Goal: Task Accomplishment & Management: Manage account settings

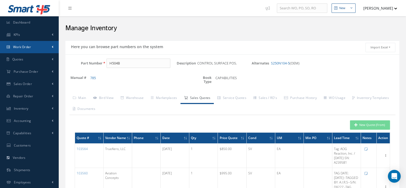
click at [25, 45] on span "Work Order" at bounding box center [22, 47] width 18 height 5
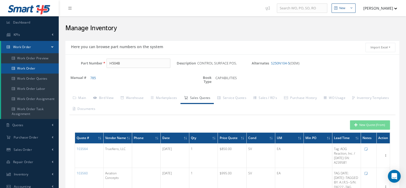
click at [30, 71] on link "Work Order" at bounding box center [30, 68] width 58 height 10
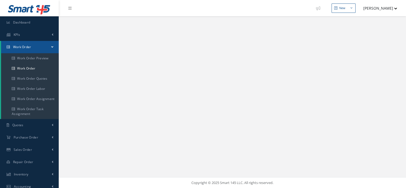
select select "25"
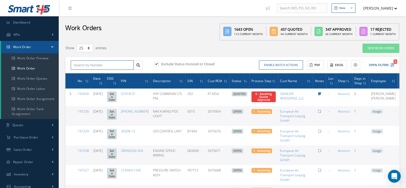
click at [98, 66] on input "text" at bounding box center [102, 65] width 63 height 10
click at [138, 66] on icon at bounding box center [138, 65] width 4 height 4
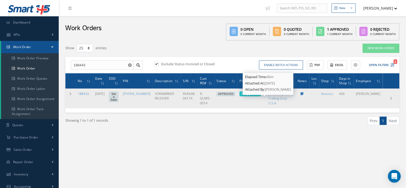
click at [259, 95] on span "7 - Approved" at bounding box center [250, 93] width 18 height 4
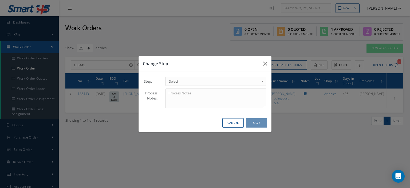
click at [260, 81] on link "Select" at bounding box center [215, 81] width 101 height 9
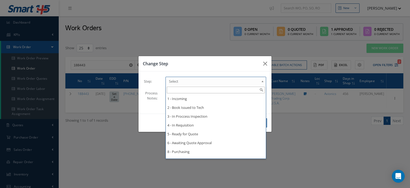
click at [318, 143] on div "Change Step Step: 1 - Incoming 2 - Book Issued to Tech 3 - In Proccess Inspecti…" at bounding box center [205, 94] width 410 height 188
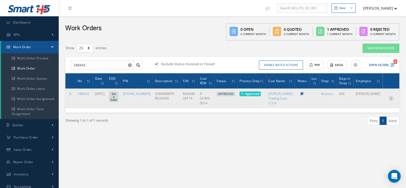
click at [391, 100] on icon at bounding box center [390, 97] width 5 height 4
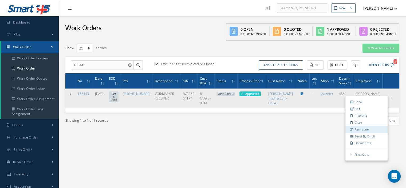
click at [361, 133] on link "Part Issue" at bounding box center [366, 129] width 42 height 7
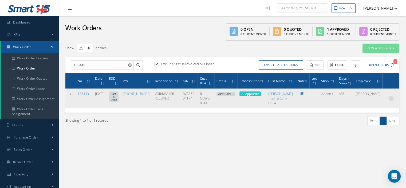
click at [390, 100] on icon at bounding box center [390, 97] width 5 height 4
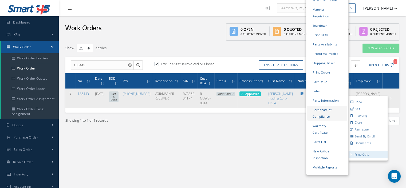
click at [319, 108] on link "Certificate of Compliance" at bounding box center [327, 112] width 40 height 15
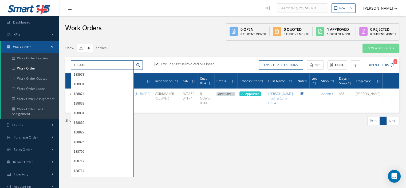
drag, startPoint x: 87, startPoint y: 66, endPoint x: 74, endPoint y: 65, distance: 13.1
click at [74, 65] on input "188443" at bounding box center [102, 65] width 63 height 10
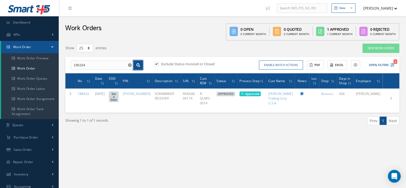
click at [138, 66] on icon at bounding box center [138, 65] width 4 height 4
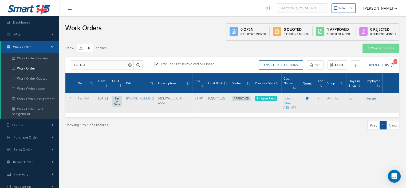
click at [369, 97] on span "Assign" at bounding box center [371, 98] width 12 height 5
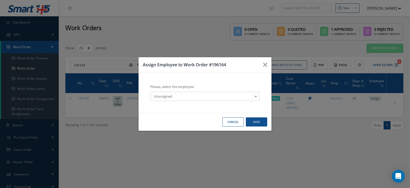
click at [253, 98] on div at bounding box center [255, 95] width 7 height 9
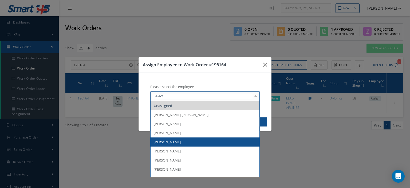
click at [173, 141] on span "[PERSON_NAME]" at bounding box center [204, 141] width 109 height 9
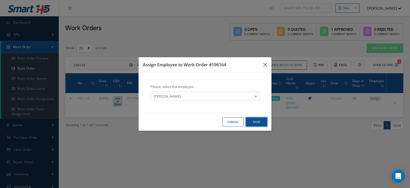
click at [254, 122] on button "Save" at bounding box center [256, 121] width 21 height 9
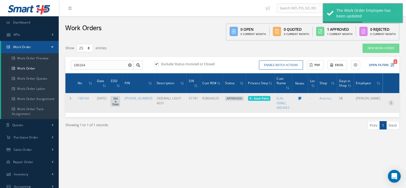
click at [390, 101] on icon at bounding box center [390, 102] width 5 height 4
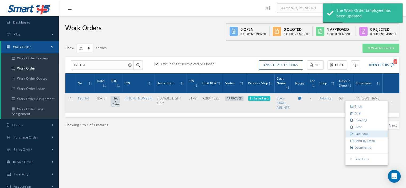
click at [363, 133] on link "Part Issue" at bounding box center [366, 133] width 42 height 7
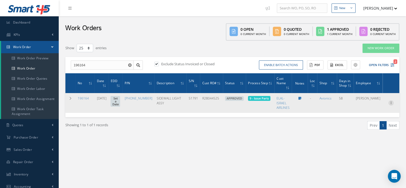
click at [392, 103] on icon at bounding box center [390, 102] width 5 height 4
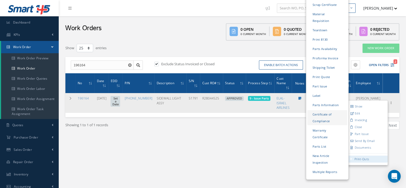
click at [312, 110] on link "Certificate of Compliance" at bounding box center [327, 117] width 40 height 15
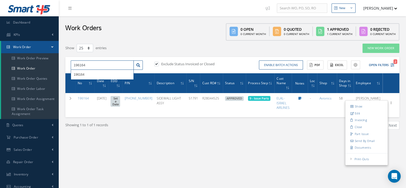
drag, startPoint x: 90, startPoint y: 64, endPoint x: 68, endPoint y: 65, distance: 22.2
click at [68, 65] on div "196164 196164" at bounding box center [107, 65] width 80 height 10
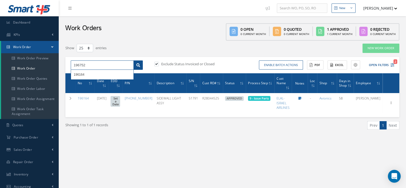
type input "196752"
click at [135, 65] on link at bounding box center [137, 65] width 9 height 10
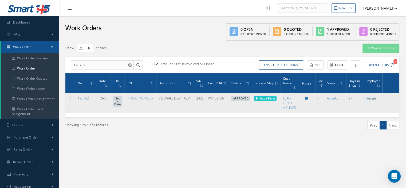
click at [372, 97] on span "Assign" at bounding box center [371, 98] width 12 height 5
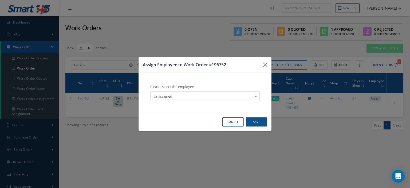
click at [255, 95] on div at bounding box center [255, 95] width 7 height 9
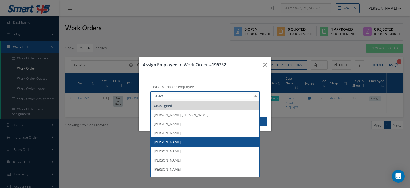
click at [180, 140] on span "[PERSON_NAME]" at bounding box center [204, 141] width 109 height 9
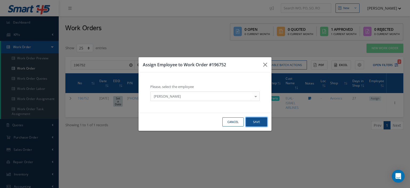
click at [258, 123] on button "Save" at bounding box center [256, 121] width 21 height 9
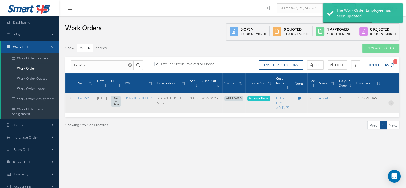
click at [390, 102] on icon at bounding box center [390, 102] width 5 height 4
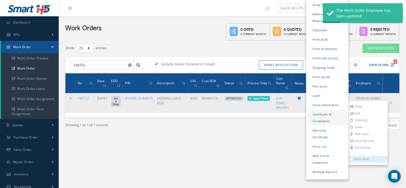
click at [324, 110] on link "Certificate of Compliance" at bounding box center [327, 117] width 40 height 15
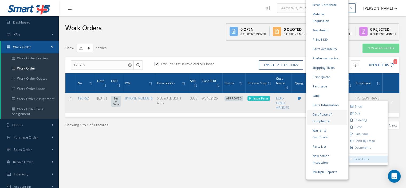
click at [319, 110] on link "Certificate of Compliance" at bounding box center [327, 117] width 40 height 15
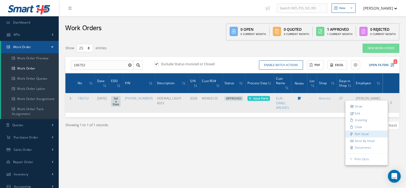
click at [361, 132] on link "Part Issue" at bounding box center [366, 133] width 42 height 7
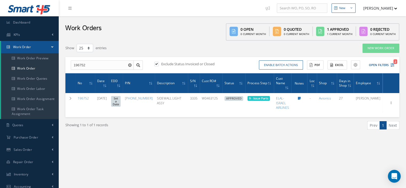
click at [52, 47] on span at bounding box center [52, 47] width 2 height 5
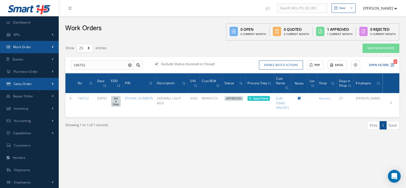
scroll to position [25, 0]
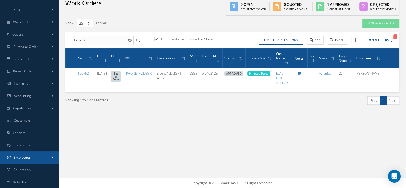
click at [26, 153] on link "Employees" at bounding box center [29, 157] width 59 height 12
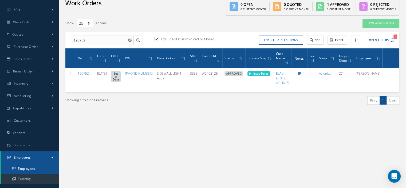
scroll to position [45, 0]
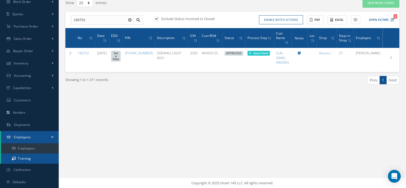
click at [35, 161] on link "Training" at bounding box center [30, 158] width 58 height 10
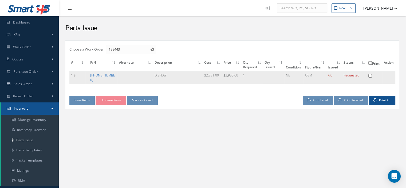
click at [105, 73] on link "[PHONE_NUMBER]" at bounding box center [102, 77] width 25 height 9
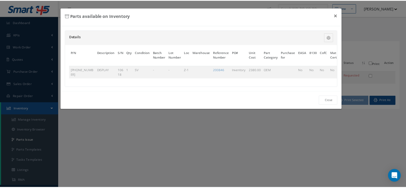
scroll to position [0, 41]
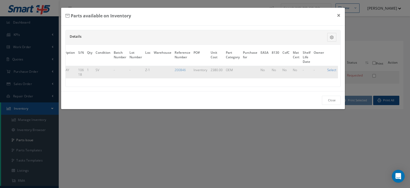
click at [331, 70] on link "Select" at bounding box center [331, 69] width 9 height 5
checkbox input "true"
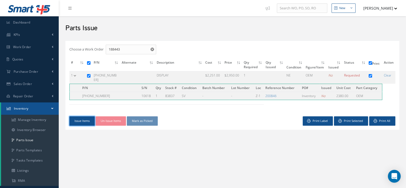
click at [77, 118] on button "Issue Items" at bounding box center [81, 120] width 25 height 9
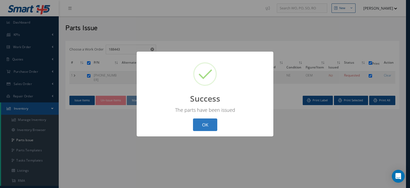
click at [198, 127] on button "OK" at bounding box center [205, 124] width 24 height 13
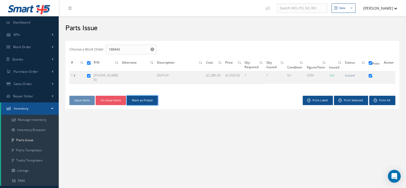
click at [133, 98] on button "Mark as Picked" at bounding box center [142, 99] width 31 height 9
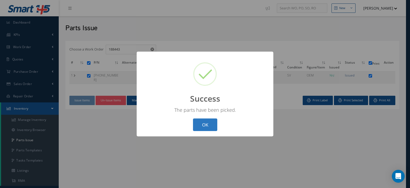
click at [202, 125] on button "OK" at bounding box center [205, 124] width 24 height 13
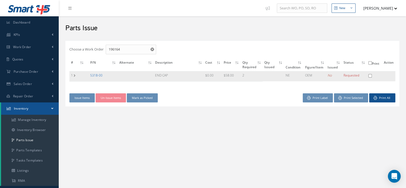
click at [94, 75] on link "5318-00" at bounding box center [96, 75] width 12 height 5
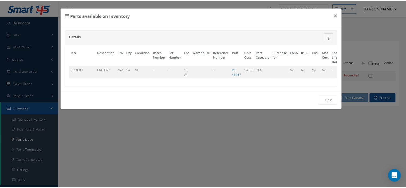
scroll to position [0, 33]
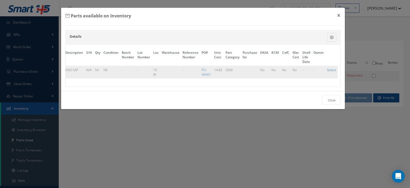
click at [328, 69] on link "Select" at bounding box center [331, 69] width 9 height 5
checkbox input "true"
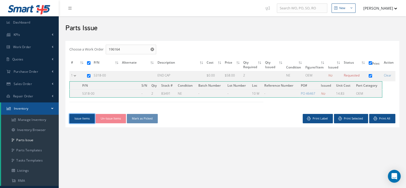
click at [85, 118] on button "Issue Items" at bounding box center [81, 118] width 25 height 9
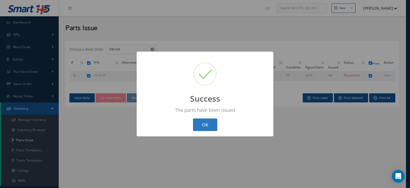
click at [214, 125] on button "OK" at bounding box center [205, 124] width 24 height 13
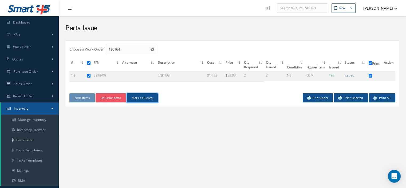
click at [153, 99] on button "Mark as Picked" at bounding box center [142, 97] width 31 height 9
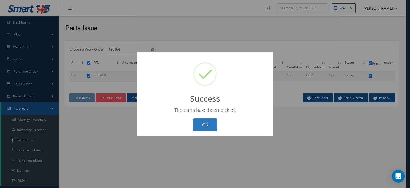
click at [209, 126] on button "OK" at bounding box center [205, 124] width 24 height 13
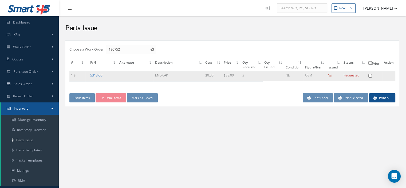
click at [97, 76] on link "5318-00" at bounding box center [96, 75] width 12 height 5
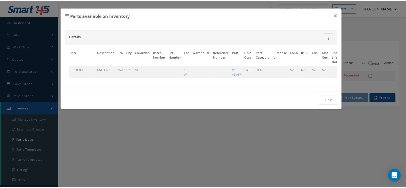
scroll to position [0, 33]
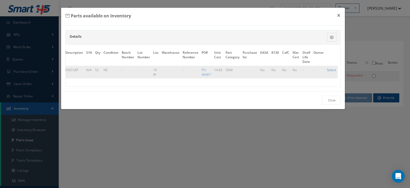
click at [329, 70] on link "Select" at bounding box center [331, 69] width 9 height 5
checkbox input "true"
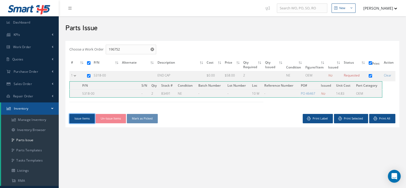
click at [88, 119] on button "Issue Items" at bounding box center [81, 118] width 25 height 9
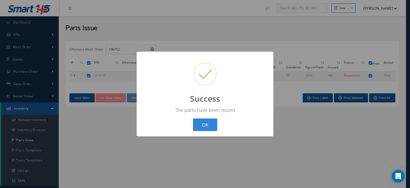
click at [208, 127] on button "OK" at bounding box center [205, 124] width 24 height 13
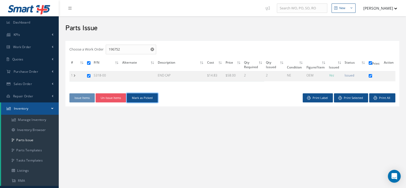
click at [150, 99] on button "Mark as Picked" at bounding box center [142, 97] width 31 height 9
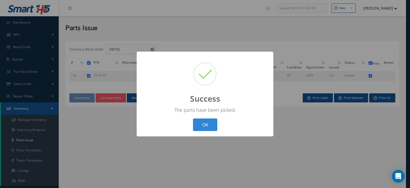
click at [199, 121] on button "OK" at bounding box center [205, 124] width 24 height 13
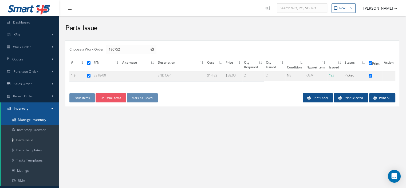
click at [37, 117] on link "Manage Inventory" at bounding box center [30, 119] width 58 height 10
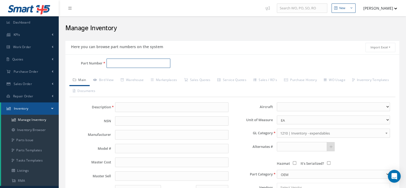
click at [110, 64] on input "Part Number" at bounding box center [138, 63] width 64 height 10
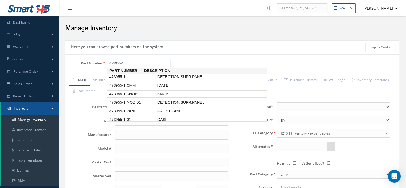
click at [133, 92] on span "473955-1 KNOB" at bounding box center [132, 94] width 48 height 6
type input "473955-1 KNOB"
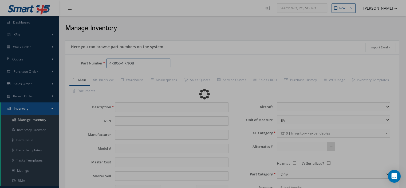
type input "KNOB"
type input "KIDDE"
type input "0.00"
select select
type textarea "for p/n 473955-1 -- Oscar [DATE] 09:36AM"
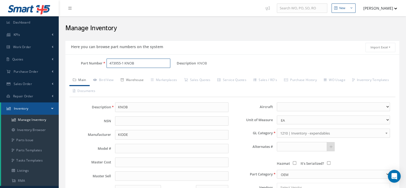
type input "473955-1 KNOB"
click at [135, 81] on link "Warehouse" at bounding box center [132, 80] width 30 height 11
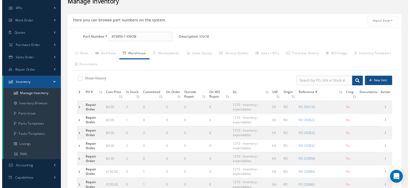
scroll to position [53, 0]
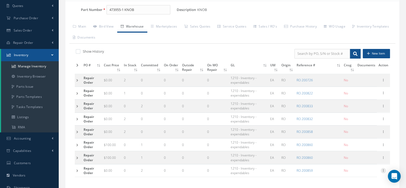
click at [381, 169] on icon at bounding box center [382, 169] width 5 height 4
click at [362, 170] on link "Edit" at bounding box center [358, 173] width 42 height 7
type input "0.00"
type input "[DATE]"
type input "200859"
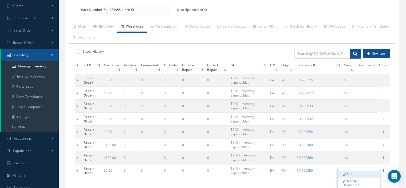
checkbox input "false"
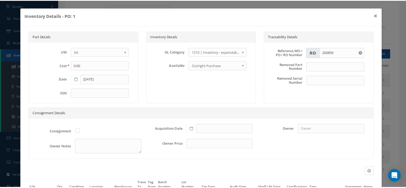
scroll to position [50, 0]
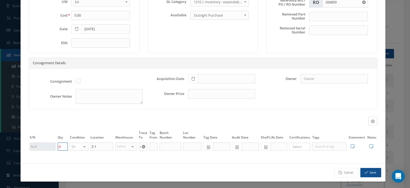
drag, startPoint x: 62, startPoint y: 143, endPoint x: 59, endPoint y: 144, distance: 2.9
click at [59, 144] on input "0" at bounding box center [63, 146] width 10 height 8
type input "4"
click at [372, 171] on button "Save" at bounding box center [370, 171] width 21 height 9
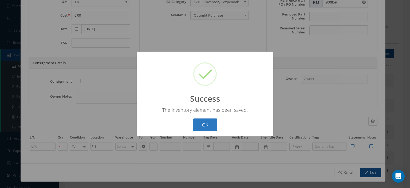
click at [201, 128] on button "OK" at bounding box center [205, 124] width 24 height 13
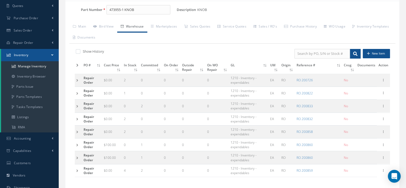
scroll to position [0, 0]
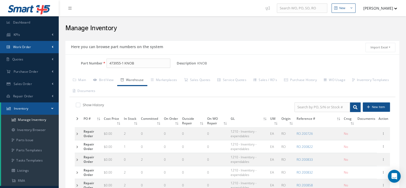
click at [36, 48] on link "Work Order" at bounding box center [29, 47] width 59 height 12
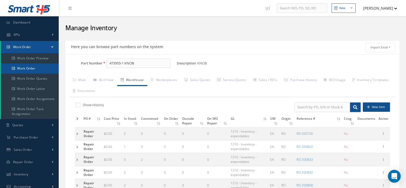
click at [38, 68] on link "Work Order" at bounding box center [30, 68] width 58 height 10
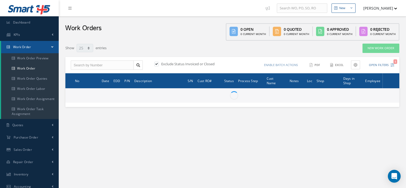
select select "25"
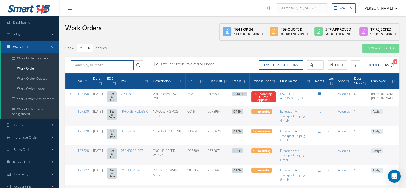
click at [79, 61] on input "text" at bounding box center [102, 65] width 63 height 10
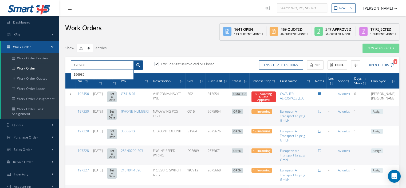
type input "196986"
click at [138, 67] on link at bounding box center [137, 65] width 9 height 10
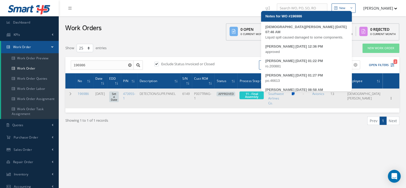
click at [294, 94] on icon at bounding box center [293, 93] width 3 height 3
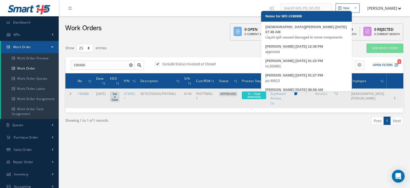
type textarea "Liquid spill caused damaged to some components. -- Jesus Padron 09/27/2025 07:4…"
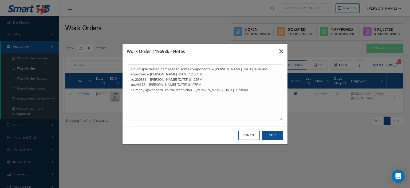
click at [280, 50] on icon "button" at bounding box center [281, 51] width 4 height 6
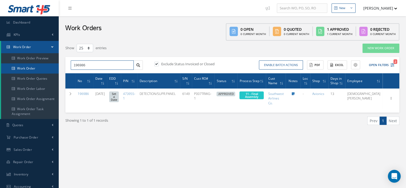
drag, startPoint x: 95, startPoint y: 64, endPoint x: 47, endPoint y: 64, distance: 48.8
click at [55, 66] on div "Smart 145 Dashboard KPIs Work Order Work Order Work Order Preview Work Order Wo…" at bounding box center [203, 139] width 406 height 278
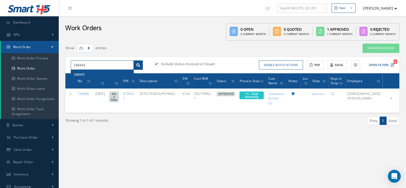
type input "188443"
click at [140, 68] on link at bounding box center [137, 65] width 9 height 10
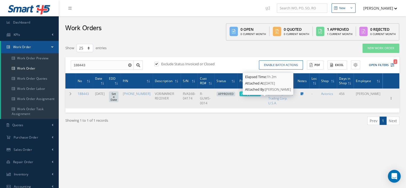
click at [259, 95] on span "7 - Approved" at bounding box center [250, 93] width 18 height 4
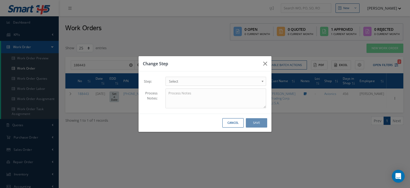
click at [252, 81] on span "Select" at bounding box center [214, 81] width 90 height 6
click at [261, 124] on button "Save" at bounding box center [256, 122] width 21 height 9
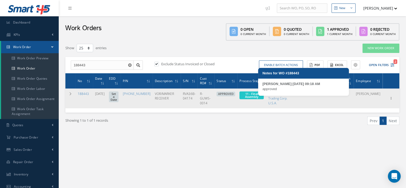
click at [303, 95] on icon at bounding box center [301, 93] width 3 height 3
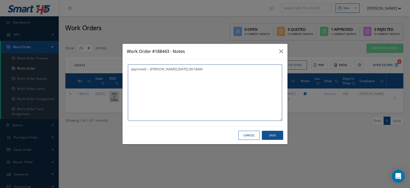
paste textarea "Josh Slusher"
drag, startPoint x: 149, startPoint y: 75, endPoint x: 123, endPoint y: 74, distance: 26.4
click at [124, 74] on div "approved -- Oscar Ravelo 10/08/2025 09:18AM Josh Slusher approved -- Oscar Rave…" at bounding box center [204, 92] width 165 height 67
click at [153, 89] on textarea "approved -- Oscar Ravelo 10/08/2025 09:18AM" at bounding box center [205, 92] width 154 height 56
paste textarea "I already gave them to the technician"
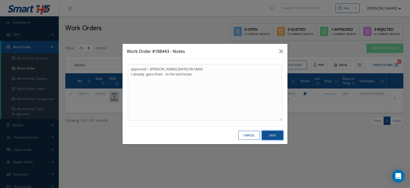
click at [276, 133] on button "Save" at bounding box center [272, 134] width 21 height 9
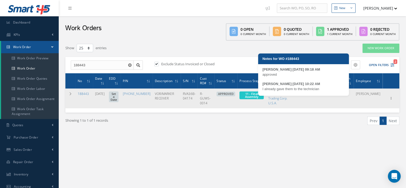
click at [303, 96] on link at bounding box center [301, 93] width 3 height 5
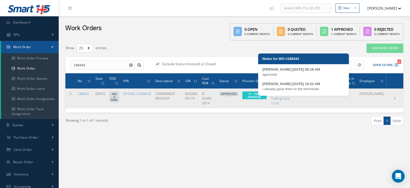
type textarea "approved -- Oscar Ravelo 10/08/2025 09:18AM I already gave them to the technici…"
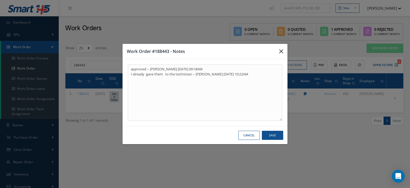
click at [280, 52] on icon "button" at bounding box center [281, 51] width 4 height 6
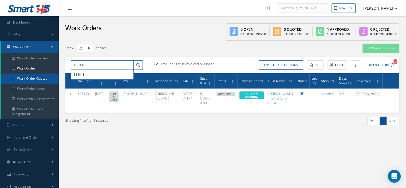
drag, startPoint x: 101, startPoint y: 65, endPoint x: 46, endPoint y: 79, distance: 57.4
click at [81, 69] on input "188443" at bounding box center [102, 65] width 63 height 10
type input "1"
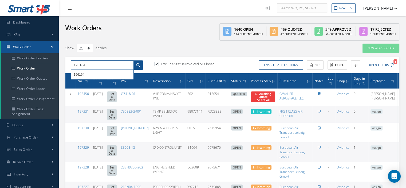
type input "196164"
click at [140, 62] on link at bounding box center [137, 65] width 9 height 10
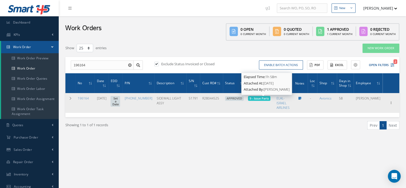
click at [261, 98] on span "9 - Issue Parts" at bounding box center [258, 98] width 19 height 4
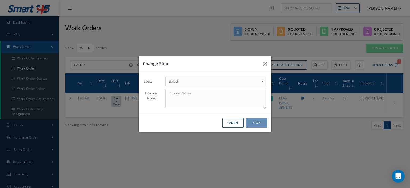
click at [257, 81] on span "Select" at bounding box center [214, 81] width 90 height 6
click at [257, 121] on button "Save" at bounding box center [256, 122] width 21 height 9
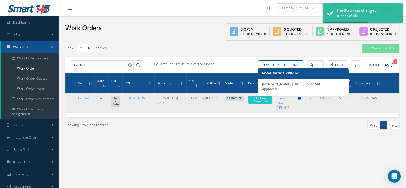
click at [301, 98] on icon at bounding box center [299, 98] width 3 height 3
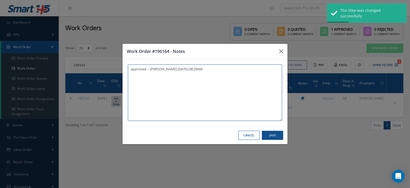
paste textarea "I already gave them to the technician"
type textarea "approved -- Oscar Ravelo 10/08/2025 08:29AM I already gave them to the technici…"
click at [277, 137] on button "Save" at bounding box center [272, 134] width 21 height 9
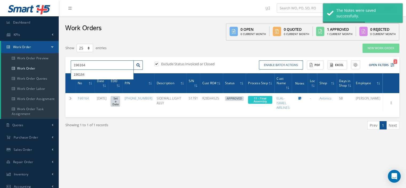
drag, startPoint x: 91, startPoint y: 66, endPoint x: 64, endPoint y: 66, distance: 26.7
click at [64, 66] on div "Show 10 25 50 100 entries New Work Order 196164 196164 Exclude Status Invoiced …" at bounding box center [232, 92] width 342 height 99
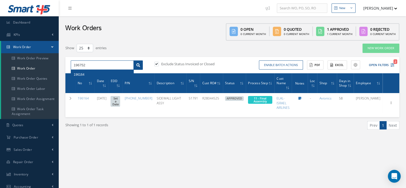
type input "196752"
click at [141, 63] on link at bounding box center [137, 65] width 9 height 10
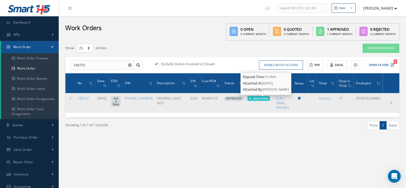
click at [267, 98] on span "9 - Issue Parts" at bounding box center [258, 98] width 19 height 4
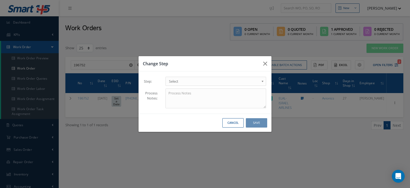
click at [258, 79] on span "Select" at bounding box center [214, 81] width 90 height 6
click at [267, 117] on div "Cancel Save" at bounding box center [204, 122] width 133 height 18
click at [265, 120] on button "Save" at bounding box center [256, 122] width 21 height 9
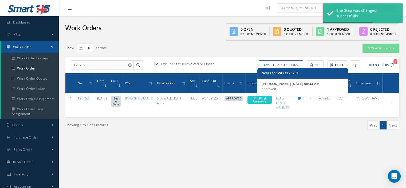
click at [301, 99] on icon at bounding box center [299, 98] width 3 height 3
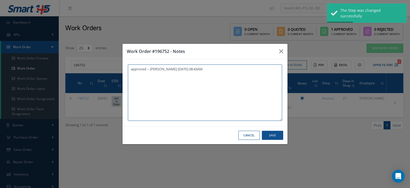
paste textarea "I already gave them to the technician"
type textarea "approved -- Oscar Ravelo 10/08/2025 08:43AM I already gave them to the technici…"
click at [280, 132] on button "Save" at bounding box center [272, 134] width 21 height 9
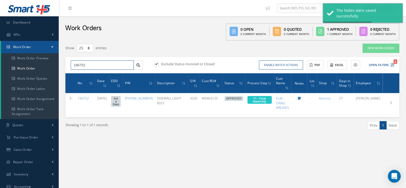
click at [96, 64] on input "196752" at bounding box center [102, 65] width 63 height 10
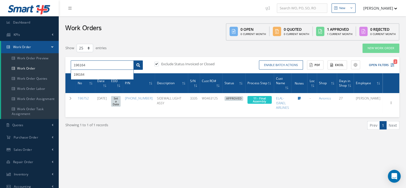
type input "196164"
click at [141, 64] on link at bounding box center [137, 65] width 9 height 10
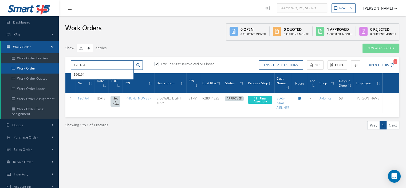
drag, startPoint x: 86, startPoint y: 64, endPoint x: 30, endPoint y: 68, distance: 56.1
click at [42, 67] on div "Smart 145 Dashboard KPIs Work Order Work Order Work Order Preview Work Order Wo…" at bounding box center [203, 139] width 406 height 278
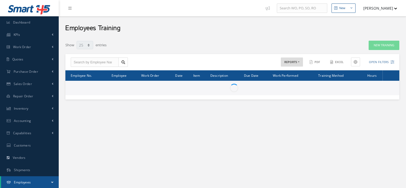
select select "25"
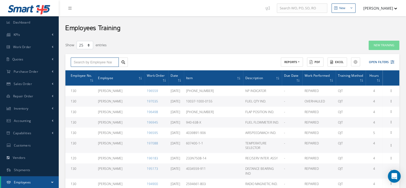
click at [85, 62] on input "text" at bounding box center [95, 62] width 48 height 10
click at [87, 69] on div "[PERSON_NAME]" at bounding box center [94, 72] width 47 height 10
type input "[PERSON_NAME]"
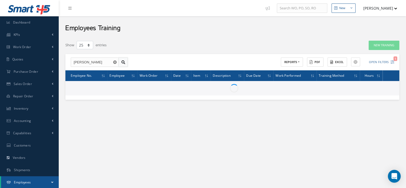
click at [124, 60] on icon at bounding box center [123, 62] width 4 height 4
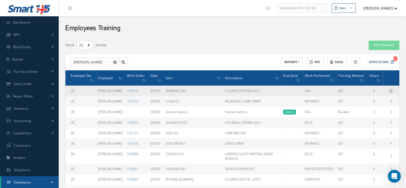
click at [388, 88] on icon at bounding box center [390, 90] width 5 height 4
click at [362, 94] on link "Edit" at bounding box center [366, 94] width 42 height 7
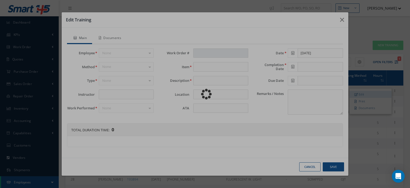
type input "[PERSON_NAME]"
type input "195818"
type input "BA08032-230"
type input "FLUORESCENT BALLAST"
type input "33-21-44"
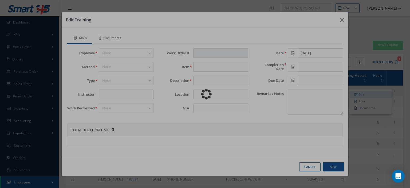
type input "07/24/2025"
type textarea "Self Training under the supervision of the Chief Inspector"
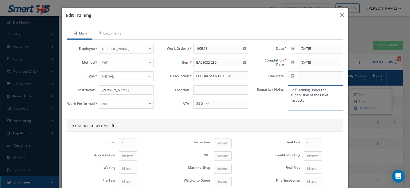
drag, startPoint x: 304, startPoint y: 102, endPoint x: 287, endPoint y: 89, distance: 21.3
click at [288, 89] on textarea "Self Training under the supervision of the Chief Inspector" at bounding box center [315, 97] width 55 height 25
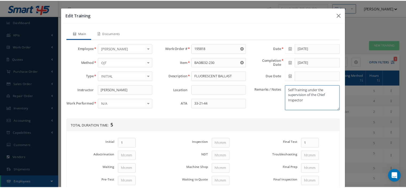
scroll to position [70, 0]
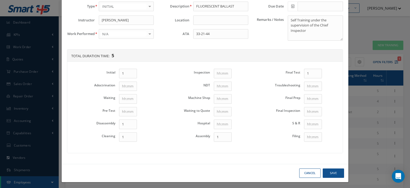
click at [312, 171] on button "Cancel" at bounding box center [309, 172] width 21 height 9
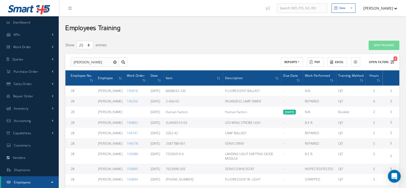
click at [386, 59] on button "Open Filters 1" at bounding box center [379, 62] width 30 height 9
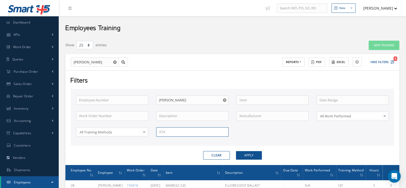
click at [189, 133] on input "text" at bounding box center [192, 132] width 72 height 10
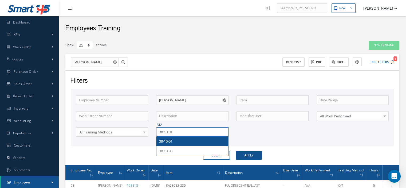
type input "38-10-01"
click at [182, 139] on div "38-10-01" at bounding box center [192, 140] width 66 height 5
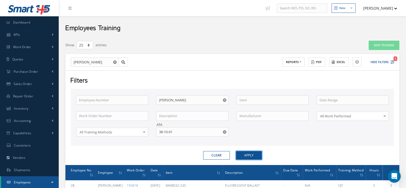
click at [245, 156] on button "Apply" at bounding box center [249, 155] width 26 height 9
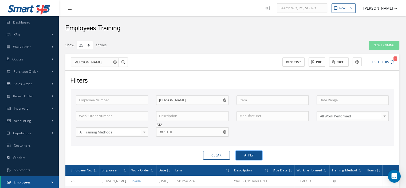
scroll to position [69, 0]
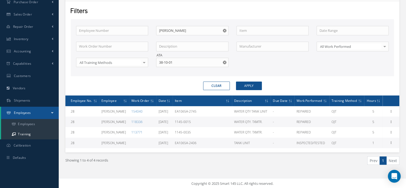
click at [224, 62] on icon "Reset" at bounding box center [224, 62] width 3 height 3
click at [196, 66] on input "text" at bounding box center [192, 63] width 72 height 10
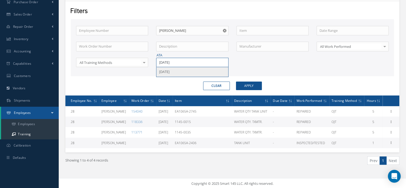
type input "26-11-18"
click at [195, 67] on div "26-11-18" at bounding box center [191, 72] width 71 height 10
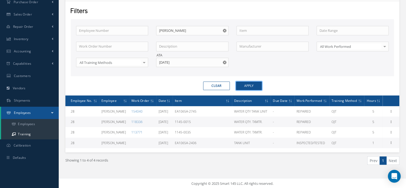
click at [248, 84] on button "Apply" at bounding box center [249, 85] width 26 height 9
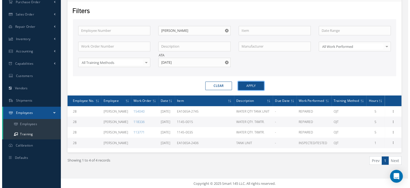
scroll to position [45, 0]
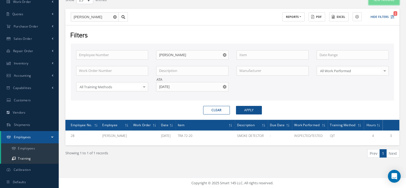
click at [378, 1] on button "New Training" at bounding box center [383, -1] width 31 height 9
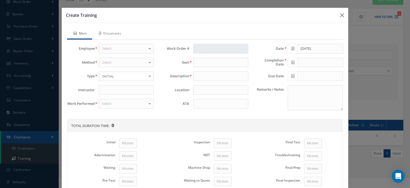
click at [133, 50] on div "Select" at bounding box center [126, 49] width 55 height 10
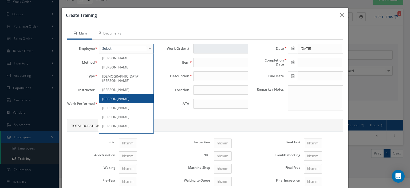
click at [121, 94] on span "[PERSON_NAME]" at bounding box center [126, 98] width 54 height 9
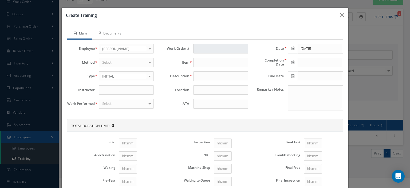
click at [120, 63] on div "Select" at bounding box center [126, 63] width 55 height 10
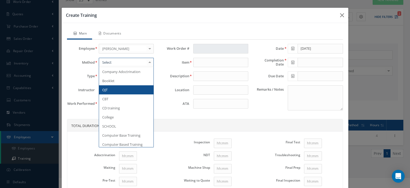
click at [116, 87] on span "OJT" at bounding box center [126, 89] width 54 height 9
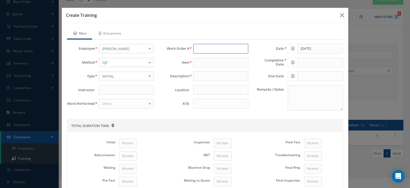
click at [196, 51] on input "text" at bounding box center [220, 49] width 55 height 10
type input "163353"
click at [205, 56] on span "163353" at bounding box center [201, 57] width 11 height 5
type input "FTA716"
type input "SMOKE DETECTOR"
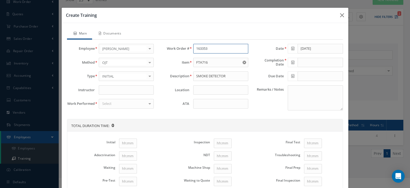
type input "163353"
click at [208, 103] on input at bounding box center [220, 104] width 55 height 10
type input "26-11-18"
click at [128, 93] on input at bounding box center [126, 90] width 55 height 10
type input "[PERSON_NAME]"
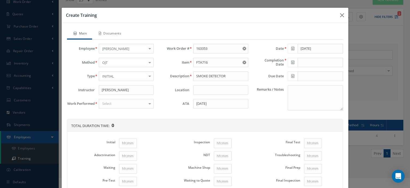
click at [137, 103] on div "Select" at bounding box center [126, 104] width 55 height 10
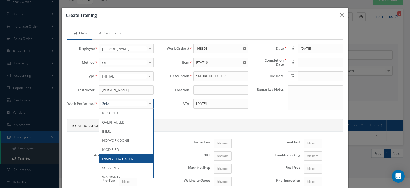
click at [133, 157] on span "INSPECTED/TESTED" at bounding box center [126, 158] width 54 height 9
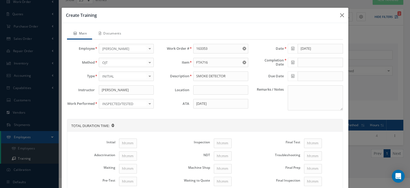
click at [290, 50] on span at bounding box center [293, 49] width 10 height 10
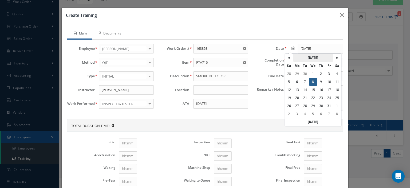
click at [305, 56] on th "October 2025" at bounding box center [313, 58] width 40 height 8
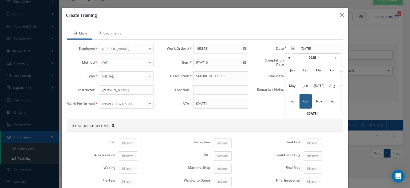
click at [305, 56] on th "2025" at bounding box center [312, 58] width 39 height 8
click at [320, 67] on span "2021" at bounding box center [319, 70] width 12 height 14
click at [308, 72] on span "Feb" at bounding box center [305, 70] width 12 height 14
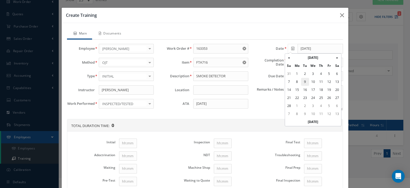
click at [308, 84] on td "9" at bounding box center [305, 82] width 8 height 8
type input "02/09/2021"
click at [291, 63] on icon at bounding box center [292, 62] width 3 height 4
click at [305, 71] on th "October 2025" at bounding box center [313, 71] width 40 height 8
click at [305, 71] on th "2025" at bounding box center [312, 71] width 39 height 8
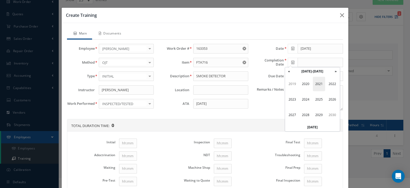
click at [314, 83] on span "2021" at bounding box center [319, 84] width 12 height 14
click at [306, 84] on span "Feb" at bounding box center [305, 84] width 12 height 14
click at [307, 95] on td "9" at bounding box center [305, 95] width 8 height 8
type input "02/09/2021"
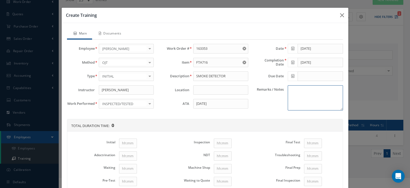
click at [303, 98] on textarea "Remarks / Notes" at bounding box center [315, 97] width 55 height 25
paste textarea "Self Training under the supervision of the Chief Inspector"
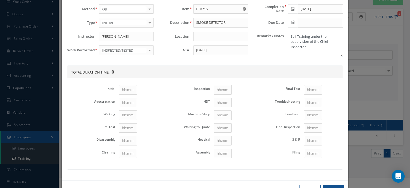
type textarea "Self Training under the supervision of the Chief Inspector"
click at [130, 90] on input "Initial" at bounding box center [128, 90] width 18 height 10
type input "1"
click at [123, 136] on input "Disassembly" at bounding box center [128, 140] width 18 height 10
type input "1"
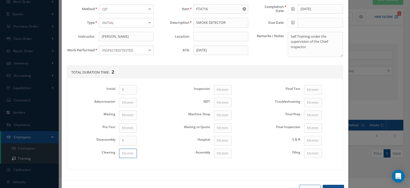
click at [126, 148] on input "Cleaning" at bounding box center [128, 153] width 18 height 10
type input "1"
click at [217, 153] on input "Assembly" at bounding box center [223, 153] width 18 height 10
type input "1"
drag, startPoint x: 306, startPoint y: 87, endPoint x: 310, endPoint y: 89, distance: 4.8
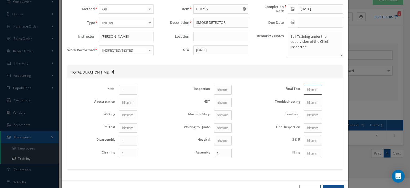
click at [306, 87] on input "Final Test" at bounding box center [313, 90] width 18 height 10
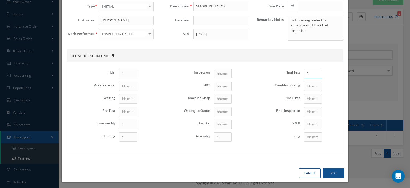
type input "1"
click at [326, 171] on button "Save" at bounding box center [332, 172] width 21 height 9
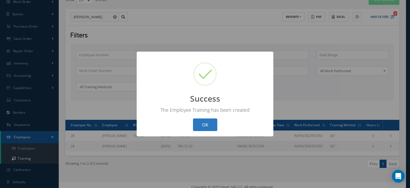
click at [203, 127] on button "OK" at bounding box center [205, 124] width 24 height 13
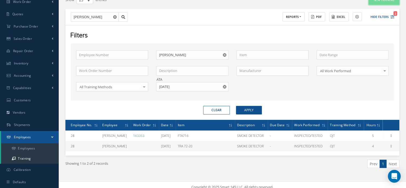
click at [388, 1] on button "New Training" at bounding box center [383, -1] width 31 height 9
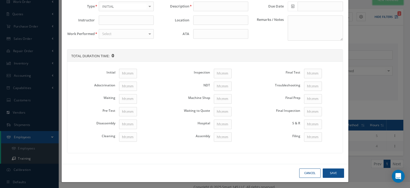
scroll to position [0, 0]
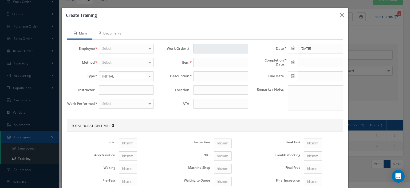
click at [116, 47] on div "Select" at bounding box center [126, 49] width 55 height 10
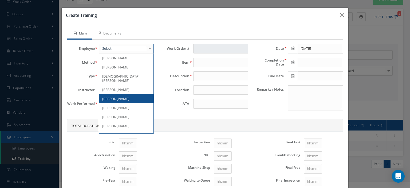
click at [113, 96] on span "[PERSON_NAME]" at bounding box center [115, 98] width 27 height 5
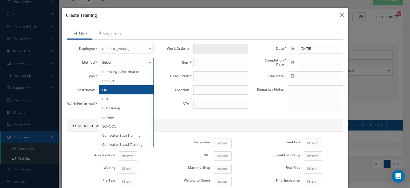
click at [119, 62] on div at bounding box center [126, 63] width 55 height 10
click at [113, 91] on span "OJT" at bounding box center [126, 89] width 54 height 9
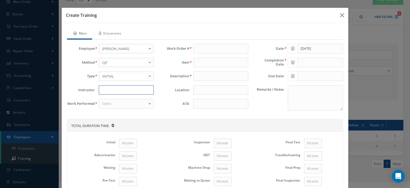
click at [109, 91] on input at bounding box center [126, 90] width 55 height 10
type input "[PERSON_NAME]"
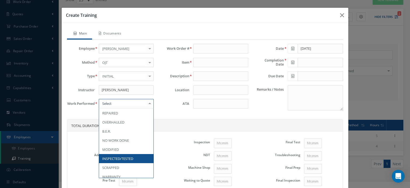
click at [108, 99] on div at bounding box center [126, 104] width 55 height 10
click at [124, 159] on span "INSPECTED/TESTED" at bounding box center [117, 158] width 31 height 5
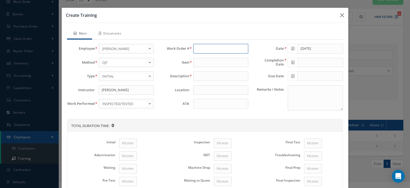
click at [197, 50] on input "text" at bounding box center [220, 49] width 55 height 10
type input "139908"
click at [197, 53] on div "139908" at bounding box center [220, 58] width 54 height 10
type input "FTA719-01"
type input "SMOKE DETECTOR"
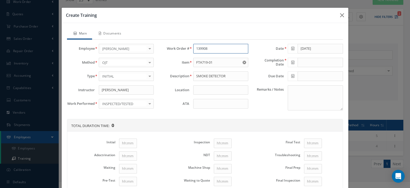
type input "139908"
click at [207, 103] on input at bounding box center [220, 104] width 55 height 10
type input "26-11-18"
click at [291, 50] on icon at bounding box center [292, 48] width 3 height 4
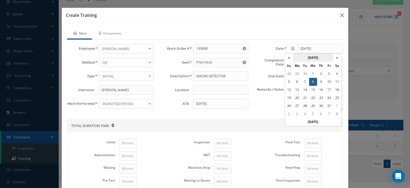
click at [298, 56] on th "October 2025" at bounding box center [313, 58] width 40 height 8
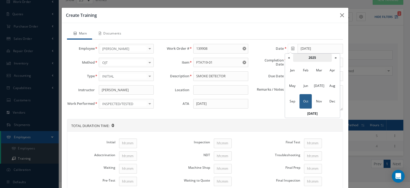
click at [305, 57] on th "2025" at bounding box center [312, 58] width 39 height 8
click at [305, 57] on th "2020-2029" at bounding box center [312, 58] width 39 height 8
click at [289, 57] on th "«" at bounding box center [289, 58] width 8 height 8
click at [296, 104] on span "2017" at bounding box center [292, 101] width 12 height 14
click at [289, 86] on span "May" at bounding box center [292, 85] width 12 height 14
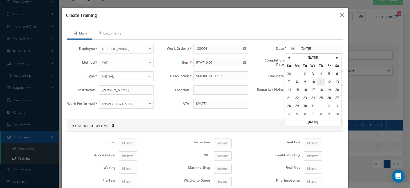
click at [317, 81] on td "11" at bounding box center [321, 82] width 8 height 8
type input "05/11/2017"
click at [291, 61] on icon at bounding box center [292, 62] width 3 height 4
click at [307, 72] on th "February 2021" at bounding box center [313, 71] width 40 height 8
click at [307, 72] on th "2021" at bounding box center [312, 71] width 39 height 8
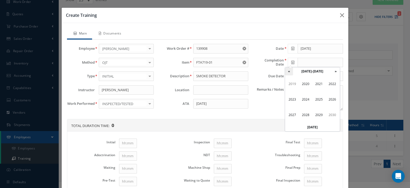
click at [290, 71] on th "«" at bounding box center [289, 71] width 8 height 8
click at [294, 115] on span "2017" at bounding box center [292, 114] width 12 height 14
click at [293, 102] on span "May" at bounding box center [292, 99] width 12 height 14
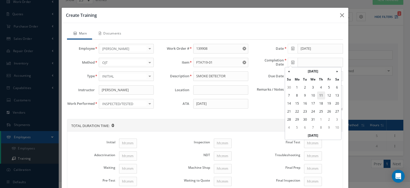
click at [319, 96] on td "11" at bounding box center [321, 95] width 8 height 8
type input "05/11/2017"
paste textarea "Self Training under the supervision of the Chief Inspector"
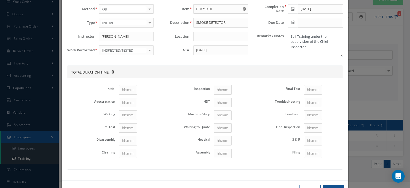
type textarea "Self Training under the supervision of the Chief Inspector"
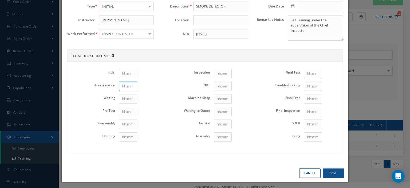
click at [130, 86] on input "Adoctrination" at bounding box center [128, 86] width 18 height 10
type input "1"
click at [130, 123] on input "Disassembly" at bounding box center [128, 124] width 18 height 10
type input "1"
click at [128, 133] on input "Cleaning" at bounding box center [128, 137] width 18 height 10
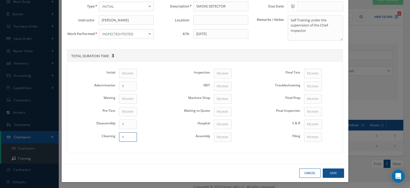
type input "1"
drag, startPoint x: 218, startPoint y: 137, endPoint x: 221, endPoint y: 140, distance: 3.4
click at [221, 140] on td at bounding box center [229, 136] width 34 height 13
type input "1"
click at [310, 74] on input "Final Test" at bounding box center [313, 74] width 18 height 10
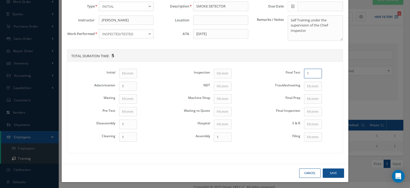
type input "1"
click at [327, 170] on button "Save" at bounding box center [332, 172] width 21 height 9
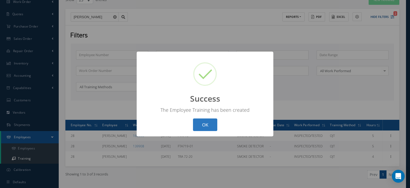
click at [209, 125] on button "OK" at bounding box center [205, 124] width 24 height 13
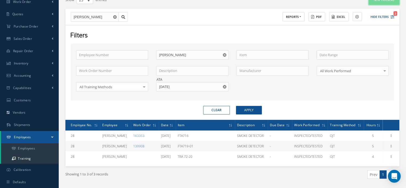
click at [373, 1] on button "New Training" at bounding box center [383, -1] width 31 height 9
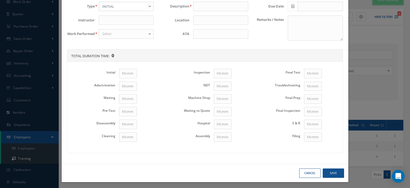
scroll to position [0, 0]
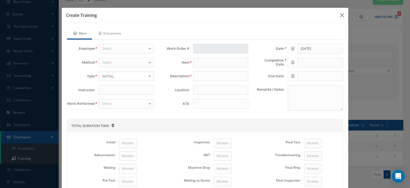
click at [123, 50] on div "Select" at bounding box center [126, 49] width 55 height 10
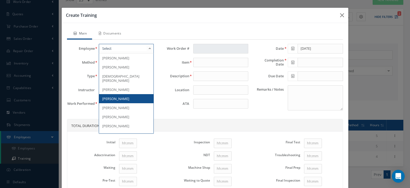
click at [119, 96] on span "[PERSON_NAME]" at bounding box center [115, 98] width 27 height 5
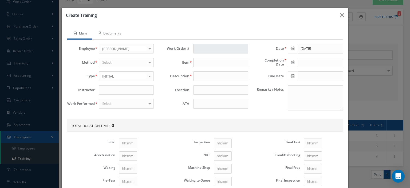
click at [112, 62] on div "Select" at bounding box center [126, 63] width 55 height 10
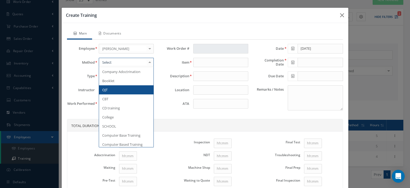
click at [110, 86] on span "OJT" at bounding box center [126, 89] width 54 height 9
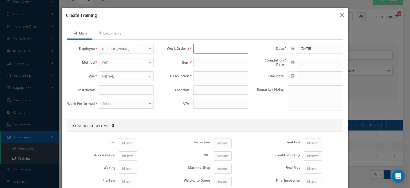
click at [200, 50] on input "text" at bounding box center [220, 49] width 55 height 10
type input "135588"
click at [201, 58] on span "135588" at bounding box center [201, 57] width 11 height 5
type input "FTA720-01"
type input "SMOKE DETECTOR"
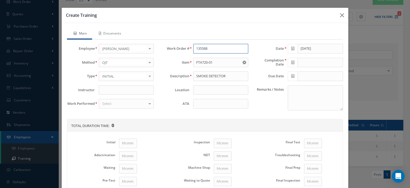
type input "135588"
click at [201, 102] on input at bounding box center [220, 104] width 55 height 10
type input "26-11-18"
click at [117, 92] on input at bounding box center [126, 90] width 55 height 10
type input "[PERSON_NAME]"
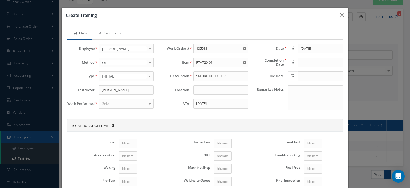
click at [121, 102] on div "Select" at bounding box center [126, 104] width 55 height 10
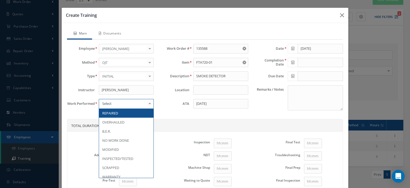
click at [118, 114] on span "REPAIRED" at bounding box center [126, 112] width 54 height 9
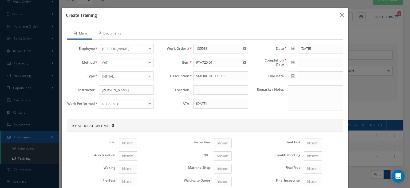
click at [291, 46] on icon at bounding box center [292, 48] width 3 height 4
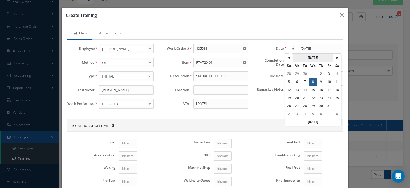
click at [309, 59] on th "October 2025" at bounding box center [313, 58] width 40 height 8
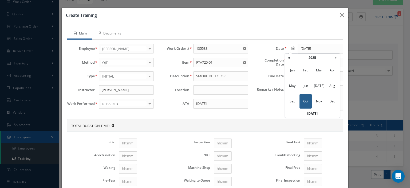
click at [309, 59] on th "2025" at bounding box center [312, 58] width 39 height 8
click at [290, 58] on th "«" at bounding box center [289, 58] width 8 height 8
click at [329, 85] on span "2016" at bounding box center [332, 85] width 12 height 14
click at [330, 86] on span "Aug" at bounding box center [332, 85] width 12 height 14
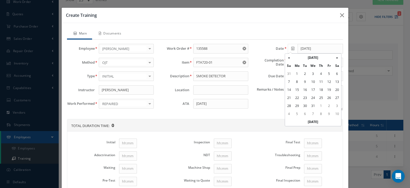
click at [315, 91] on td "17" at bounding box center [313, 90] width 8 height 8
type input "08/17/2016"
click at [291, 62] on icon at bounding box center [292, 62] width 3 height 4
click at [313, 72] on th "May 2017" at bounding box center [313, 71] width 40 height 8
click at [313, 72] on th "2017" at bounding box center [312, 71] width 39 height 8
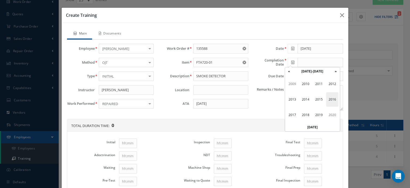
click at [332, 101] on span "2016" at bounding box center [332, 99] width 12 height 14
click at [328, 100] on span "Aug" at bounding box center [332, 99] width 12 height 14
click at [316, 103] on td "17" at bounding box center [313, 103] width 8 height 8
type input "08/17/2016"
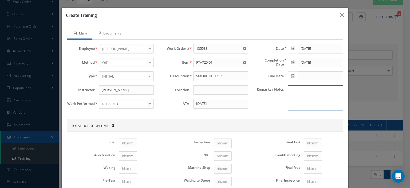
click at [307, 103] on textarea "Remarks / Notes" at bounding box center [315, 97] width 55 height 25
paste textarea "Self Training under the supervision of the Chief Inspector"
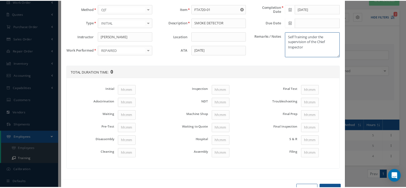
scroll to position [70, 0]
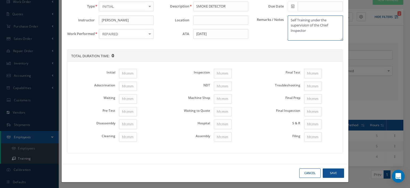
type textarea "Self Training under the supervision of the Chief Inspector"
click at [125, 73] on input "Initial" at bounding box center [128, 74] width 18 height 10
type input "1"
click at [129, 122] on input "Disassembly" at bounding box center [128, 124] width 18 height 10
type input "1"
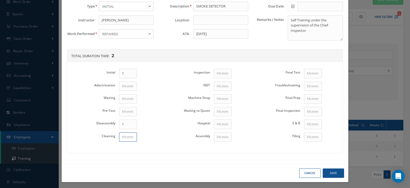
click at [132, 134] on input "Cleaning" at bounding box center [128, 137] width 18 height 10
type input "1"
click at [218, 134] on input "Assembly" at bounding box center [223, 137] width 18 height 10
type input "1"
click at [310, 70] on input "Final Test" at bounding box center [313, 74] width 18 height 10
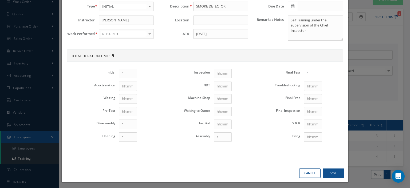
type input "1"
click at [337, 173] on button "Save" at bounding box center [332, 172] width 21 height 9
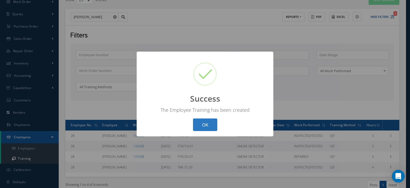
click at [196, 126] on button "OK" at bounding box center [205, 124] width 24 height 13
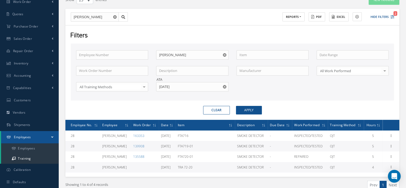
scroll to position [0, 0]
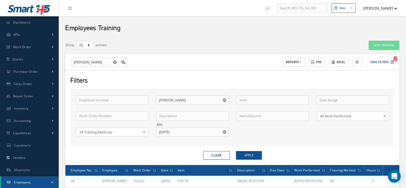
click at [226, 130] on button "button" at bounding box center [225, 132] width 7 height 10
click at [193, 131] on input "text" at bounding box center [192, 132] width 72 height 10
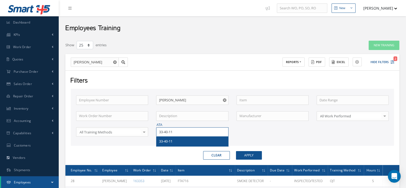
type input "33-40-11"
click at [192, 141] on div "33-40-11" at bounding box center [192, 140] width 66 height 5
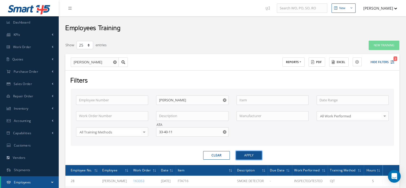
click at [244, 157] on button "Apply" at bounding box center [249, 155] width 26 height 9
click at [241, 103] on input "text" at bounding box center [272, 100] width 72 height 10
click at [224, 129] on button "button" at bounding box center [225, 132] width 7 height 10
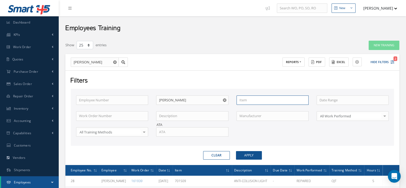
click at [250, 100] on input "text" at bounding box center [272, 100] width 72 height 10
type input "g9325a1"
drag, startPoint x: 253, startPoint y: 99, endPoint x: 224, endPoint y: 98, distance: 29.1
click at [224, 98] on div "Employee Number Employee Name Carlos Pena Item g9325a1 No Match Found Work Orde…" at bounding box center [232, 119] width 320 height 48
click at [389, 47] on button "New Training" at bounding box center [383, 45] width 31 height 9
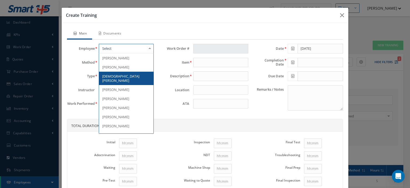
click at [144, 48] on div "Jose Eduartez Elio Kocijancic Jesus Padron Pedro Rubio Carlos Pena Henry Isaula…" at bounding box center [126, 49] width 55 height 10
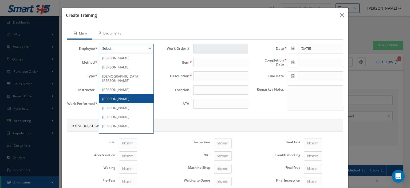
click at [122, 94] on span "[PERSON_NAME]" at bounding box center [126, 98] width 54 height 9
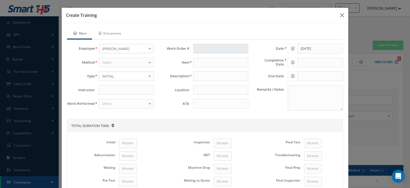
click at [131, 66] on div "Select" at bounding box center [126, 63] width 55 height 10
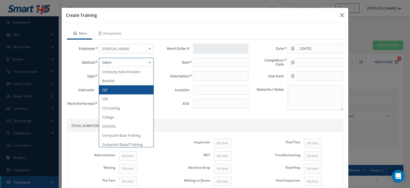
click at [122, 89] on span "OJT" at bounding box center [126, 89] width 54 height 9
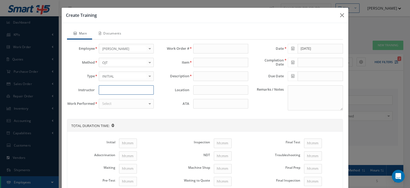
click at [120, 89] on input at bounding box center [126, 90] width 55 height 10
type input "[PERSON_NAME]"
click at [119, 102] on div "Select" at bounding box center [126, 104] width 55 height 10
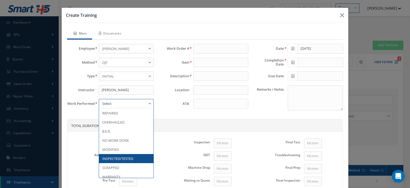
click at [115, 156] on span "INSPECTED/TESTED" at bounding box center [117, 158] width 31 height 5
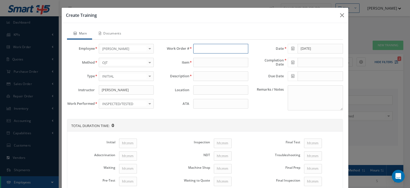
click at [202, 51] on input "text" at bounding box center [220, 49] width 55 height 10
type input "152628"
click at [208, 57] on div "152628" at bounding box center [220, 57] width 49 height 5
type input "G9325A1"
type input "A.R.W.NAV.LIGHT"
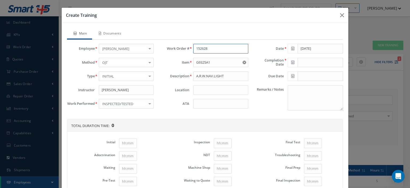
type input "152628"
click at [214, 105] on input at bounding box center [220, 104] width 55 height 10
type input "33-40-11"
click at [288, 48] on span at bounding box center [293, 49] width 10 height 10
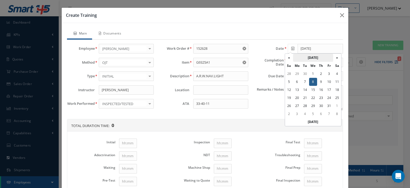
click at [305, 55] on th "October 2025" at bounding box center [313, 58] width 40 height 8
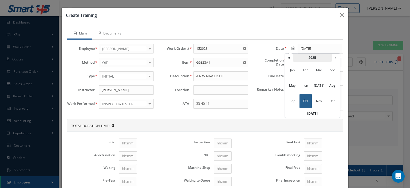
click at [308, 57] on th "2025" at bounding box center [312, 58] width 39 height 8
click at [294, 69] on span "2019" at bounding box center [292, 70] width 12 height 14
click at [319, 71] on span "Mar" at bounding box center [319, 70] width 12 height 14
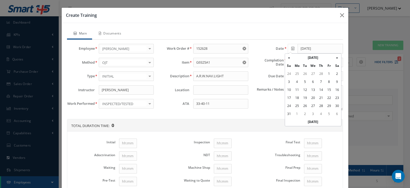
click at [305, 99] on td "19" at bounding box center [305, 98] width 8 height 8
type input "03/19/2019"
click at [291, 61] on icon at bounding box center [292, 62] width 3 height 4
click at [308, 70] on th "August 2016" at bounding box center [313, 71] width 40 height 8
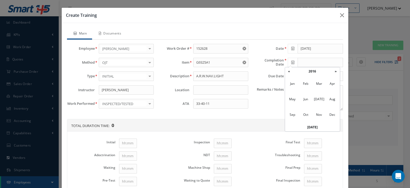
click at [308, 70] on th "2016" at bounding box center [312, 71] width 39 height 8
click at [316, 115] on span "2019" at bounding box center [319, 114] width 12 height 14
click at [316, 83] on span "Mar" at bounding box center [319, 83] width 12 height 14
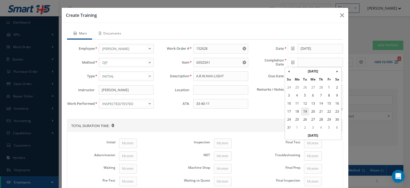
click at [304, 114] on td "19" at bounding box center [305, 111] width 8 height 8
type input "03/19/2019"
click at [296, 102] on textarea "Remarks / Notes" at bounding box center [315, 97] width 55 height 25
paste textarea "tradingteam@unical.com"
type textarea "tradingteam@unical.com"
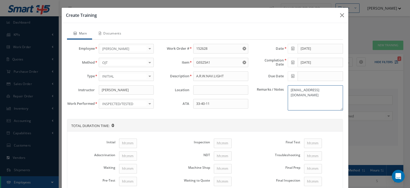
drag, startPoint x: 326, startPoint y: 94, endPoint x: 267, endPoint y: 93, distance: 59.8
click at [267, 93] on div "Remarks / Notes tradingteam@unical.com" at bounding box center [299, 97] width 94 height 25
click at [308, 97] on textarea "Remarks / Notes" at bounding box center [315, 97] width 55 height 25
paste textarea "Self-training under the supervision of the Chief Inspector"
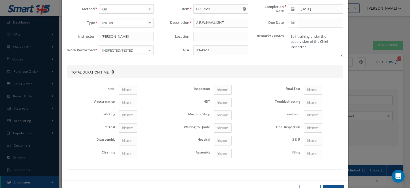
type textarea "Self-training under the supervision of the Chief Inspector"
click at [136, 89] on td at bounding box center [136, 89] width 38 height 13
click at [133, 88] on input "Initial" at bounding box center [128, 90] width 18 height 10
type input "1"
click at [127, 141] on input "Disassembly" at bounding box center [128, 140] width 18 height 10
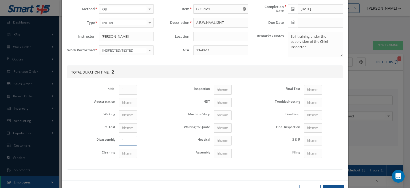
type input "1"
click at [128, 152] on input "Cleaning" at bounding box center [128, 153] width 18 height 10
type input "1"
click at [220, 151] on input "Assembly" at bounding box center [223, 153] width 18 height 10
type input "1"
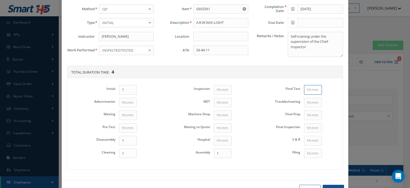
click at [317, 89] on input "Final Test" at bounding box center [313, 90] width 18 height 10
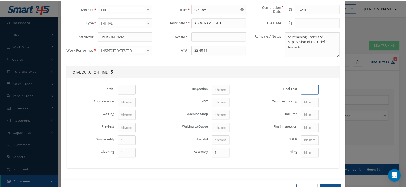
scroll to position [70, 0]
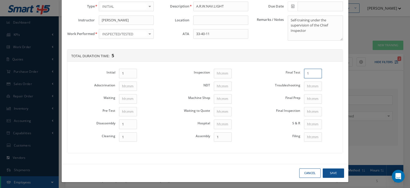
type input "1"
click at [332, 169] on button "Save" at bounding box center [332, 172] width 21 height 9
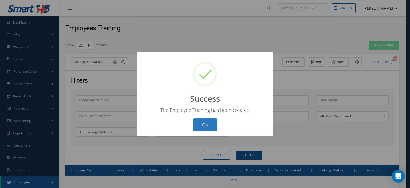
click at [202, 125] on button "OK" at bounding box center [205, 124] width 24 height 13
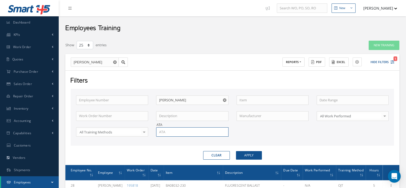
click at [186, 135] on input "text" at bounding box center [192, 132] width 72 height 10
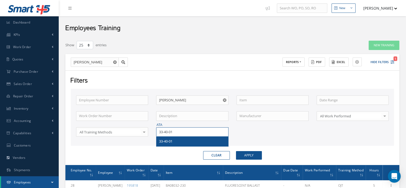
type input "33-40-01"
click at [175, 141] on div "33-40-01" at bounding box center [192, 140] width 66 height 5
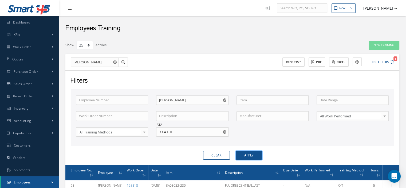
click at [254, 157] on button "Apply" at bounding box center [249, 155] width 26 height 9
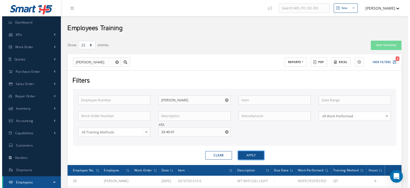
scroll to position [27, 0]
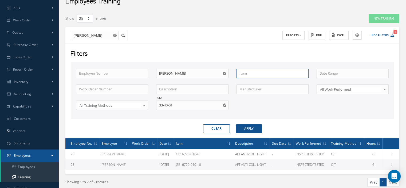
click at [294, 74] on input "text" at bounding box center [272, 74] width 72 height 10
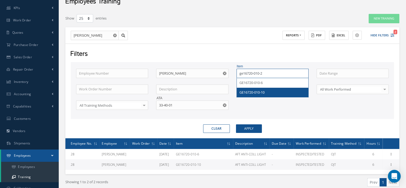
type input "ge16720-010-2"
click at [253, 128] on button "Apply" at bounding box center [249, 128] width 26 height 9
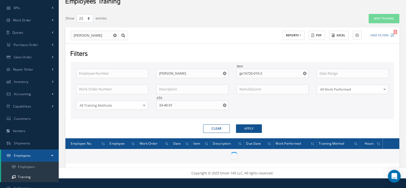
click at [225, 104] on icon "Reset" at bounding box center [224, 104] width 3 height 3
click at [249, 126] on button "Apply" at bounding box center [249, 128] width 26 height 9
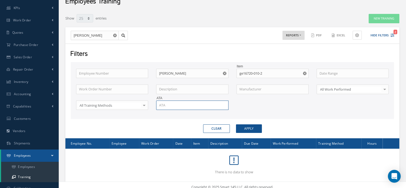
click at [212, 104] on input "text" at bounding box center [192, 105] width 72 height 10
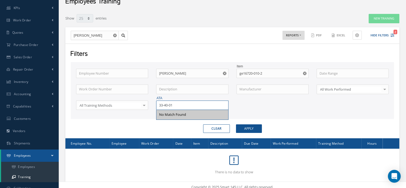
type input "33-40-01"
click at [250, 128] on button "Apply" at bounding box center [249, 128] width 26 height 9
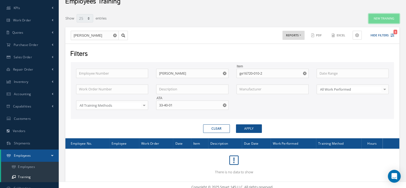
click at [374, 20] on button "New Training" at bounding box center [383, 18] width 31 height 9
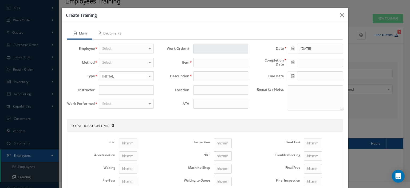
click at [120, 49] on div "Select" at bounding box center [126, 49] width 55 height 10
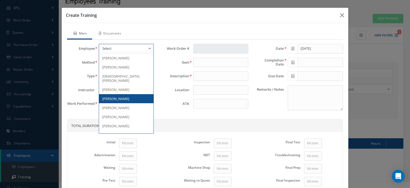
click at [116, 94] on span "[PERSON_NAME]" at bounding box center [126, 98] width 54 height 9
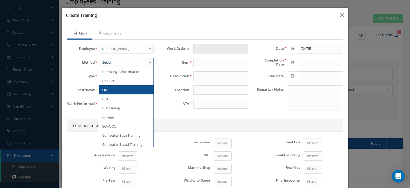
click at [119, 60] on div at bounding box center [126, 63] width 55 height 10
click at [111, 87] on span "OJT" at bounding box center [126, 89] width 54 height 9
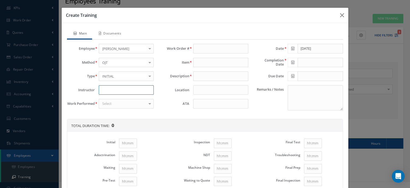
click at [103, 90] on input at bounding box center [126, 90] width 55 height 10
type input "[PERSON_NAME]"
click at [119, 103] on div "Select" at bounding box center [126, 104] width 55 height 10
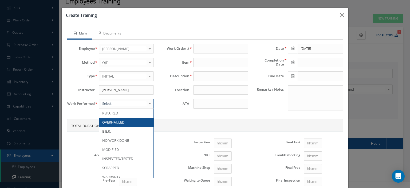
click at [115, 121] on span "OVERHAULED" at bounding box center [113, 121] width 22 height 5
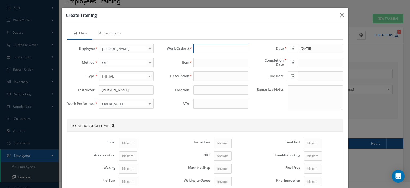
click at [199, 49] on input "text" at bounding box center [220, 49] width 55 height 10
click at [198, 58] on span "117805" at bounding box center [201, 57] width 11 height 5
type input "117805"
click at [197, 104] on input at bounding box center [220, 104] width 55 height 10
type input "GE16720-010-2"
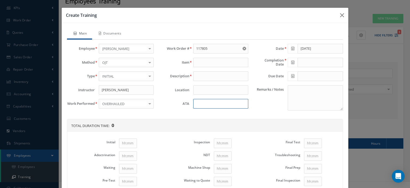
type input "AFT ANTI-COLLISION"
type input "33-40-01"
click at [291, 47] on icon at bounding box center [292, 48] width 3 height 4
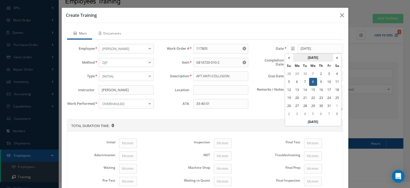
click at [306, 58] on th "October 2025" at bounding box center [313, 58] width 40 height 8
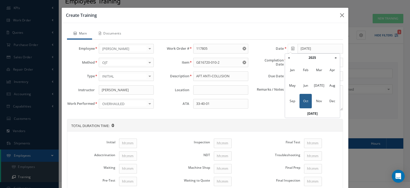
click at [306, 58] on th "2025" at bounding box center [312, 58] width 39 height 8
click at [291, 58] on th "«" at bounding box center [289, 58] width 8 height 8
click at [291, 86] on span "2013" at bounding box center [292, 85] width 12 height 14
click at [337, 86] on span "Aug" at bounding box center [332, 85] width 12 height 14
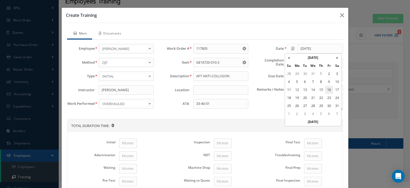
click at [327, 88] on td "16" at bounding box center [329, 90] width 8 height 8
type input "08/16/2013"
click at [291, 61] on icon at bounding box center [292, 62] width 3 height 4
click at [312, 74] on th "March 2019" at bounding box center [313, 71] width 40 height 8
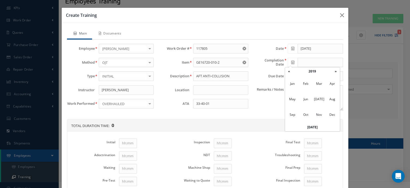
click at [312, 74] on th "2019" at bounding box center [312, 71] width 39 height 8
click at [290, 96] on span "2013" at bounding box center [292, 99] width 12 height 14
click at [331, 98] on span "Aug" at bounding box center [332, 99] width 12 height 14
click at [327, 102] on td "16" at bounding box center [329, 103] width 8 height 8
type input "08/16/2013"
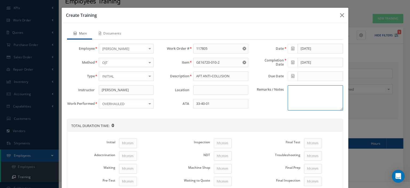
click at [302, 102] on textarea "Remarks / Notes" at bounding box center [315, 97] width 55 height 25
paste textarea "Self-training under the supervision of the Chief Inspector"
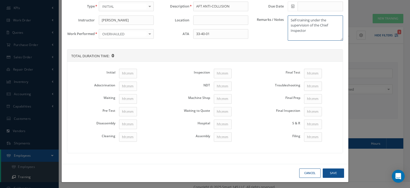
type textarea "Self-training under the supervision of the Chief Inspector"
click at [125, 74] on input "Initial" at bounding box center [128, 74] width 18 height 10
type input "1"
click at [130, 124] on input "Disassembly" at bounding box center [128, 124] width 18 height 10
type input "1"
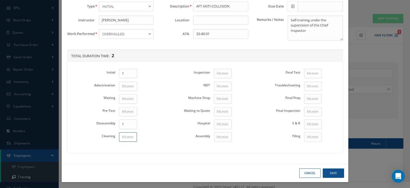
click at [129, 132] on input "Cleaning" at bounding box center [128, 137] width 18 height 10
type input "1"
click at [217, 133] on input "Assembly" at bounding box center [223, 137] width 18 height 10
type input "1"
click at [308, 70] on input "Final Test" at bounding box center [313, 74] width 18 height 10
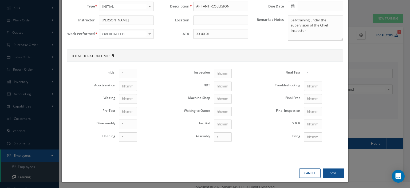
type input "1"
click at [330, 169] on button "Save" at bounding box center [332, 172] width 21 height 9
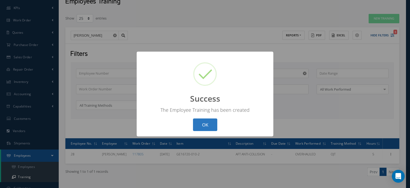
click at [200, 129] on button "OK" at bounding box center [205, 124] width 24 height 13
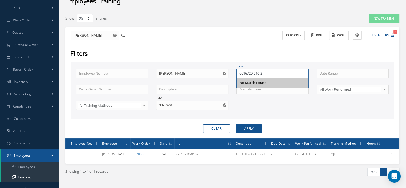
click at [269, 75] on input "ge16720-010-2" at bounding box center [272, 74] width 72 height 10
drag, startPoint x: 269, startPoint y: 75, endPoint x: 230, endPoint y: 78, distance: 38.8
click at [232, 77] on div "Item ge16720-010-2 No Match Found" at bounding box center [272, 74] width 80 height 10
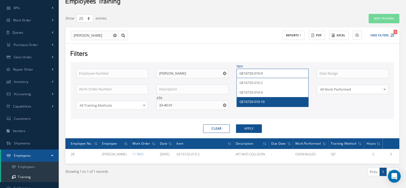
type input "GE16720-010-9"
click at [258, 128] on button "Apply" at bounding box center [249, 128] width 26 height 9
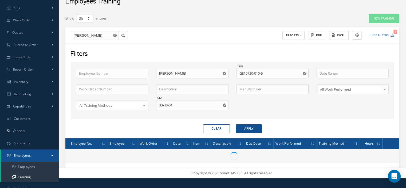
click at [224, 103] on icon "Reset" at bounding box center [224, 104] width 3 height 3
click at [244, 125] on button "Apply" at bounding box center [249, 128] width 26 height 9
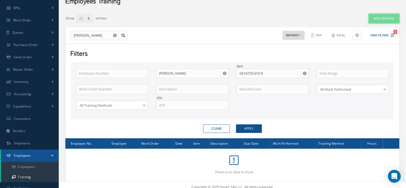
click at [374, 19] on button "New Training" at bounding box center [383, 18] width 31 height 9
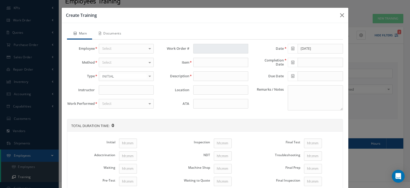
click at [138, 48] on div "Select" at bounding box center [126, 49] width 55 height 10
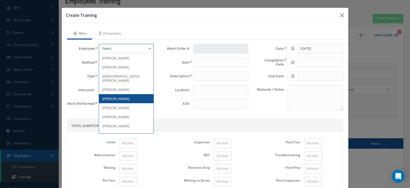
click at [119, 94] on span "[PERSON_NAME]" at bounding box center [126, 98] width 54 height 9
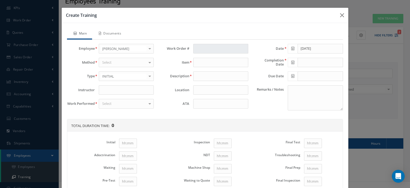
click at [123, 63] on div "Select" at bounding box center [126, 63] width 55 height 10
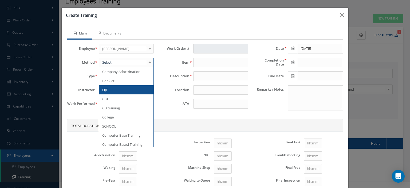
click at [115, 87] on span "OJT" at bounding box center [126, 89] width 54 height 9
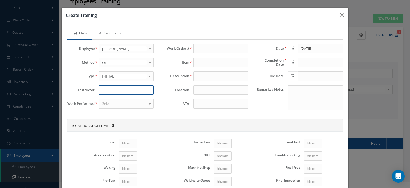
click at [115, 87] on input at bounding box center [126, 90] width 55 height 10
type input "[PERSON_NAME]"
click at [112, 101] on div "Select" at bounding box center [126, 104] width 55 height 10
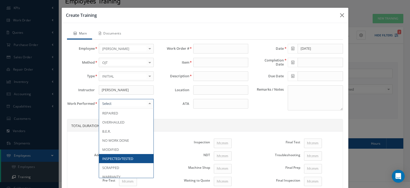
click at [115, 156] on span "INSPECTED/TESTED" at bounding box center [117, 158] width 31 height 5
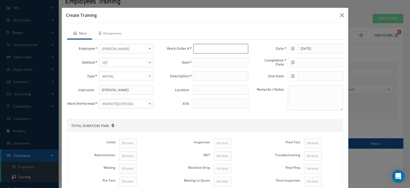
click at [201, 51] on input "text" at bounding box center [220, 49] width 55 height 10
type input "131666"
click at [213, 103] on input at bounding box center [220, 104] width 55 height 10
type input "33-40-01"
click at [291, 47] on icon at bounding box center [292, 48] width 3 height 4
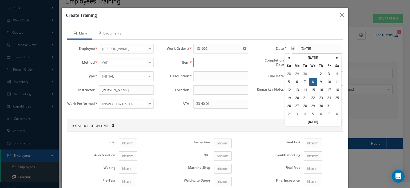
click at [206, 64] on input "text" at bounding box center [220, 63] width 55 height 10
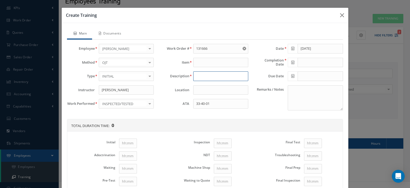
click at [206, 73] on input at bounding box center [220, 76] width 55 height 10
type input "A"
click at [242, 48] on use "Reset" at bounding box center [243, 48] width 3 height 3
click at [213, 47] on input "text" at bounding box center [220, 49] width 55 height 10
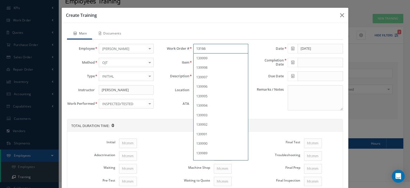
type input "131666"
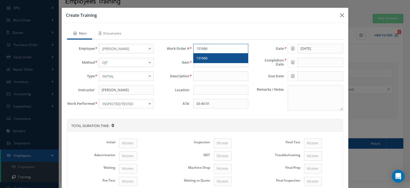
click at [212, 57] on div "131666" at bounding box center [220, 57] width 49 height 5
type input "GE16720-010-9"
type input "AFT ANTI-COLL LIGHT"
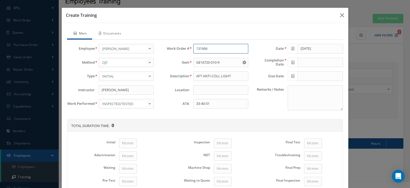
type input "131666"
click at [291, 48] on icon at bounding box center [292, 48] width 3 height 4
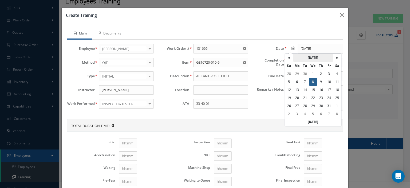
click at [313, 57] on th "October 2025" at bounding box center [313, 58] width 40 height 8
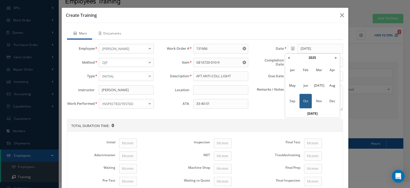
click at [313, 57] on th "2025" at bounding box center [312, 58] width 39 height 8
click at [291, 57] on th "«" at bounding box center [289, 58] width 8 height 8
click at [316, 85] on span "2015" at bounding box center [319, 85] width 12 height 14
click at [328, 100] on span "Dec" at bounding box center [332, 101] width 12 height 14
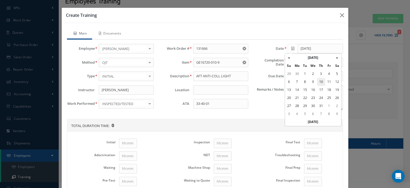
click at [321, 81] on td "10" at bounding box center [321, 82] width 8 height 8
type input "12/10/2015"
click at [291, 62] on icon at bounding box center [292, 62] width 3 height 4
click at [305, 71] on th "August 2013" at bounding box center [313, 71] width 40 height 8
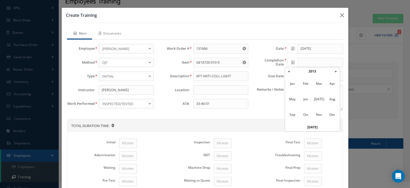
click at [305, 71] on th "2013" at bounding box center [312, 71] width 39 height 8
click at [318, 99] on span "2015" at bounding box center [319, 99] width 12 height 14
click at [328, 114] on span "Dec" at bounding box center [332, 114] width 12 height 14
click at [320, 94] on td "10" at bounding box center [321, 95] width 8 height 8
type input "12/10/2015"
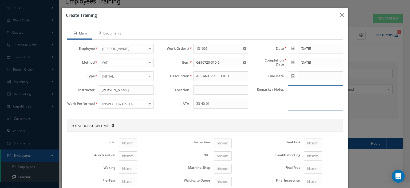
click at [300, 99] on textarea "Remarks / Notes" at bounding box center [315, 97] width 55 height 25
paste textarea "Self-training under the supervision of the Chief Inspector"
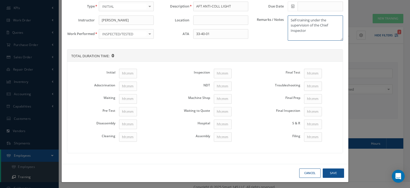
type textarea "Self-training under the supervision of the Chief Inspector"
click at [130, 74] on input "Initial" at bounding box center [128, 74] width 18 height 10
type input "1"
click at [129, 123] on input "Disassembly" at bounding box center [128, 124] width 18 height 10
type input "1"
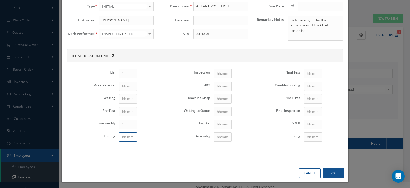
click at [127, 132] on input "Cleaning" at bounding box center [128, 137] width 18 height 10
type input "1"
click at [226, 135] on input "Assembly" at bounding box center [223, 137] width 18 height 10
type input "1"
click at [310, 71] on input "Final Test" at bounding box center [313, 74] width 18 height 10
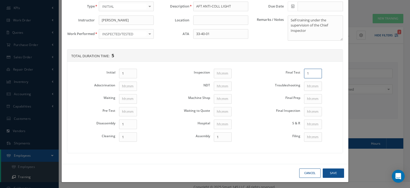
type input "1"
click at [331, 170] on button "Save" at bounding box center [332, 172] width 21 height 9
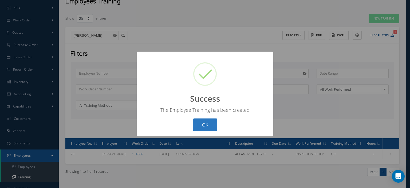
click at [205, 126] on button "OK" at bounding box center [205, 124] width 24 height 13
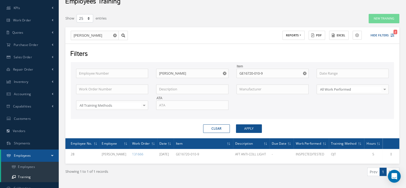
click at [307, 73] on button "button" at bounding box center [305, 74] width 7 height 10
click at [199, 109] on input "text" at bounding box center [192, 105] width 72 height 10
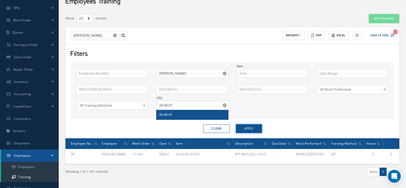
click at [240, 127] on button "Apply" at bounding box center [249, 128] width 26 height 9
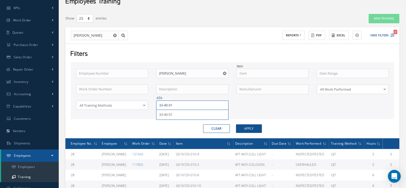
drag, startPoint x: 158, startPoint y: 105, endPoint x: 132, endPoint y: 103, distance: 25.4
click at [133, 103] on div "Employee Number Employee Name Carlos Pena Item Work Order Number Description Ma…" at bounding box center [232, 93] width 320 height 48
type input "27-01-02"
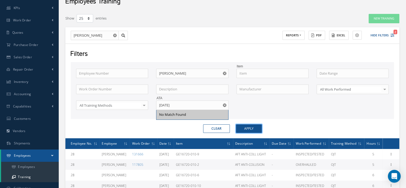
click at [250, 127] on button "Apply" at bounding box center [249, 128] width 26 height 9
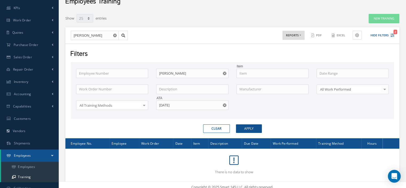
click at [223, 105] on use "Reset" at bounding box center [224, 104] width 3 height 3
click at [254, 74] on input "text" at bounding box center [272, 74] width 72 height 10
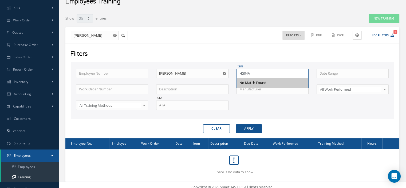
type input "H504A"
click at [252, 130] on button "Apply" at bounding box center [249, 128] width 26 height 9
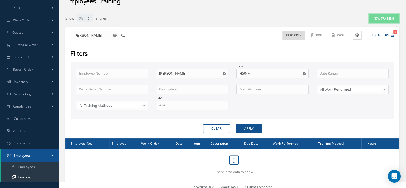
click at [377, 21] on button "New Training" at bounding box center [383, 18] width 31 height 9
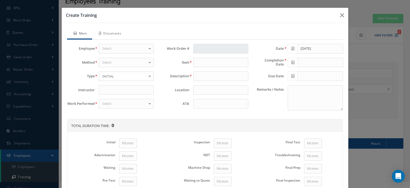
click at [129, 49] on div "Select" at bounding box center [126, 49] width 55 height 10
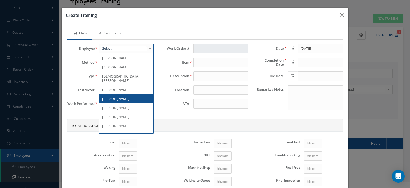
click at [120, 96] on span "Carlos Pena" at bounding box center [126, 98] width 54 height 9
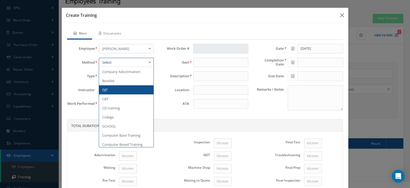
click at [129, 61] on div at bounding box center [126, 63] width 55 height 10
click at [122, 88] on span "OJT" at bounding box center [126, 89] width 54 height 9
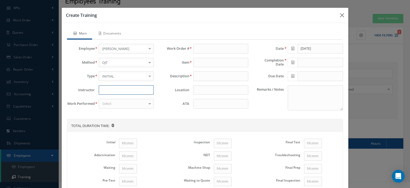
click at [119, 87] on input at bounding box center [126, 90] width 55 height 10
type input "Elio Kocijancic"
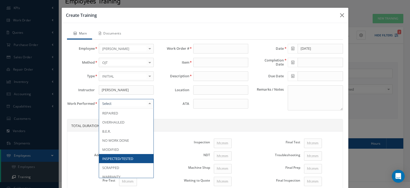
click at [117, 101] on div at bounding box center [126, 104] width 55 height 10
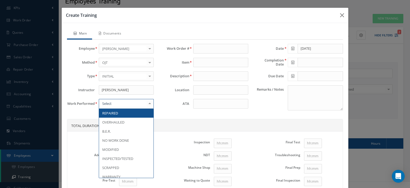
click at [110, 114] on span "REPAIRED" at bounding box center [126, 112] width 54 height 9
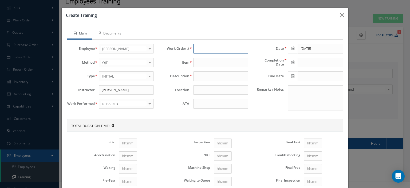
click at [204, 49] on input "text" at bounding box center [220, 49] width 55 height 10
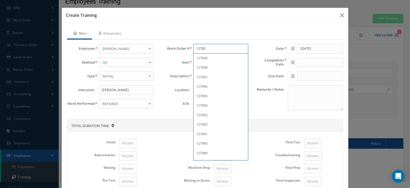
type input "127823"
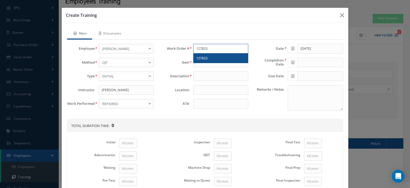
click at [205, 54] on div "127823" at bounding box center [220, 58] width 54 height 10
type input "H504A"
type input "CONTROL SURFACE POS"
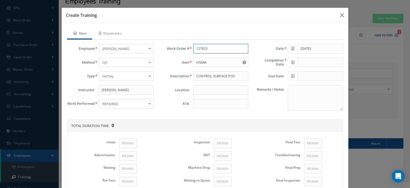
type input "127823"
click at [211, 102] on input at bounding box center [220, 104] width 55 height 10
type input "27-01-05"
click at [291, 49] on icon at bounding box center [292, 48] width 3 height 4
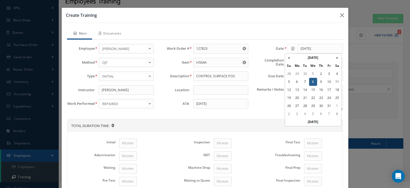
click at [303, 55] on th "October 2025" at bounding box center [313, 58] width 40 height 8
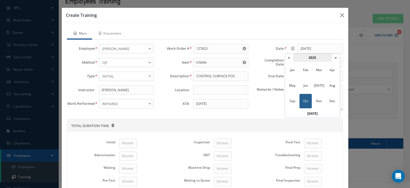
click at [304, 56] on th "2025" at bounding box center [312, 58] width 39 height 8
click at [290, 58] on th "«" at bounding box center [289, 58] width 8 height 8
click at [319, 87] on span "2015" at bounding box center [319, 85] width 12 height 14
click at [329, 69] on span "Apr" at bounding box center [332, 70] width 12 height 14
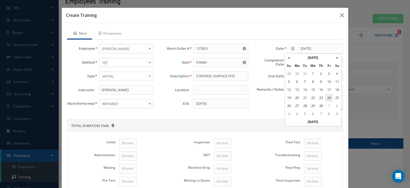
click at [327, 97] on td "24" at bounding box center [329, 98] width 8 height 8
type input "04/24/2015"
click at [291, 63] on icon at bounding box center [292, 62] width 3 height 4
click at [311, 73] on th "December 2015" at bounding box center [313, 71] width 40 height 8
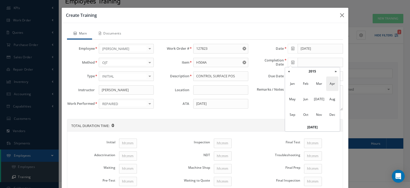
click at [330, 85] on span "Apr" at bounding box center [332, 83] width 12 height 14
click at [328, 113] on td "24" at bounding box center [329, 111] width 8 height 8
type input "04/24/2015"
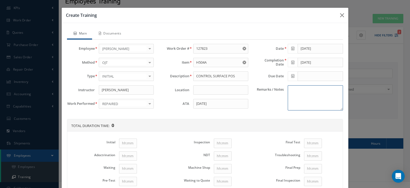
click at [303, 93] on textarea "Remarks / Notes" at bounding box center [315, 97] width 55 height 25
paste textarea "Self-training under the supervision of the Chief Inspector"
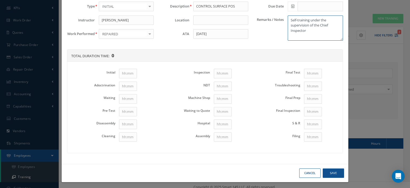
type textarea "Self-training under the supervision of the Chief Inspector"
click at [125, 71] on input "Initial" at bounding box center [128, 74] width 18 height 10
type input "1"
click at [122, 120] on input "Disassembly" at bounding box center [128, 124] width 18 height 10
type input "1"
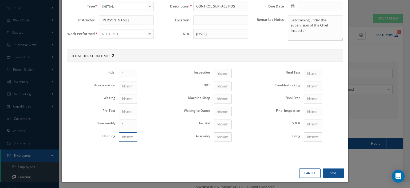
click at [124, 136] on input "Cleaning" at bounding box center [128, 137] width 18 height 10
type input "1"
drag, startPoint x: 223, startPoint y: 135, endPoint x: 266, endPoint y: 110, distance: 49.3
click at [224, 135] on input "Assembly" at bounding box center [223, 137] width 18 height 10
type input "1"
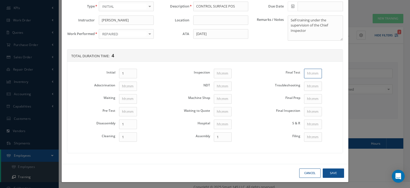
click at [304, 71] on input "Final Test" at bounding box center [313, 74] width 18 height 10
type input "1"
click at [333, 170] on button "Save" at bounding box center [332, 172] width 21 height 9
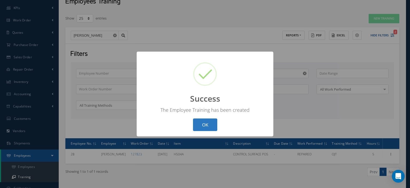
click at [208, 126] on button "OK" at bounding box center [205, 124] width 24 height 13
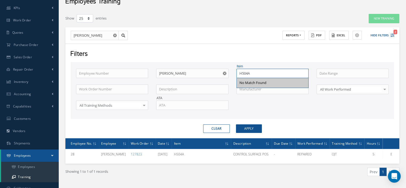
drag, startPoint x: 248, startPoint y: 73, endPoint x: 218, endPoint y: 72, distance: 30.1
click at [218, 72] on div "Employee Number Employee Name Carlos Pena Item H504A No Match Found Work Order …" at bounding box center [232, 93] width 320 height 48
type input "h504c"
click at [246, 128] on button "Apply" at bounding box center [249, 128] width 26 height 9
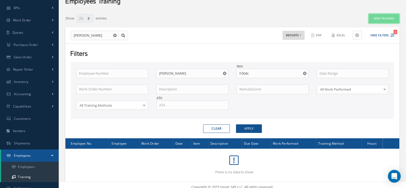
click at [378, 20] on button "New Training" at bounding box center [383, 18] width 31 height 9
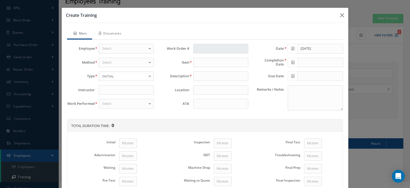
click at [119, 50] on div "Select" at bounding box center [126, 49] width 55 height 10
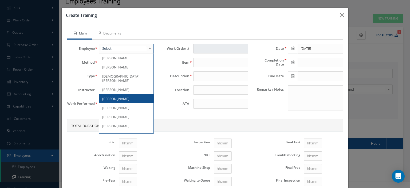
click at [117, 96] on span "Carlos Pena" at bounding box center [115, 98] width 27 height 5
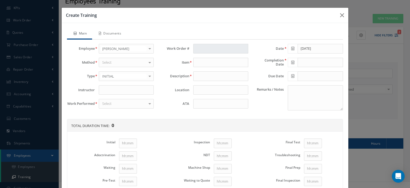
click at [113, 61] on div "Select" at bounding box center [126, 63] width 55 height 10
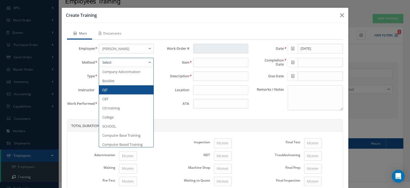
click at [113, 87] on span "OJT" at bounding box center [126, 89] width 54 height 9
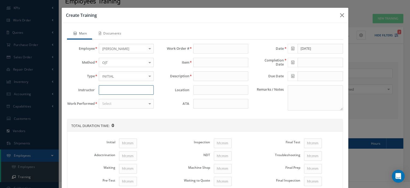
click at [111, 90] on input at bounding box center [126, 90] width 55 height 10
type input "Elio Kocijancic"
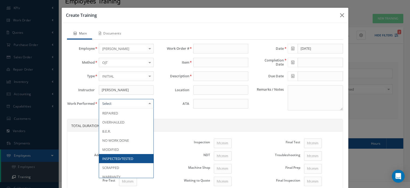
click at [132, 156] on span "INSPECTED/TESTED" at bounding box center [117, 158] width 31 height 5
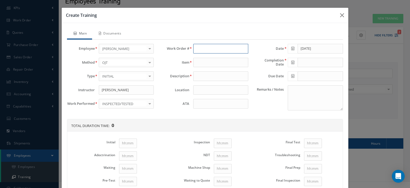
click at [197, 51] on input "text" at bounding box center [220, 49] width 55 height 10
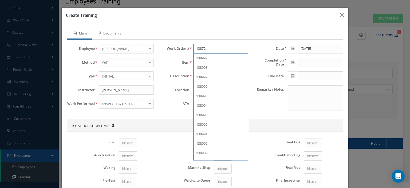
type input "138728"
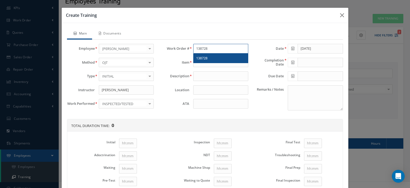
click at [203, 56] on span "138728" at bounding box center [201, 57] width 11 height 5
type input "H504C"
type input "CONTROL SURFACE POS."
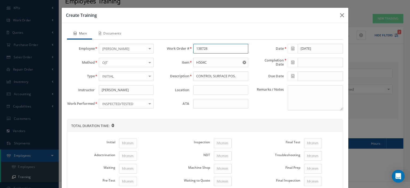
type input "138728"
click at [211, 108] on div "Work Order # 138728 Item H504C Part Number Description Description CONTROL SURF…" at bounding box center [205, 79] width 94 height 71
click at [211, 102] on input at bounding box center [220, 104] width 55 height 10
type input "27-01-05"
click at [291, 49] on icon at bounding box center [292, 48] width 3 height 4
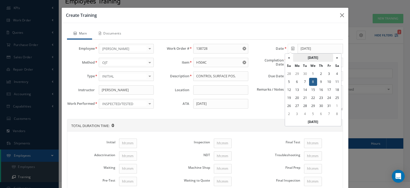
click at [308, 56] on th "October 2025" at bounding box center [313, 58] width 40 height 8
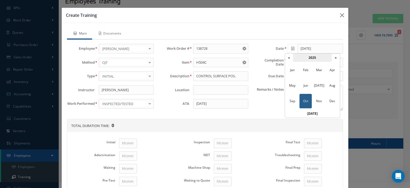
click at [310, 61] on th "2025" at bounding box center [312, 58] width 39 height 8
click at [289, 57] on th "«" at bounding box center [289, 58] width 8 height 8
click at [294, 103] on span "2017" at bounding box center [292, 101] width 12 height 14
click at [308, 69] on span "Feb" at bounding box center [305, 70] width 12 height 14
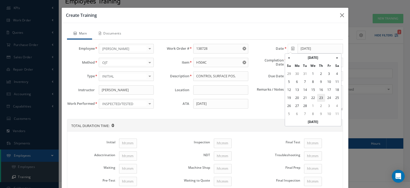
click at [321, 100] on td "23" at bounding box center [321, 98] width 8 height 8
type input "02/23/2017"
click at [291, 63] on icon at bounding box center [292, 62] width 3 height 4
click at [312, 69] on th "April 2015" at bounding box center [313, 71] width 40 height 8
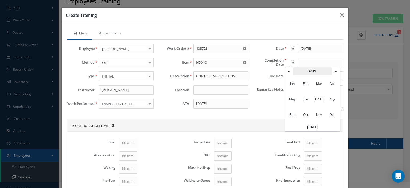
click at [312, 69] on th "2015" at bounding box center [312, 71] width 39 height 8
click at [294, 114] on span "2017" at bounding box center [292, 114] width 12 height 14
click at [308, 85] on span "Feb" at bounding box center [305, 83] width 12 height 14
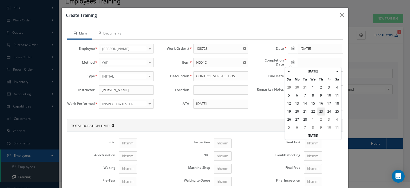
click at [323, 113] on td "23" at bounding box center [321, 111] width 8 height 8
type input "02/23/2017"
click at [311, 98] on textarea "Remarks / Notes" at bounding box center [315, 97] width 55 height 25
paste textarea "Self-training under the supervision of the Chief Inspector"
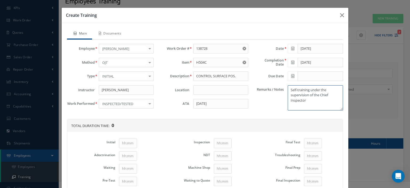
scroll to position [70, 0]
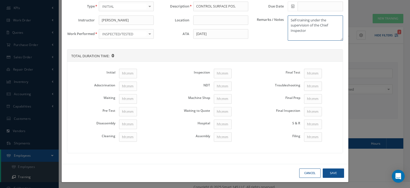
type textarea "Self-training under the supervision of the Chief Inspector"
click at [126, 74] on input "Initial" at bounding box center [128, 74] width 18 height 10
type input "1"
click at [129, 120] on input "Disassembly" at bounding box center [128, 124] width 18 height 10
type input "1"
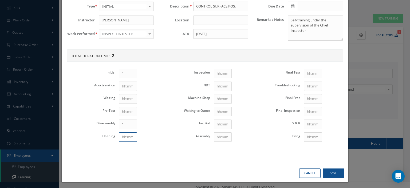
click at [129, 132] on input "Cleaning" at bounding box center [128, 137] width 18 height 10
type input "1"
click at [221, 137] on input "Assembly" at bounding box center [223, 137] width 18 height 10
type input "1"
click at [309, 73] on input "Final Test" at bounding box center [313, 74] width 18 height 10
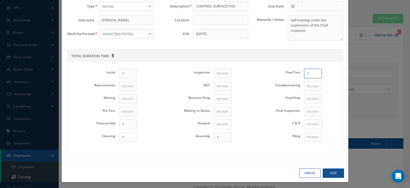
type input "1"
click at [329, 170] on button "Save" at bounding box center [332, 172] width 21 height 9
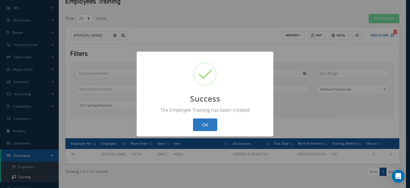
click at [201, 125] on button "OK" at bounding box center [205, 124] width 24 height 13
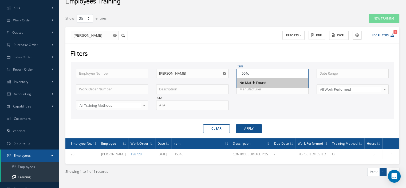
drag, startPoint x: 250, startPoint y: 73, endPoint x: 221, endPoint y: 66, distance: 29.8
click at [221, 66] on div "Employee Number Employee Name Carlos Pena Item h504c No Match Found Work Order …" at bounding box center [232, 90] width 323 height 57
type input "H504B"
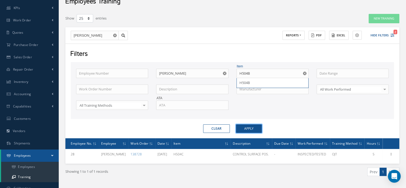
drag, startPoint x: 251, startPoint y: 125, endPoint x: 257, endPoint y: 132, distance: 9.9
click at [255, 129] on button "Apply" at bounding box center [249, 128] width 26 height 9
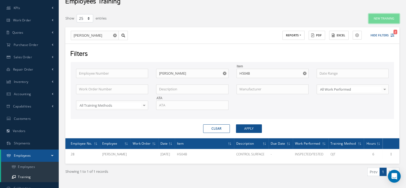
click at [386, 16] on button "New Training" at bounding box center [383, 18] width 31 height 9
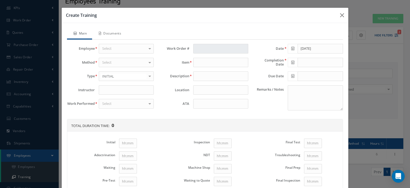
click at [118, 49] on div "Select" at bounding box center [126, 49] width 55 height 10
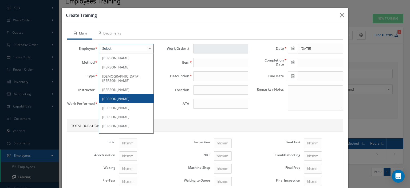
click at [109, 96] on span "Carlos Pena" at bounding box center [115, 98] width 27 height 5
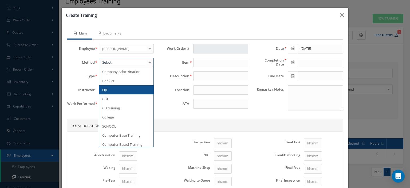
click at [117, 62] on div at bounding box center [126, 63] width 55 height 10
click at [110, 86] on span "OJT" at bounding box center [126, 89] width 54 height 9
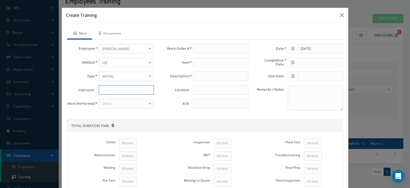
click at [108, 86] on input at bounding box center [126, 90] width 55 height 10
type input "Elio Kocijancic"
click at [125, 105] on div "Select" at bounding box center [126, 104] width 55 height 10
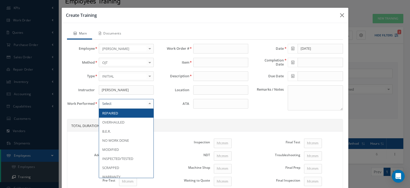
click at [121, 113] on span "REPAIRED" at bounding box center [126, 112] width 54 height 9
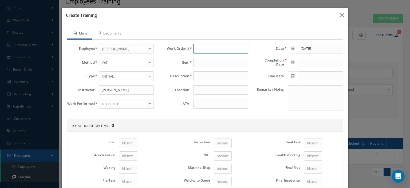
click at [195, 48] on input "text" at bounding box center [220, 49] width 55 height 10
type input "19111"
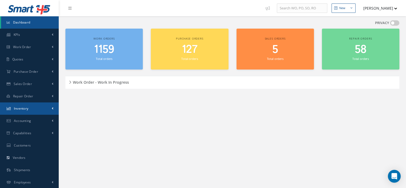
click at [32, 111] on link "Inventory" at bounding box center [29, 108] width 59 height 12
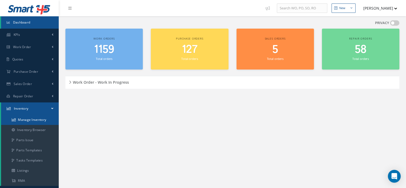
click at [34, 119] on link "Manage Inventory" at bounding box center [30, 119] width 58 height 10
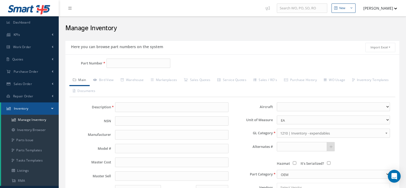
click at [120, 64] on input "Part Number" at bounding box center [138, 63] width 64 height 10
click at [109, 63] on input "504B" at bounding box center [138, 63] width 64 height 10
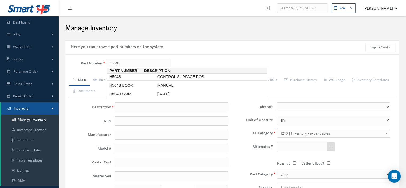
click at [121, 77] on span "H504B" at bounding box center [132, 77] width 48 height 6
type input "H504B"
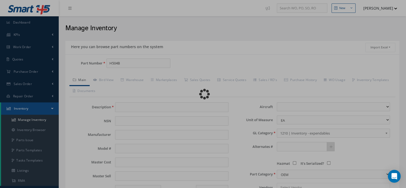
type input "CONTROL SURFACE POS."
type input "NOVATRONICS"
type input "H504B"
type input "0.00"
select select
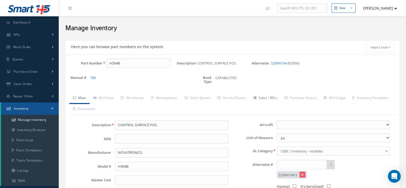
type input "H504B"
click at [265, 99] on link "Sales / RO's" at bounding box center [265, 98] width 31 height 11
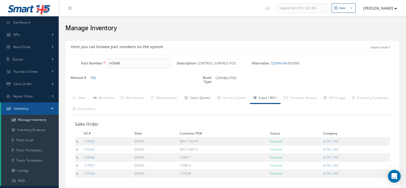
click at [202, 96] on link "Sales Quotes" at bounding box center [196, 98] width 33 height 11
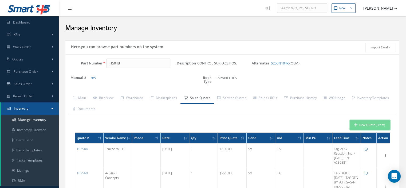
click at [358, 123] on button "New Quote (From)" at bounding box center [370, 124] width 40 height 9
type input "CONTROL SURFACE POS."
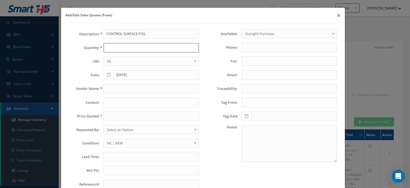
click at [129, 49] on input "text" at bounding box center [150, 48] width 95 height 10
type input "1"
drag, startPoint x: 126, startPoint y: 113, endPoint x: 127, endPoint y: 117, distance: 4.5
click at [126, 117] on input "text" at bounding box center [150, 116] width 95 height 10
paste input ",240.00"
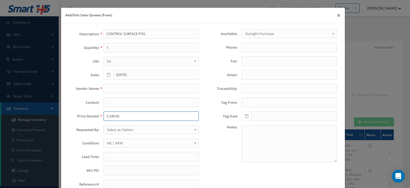
click at [108, 115] on input "5,240.00" at bounding box center [150, 116] width 95 height 10
type input "5240.00"
click at [114, 127] on span "Select an Option" at bounding box center [149, 129] width 85 height 6
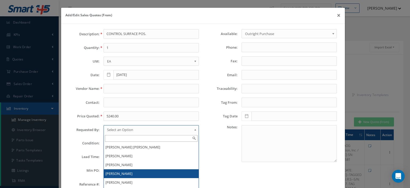
click at [114, 170] on li "[PERSON_NAME]" at bounding box center [151, 173] width 95 height 9
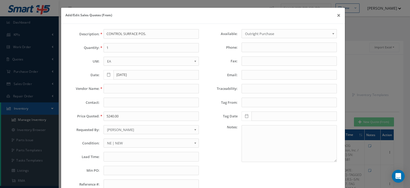
click at [118, 143] on span "NE | NEW" at bounding box center [149, 142] width 85 height 6
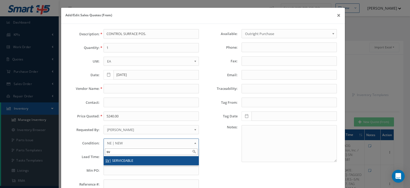
type input "sv"
click at [119, 159] on li "SV | SERVICEABLE" at bounding box center [151, 160] width 95 height 9
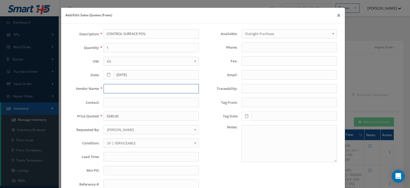
click at [112, 88] on input "text" at bounding box center [150, 89] width 95 height 10
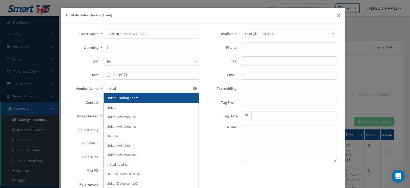
click at [111, 100] on div "Unical Trading Team" at bounding box center [151, 98] width 95 height 10
type input "Unical Trading Team"
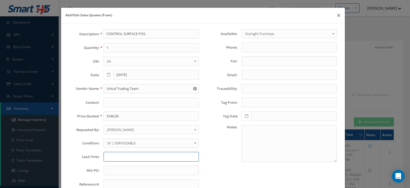
click at [134, 152] on input "text" at bounding box center [150, 156] width 95 height 10
paste input "g Type- Tag_Date- [DATE] Tagged_ByINDONESIA AIR ASIA"
type input "tag Type- Tag_Date- [DATE] Tagged_ByINDONESIA AIR ASIA"
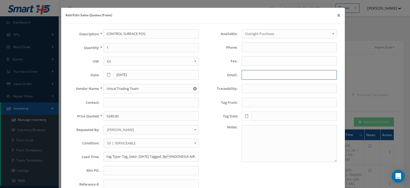
click at [261, 74] on input "Email:" at bounding box center [288, 75] width 95 height 10
paste input "[EMAIL_ADDRESS][DOMAIN_NAME]"
type input "[EMAIL_ADDRESS][DOMAIN_NAME]"
click at [106, 156] on input "tag Type- Tag_Date- [DATE] Tagged_ByINDONESIA AIR ASIA" at bounding box center [150, 156] width 95 height 10
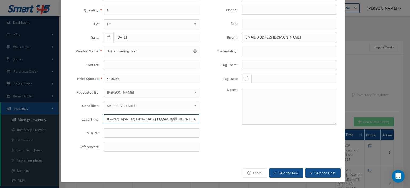
type input "stk--tag Type- Tag_Date- [DATE] Tagged_ByINDONESIA AIR ASIA"
click at [318, 173] on button "Save and Close" at bounding box center [322, 172] width 35 height 9
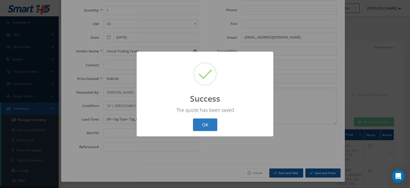
click at [203, 121] on button "OK" at bounding box center [205, 124] width 24 height 13
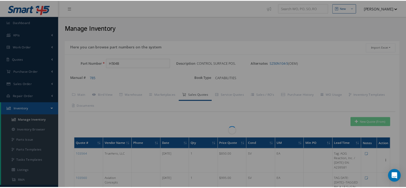
scroll to position [0, 0]
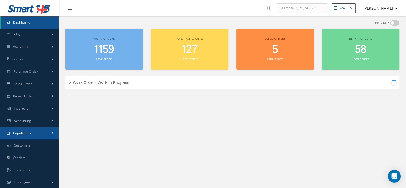
scroll to position [25, 0]
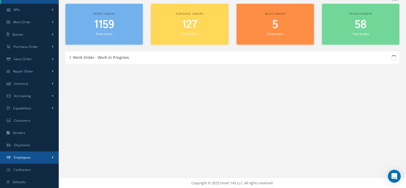
click at [33, 159] on link "Employees" at bounding box center [29, 157] width 59 height 12
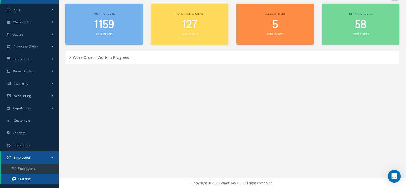
click at [28, 176] on link "Training" at bounding box center [30, 178] width 58 height 10
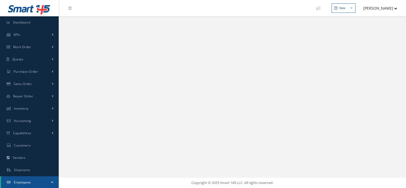
select select "25"
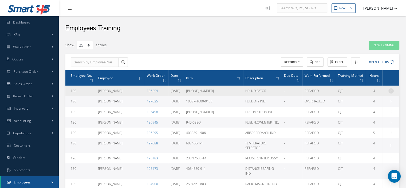
click at [389, 91] on icon at bounding box center [390, 90] width 5 height 4
click at [365, 97] on link "Edit" at bounding box center [366, 94] width 42 height 7
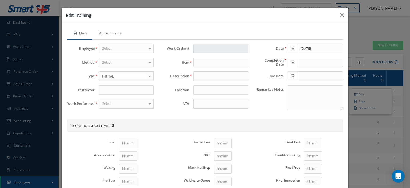
type input "[PERSON_NAME]"
type input "196559"
type input "5678-716-80-10"
type input "NP INDICATOR"
type input "Instruments Shop"
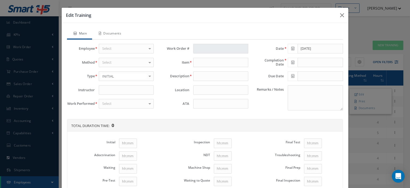
type input "61-42-81"
type input "10/07/2025"
type textarea "Self-training under the supervision of the Chief Inspector"
type input "1"
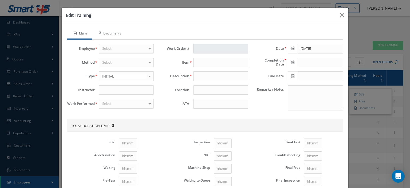
type input "1"
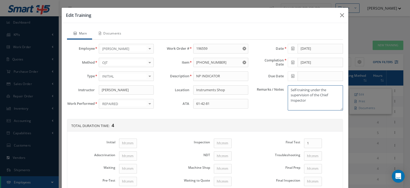
drag, startPoint x: 308, startPoint y: 102, endPoint x: 284, endPoint y: 88, distance: 28.2
click at [284, 88] on div "Self-training under the supervision of the Chief Inspector" at bounding box center [315, 97] width 63 height 25
click at [310, 105] on textarea "Self-training under the supervision of the Chief Inspector" at bounding box center [315, 97] width 55 height 25
click at [340, 15] on icon "button" at bounding box center [342, 15] width 4 height 6
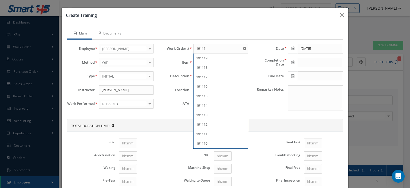
select select "25"
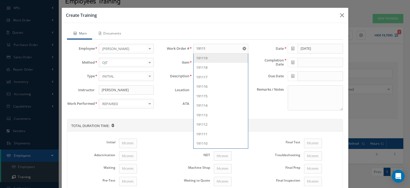
scroll to position [27, 0]
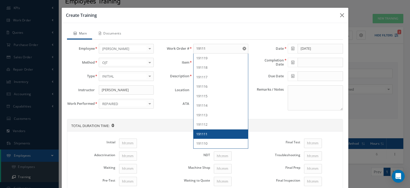
click at [207, 132] on div "191111" at bounding box center [220, 133] width 49 height 5
type input "191111"
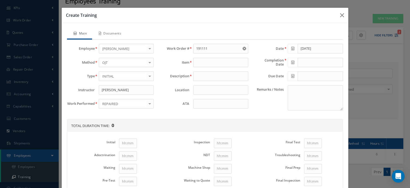
type input "S151-0040-00"
type input "MICROPHONE MODULES"
click at [197, 48] on input "191111" at bounding box center [220, 49] width 55 height 10
click at [209, 49] on input "1191111" at bounding box center [220, 49] width 55 height 10
type input "119111"
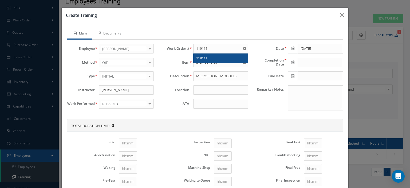
click at [209, 57] on div "119111" at bounding box center [220, 57] width 49 height 5
type input "H504B"
type input "CONTROL SURFACE POS."
type input "119111"
click at [221, 101] on input at bounding box center [220, 104] width 55 height 10
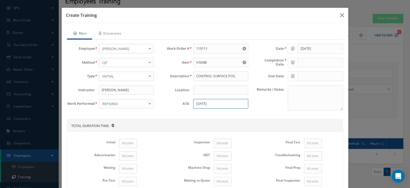
type input "27-01-05"
click at [292, 46] on span at bounding box center [293, 49] width 10 height 10
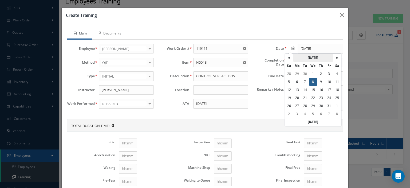
click at [307, 57] on th "October 2025" at bounding box center [313, 58] width 40 height 8
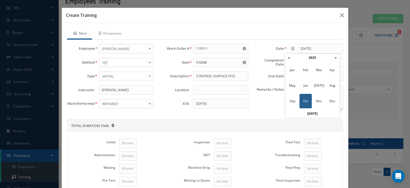
click at [307, 57] on th "2025" at bounding box center [312, 58] width 39 height 8
click at [289, 58] on th "«" at bounding box center [289, 58] width 8 height 8
click at [293, 83] on span "2013" at bounding box center [292, 85] width 12 height 14
click at [303, 101] on span "Oct" at bounding box center [305, 101] width 12 height 14
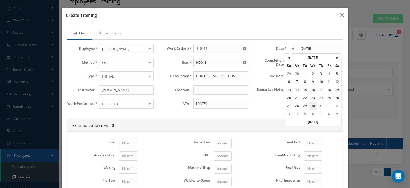
click at [313, 105] on td "30" at bounding box center [313, 106] width 8 height 8
type input "10/30/2013"
click at [288, 60] on span at bounding box center [293, 63] width 10 height 10
click at [302, 71] on th "February 2017" at bounding box center [313, 71] width 40 height 8
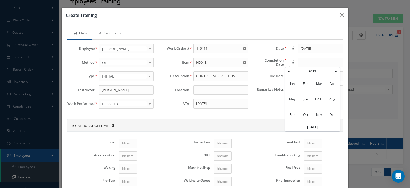
click at [302, 71] on th "2017" at bounding box center [312, 71] width 39 height 8
click at [289, 70] on th "«" at bounding box center [289, 71] width 8 height 8
click at [336, 71] on th "»" at bounding box center [336, 71] width 8 height 8
click at [334, 71] on th "»" at bounding box center [336, 71] width 8 height 8
click at [290, 70] on th "«" at bounding box center [289, 71] width 8 height 8
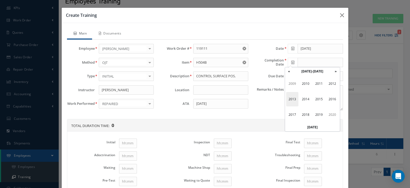
click at [292, 99] on span "2013" at bounding box center [292, 99] width 12 height 14
click at [305, 112] on span "Oct" at bounding box center [305, 114] width 12 height 14
click at [315, 118] on td "30" at bounding box center [313, 119] width 8 height 8
type input "10/30/2013"
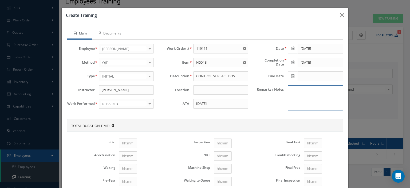
click at [305, 100] on textarea "Remarks / Notes" at bounding box center [315, 97] width 55 height 25
paste textarea "Self-training under the supervision of the Chief Inspector"
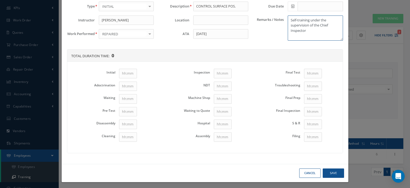
type textarea "Self-training under the supervision of the Chief Inspector"
click at [119, 69] on input "Initial" at bounding box center [128, 74] width 18 height 10
type input "1"
click at [125, 125] on input "Disassembly" at bounding box center [128, 124] width 18 height 10
type input "1"
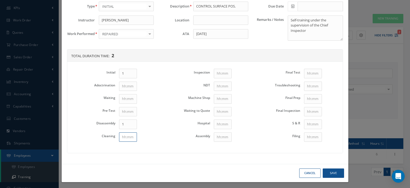
click at [126, 137] on input "Cleaning" at bounding box center [128, 137] width 18 height 10
type input "1"
drag, startPoint x: 210, startPoint y: 134, endPoint x: 218, endPoint y: 136, distance: 8.6
click at [212, 134] on td at bounding box center [229, 136] width 34 height 13
click at [218, 136] on input "Assembly" at bounding box center [223, 137] width 18 height 10
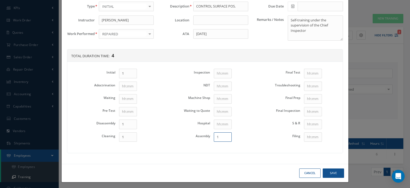
type input "1"
click at [309, 71] on input "Final Test" at bounding box center [313, 74] width 18 height 10
type input "1"
click at [329, 174] on button "Save" at bounding box center [332, 172] width 21 height 9
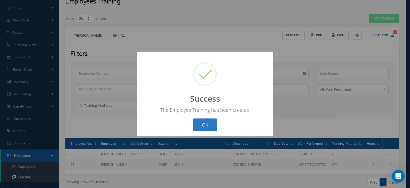
click at [204, 125] on button "OK" at bounding box center [205, 124] width 24 height 13
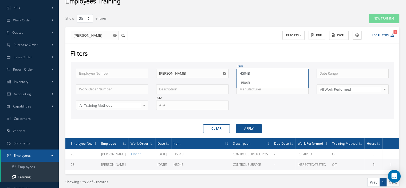
drag, startPoint x: 255, startPoint y: 74, endPoint x: 220, endPoint y: 70, distance: 34.6
click at [221, 70] on div "Employee Number Employee Name Carlos Pena Item H504B H504B Work Order Number De…" at bounding box center [232, 93] width 320 height 48
type input "H505A"
click at [241, 81] on span "H505A" at bounding box center [244, 82] width 10 height 5
click at [253, 129] on button "Apply" at bounding box center [249, 128] width 26 height 9
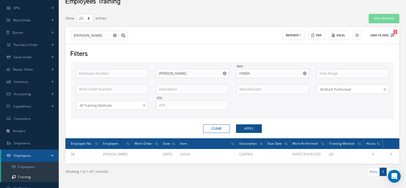
click at [390, 33] on icon "2" at bounding box center [392, 35] width 4 height 4
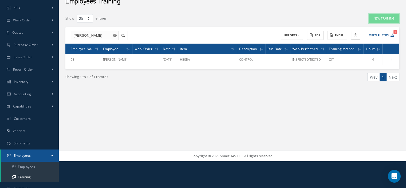
click at [377, 19] on button "New Training" at bounding box center [383, 18] width 31 height 9
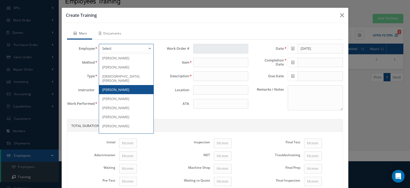
click at [128, 49] on div at bounding box center [126, 49] width 55 height 10
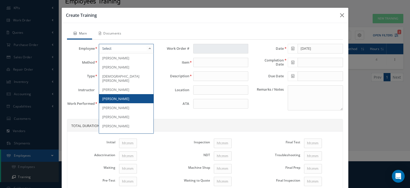
click at [118, 96] on span "[PERSON_NAME]" at bounding box center [115, 98] width 27 height 5
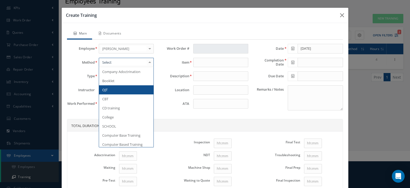
click at [116, 59] on div at bounding box center [126, 63] width 55 height 10
click at [114, 87] on span "OJT" at bounding box center [126, 89] width 54 height 9
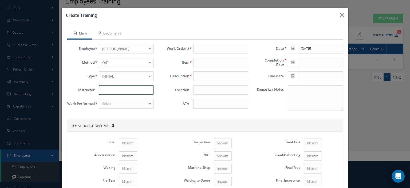
click at [109, 87] on input at bounding box center [126, 90] width 55 height 10
type input "[PERSON_NAME]"
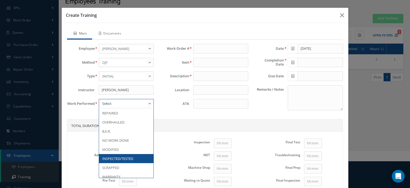
click at [127, 158] on span "INSPECTED/TESTED" at bounding box center [117, 158] width 31 height 5
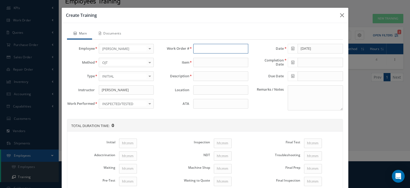
click at [195, 46] on input "text" at bounding box center [220, 49] width 55 height 10
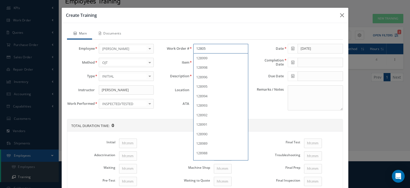
type input "128053"
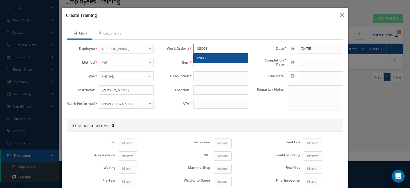
click at [214, 57] on div "128053" at bounding box center [220, 57] width 49 height 5
type input "H505A"
type input "CONTROL SURFACE POS"
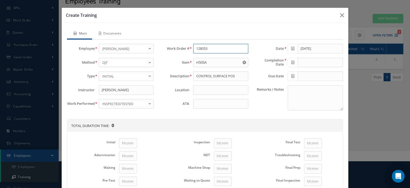
type input "128053"
click at [217, 106] on input at bounding box center [220, 104] width 55 height 10
type input "27-01-01"
click at [290, 50] on span at bounding box center [293, 49] width 10 height 10
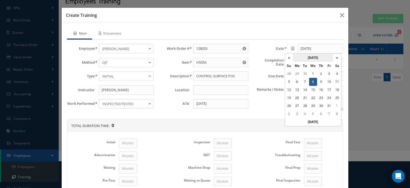
click at [294, 56] on th "October 2025" at bounding box center [313, 58] width 40 height 8
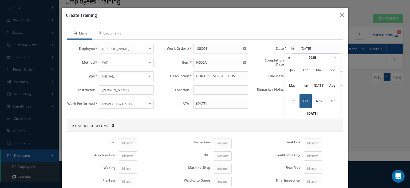
click at [309, 59] on th "2025" at bounding box center [312, 58] width 39 height 8
click at [288, 59] on th "«" at bounding box center [289, 58] width 8 height 8
click at [318, 86] on span "2015" at bounding box center [319, 85] width 12 height 14
click at [297, 87] on span "May" at bounding box center [292, 85] width 12 height 14
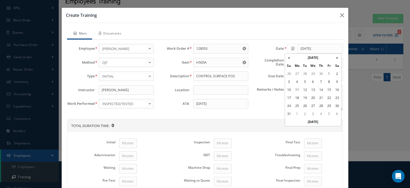
click at [306, 82] on td "5" at bounding box center [305, 82] width 8 height 8
type input "05/05/2015"
click at [291, 61] on icon at bounding box center [292, 62] width 3 height 4
click at [306, 73] on th "October 2013" at bounding box center [313, 71] width 40 height 8
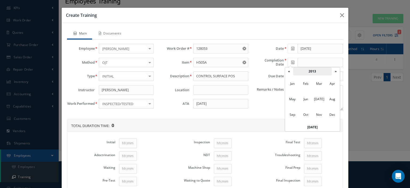
click at [309, 73] on th "2013" at bounding box center [312, 71] width 39 height 8
click at [320, 97] on span "2015" at bounding box center [319, 99] width 12 height 14
click at [296, 102] on span "May" at bounding box center [292, 99] width 12 height 14
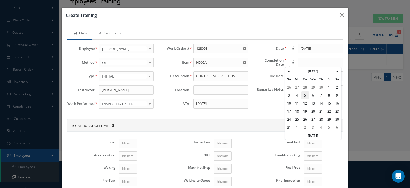
click at [307, 98] on td "5" at bounding box center [305, 95] width 8 height 8
type input "05/05/2015"
click at [302, 102] on textarea "Remarks / Notes" at bounding box center [315, 97] width 55 height 25
paste textarea "Self-training under the supervision of the Chief Inspector"
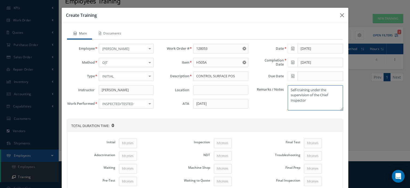
scroll to position [27, 0]
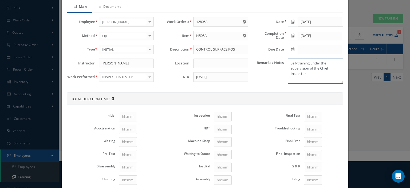
type textarea "Self-training under the supervision of the Chief Inspector"
click at [123, 117] on input "Initial" at bounding box center [128, 116] width 18 height 10
type input "1"
click at [125, 165] on input "Disassembly" at bounding box center [128, 167] width 18 height 10
type input "1"
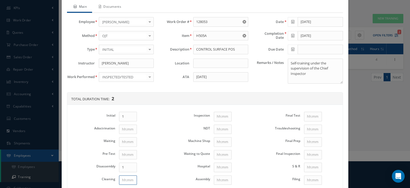
click at [125, 179] on input "Cleaning" at bounding box center [128, 180] width 18 height 10
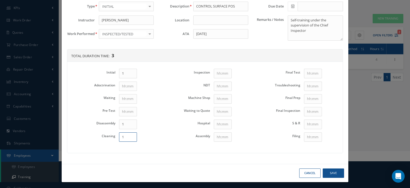
type input "1"
click at [222, 134] on input "Assembly" at bounding box center [223, 137] width 18 height 10
type input "1"
click at [307, 73] on input "Final Test" at bounding box center [313, 74] width 18 height 10
type input "1"
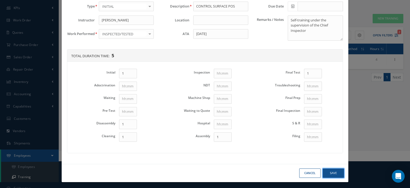
click at [334, 172] on button "Save" at bounding box center [332, 172] width 21 height 9
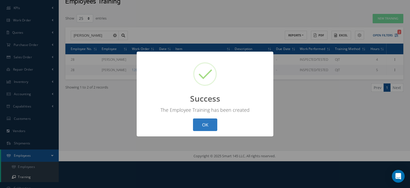
click at [203, 126] on button "OK" at bounding box center [205, 124] width 24 height 13
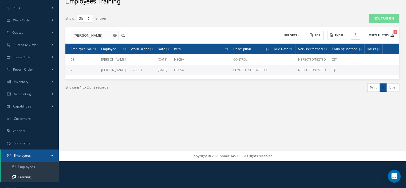
click at [389, 35] on button "Open Filters 2" at bounding box center [379, 35] width 30 height 9
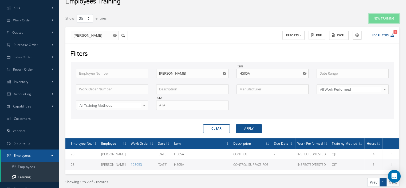
click at [369, 21] on button "New Training" at bounding box center [383, 18] width 31 height 9
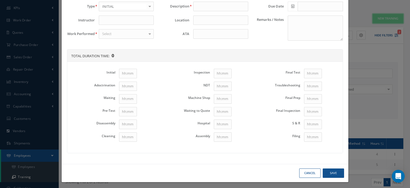
scroll to position [0, 0]
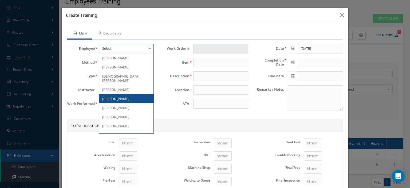
click at [128, 49] on div at bounding box center [126, 49] width 55 height 10
click at [116, 94] on span "[PERSON_NAME]" at bounding box center [126, 98] width 54 height 9
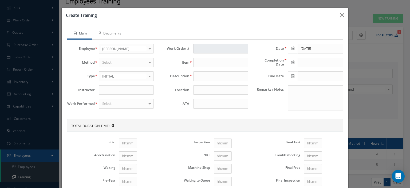
click at [124, 63] on div "Select" at bounding box center [126, 63] width 55 height 10
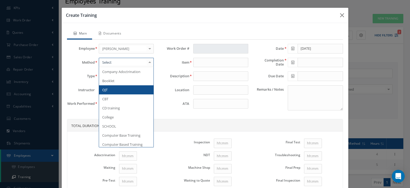
click at [113, 89] on span "OJT" at bounding box center [126, 89] width 54 height 9
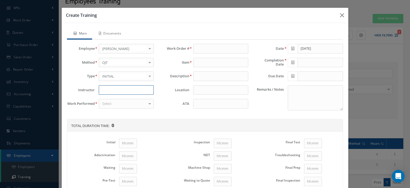
click at [114, 86] on input at bounding box center [126, 90] width 55 height 10
type input "[PERSON_NAME]"
click at [121, 103] on div "Select" at bounding box center [126, 104] width 55 height 10
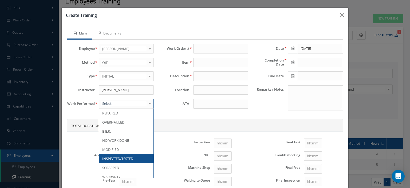
click at [123, 156] on span "INSPECTED/TESTED" at bounding box center [117, 158] width 31 height 5
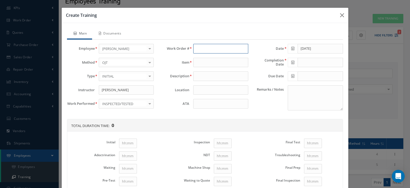
click at [200, 50] on input "text" at bounding box center [220, 49] width 55 height 10
type input "129999"
type input "102LJ2AG"
type input "TOTAL TEMP SENSOR"
type input "129999"
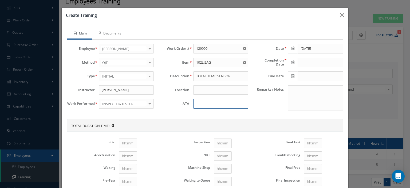
click at [201, 106] on input at bounding box center [220, 104] width 55 height 10
type input "27-01-07"
click at [291, 48] on icon at bounding box center [292, 48] width 3 height 4
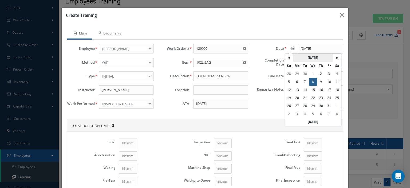
click at [304, 55] on th "October 2025" at bounding box center [313, 58] width 40 height 8
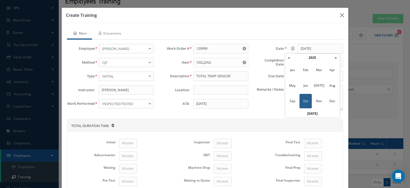
click at [304, 55] on th "2025" at bounding box center [312, 58] width 39 height 8
click at [292, 59] on th "«" at bounding box center [289, 58] width 8 height 8
click at [316, 83] on span "2015" at bounding box center [319, 85] width 12 height 14
click at [308, 71] on span "Feb" at bounding box center [305, 70] width 12 height 14
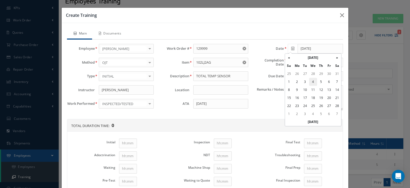
click at [315, 83] on td "4" at bounding box center [313, 82] width 8 height 8
type input "02/04/2015"
click at [292, 63] on span at bounding box center [293, 63] width 10 height 10
click at [312, 70] on th "May 2015" at bounding box center [313, 71] width 40 height 8
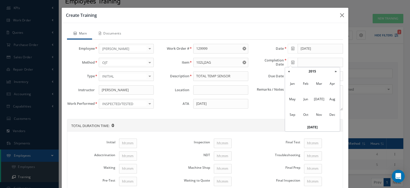
click at [309, 80] on span "Feb" at bounding box center [305, 83] width 12 height 14
click at [313, 95] on td "4" at bounding box center [313, 95] width 8 height 8
type input "02/04/2015"
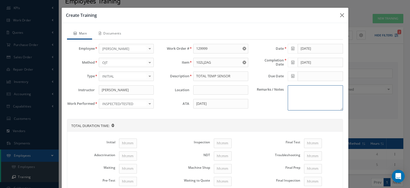
click at [302, 100] on textarea "Remarks / Notes" at bounding box center [315, 97] width 55 height 25
paste textarea "Self-training under the supervision of the Chief Inspector"
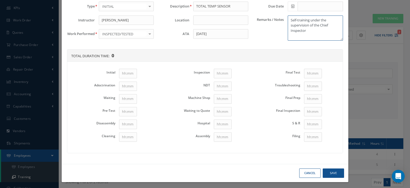
type textarea "Self-training under the supervision of the Chief Inspector"
click at [125, 73] on input "Initial" at bounding box center [128, 74] width 18 height 10
type input "1"
click at [123, 123] on input "Disassembly" at bounding box center [128, 124] width 18 height 10
type input "1"
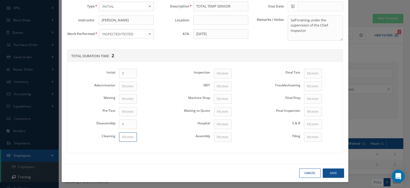
click at [128, 134] on input "Cleaning" at bounding box center [128, 137] width 18 height 10
type input "1"
click at [216, 134] on input "Assembly" at bounding box center [223, 137] width 18 height 10
type input "1"
click at [304, 71] on input "Final Test" at bounding box center [313, 74] width 18 height 10
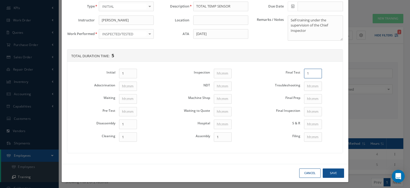
type input "1"
click at [332, 173] on button "Save" at bounding box center [332, 172] width 21 height 9
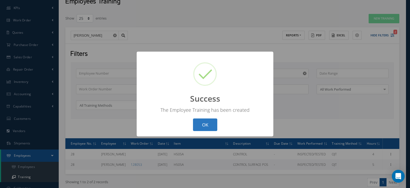
click at [211, 124] on button "OK" at bounding box center [205, 124] width 24 height 13
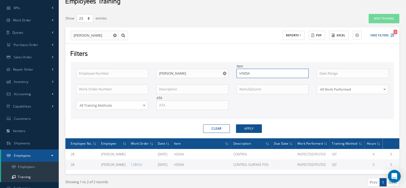
click at [253, 74] on input "H505A" at bounding box center [272, 74] width 72 height 10
click at [248, 80] on span "H509B" at bounding box center [244, 82] width 10 height 5
type input "H509B"
click at [250, 125] on button "Apply" at bounding box center [249, 128] width 26 height 9
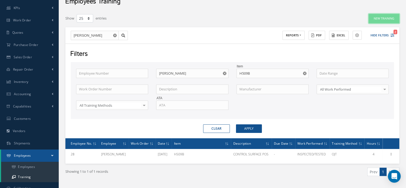
click at [374, 22] on button "New Training" at bounding box center [383, 18] width 31 height 9
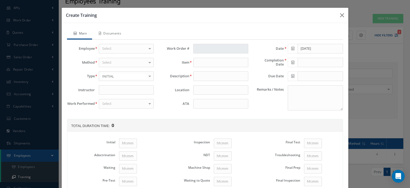
click at [128, 47] on div "Select" at bounding box center [126, 49] width 55 height 10
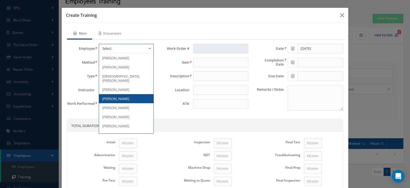
click at [117, 96] on span "[PERSON_NAME]" at bounding box center [115, 98] width 27 height 5
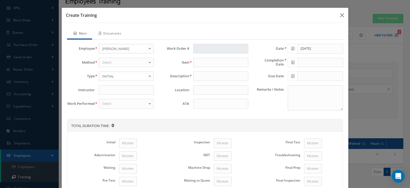
click at [120, 63] on div "Select" at bounding box center [126, 63] width 55 height 10
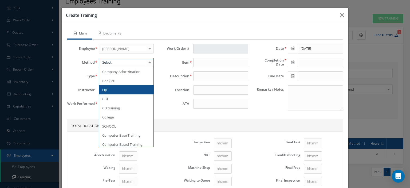
click at [115, 87] on span "OJT" at bounding box center [126, 89] width 54 height 9
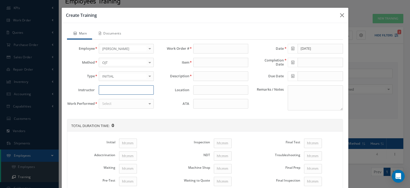
click at [115, 87] on input at bounding box center [126, 90] width 55 height 10
type input "[PERSON_NAME]"
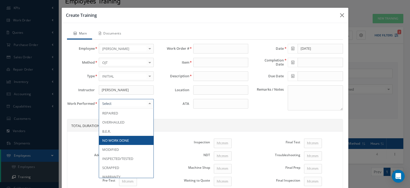
click at [115, 104] on div at bounding box center [126, 104] width 55 height 10
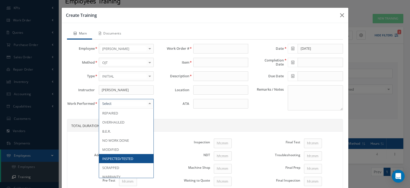
click at [122, 157] on span "INSPECTED/TESTED" at bounding box center [117, 158] width 31 height 5
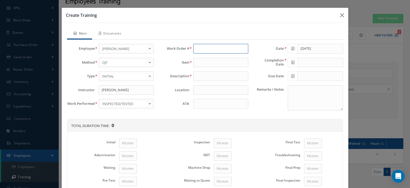
click at [198, 49] on input "text" at bounding box center [220, 49] width 55 height 10
type input "123103"
click at [203, 56] on span "123103" at bounding box center [201, 57] width 11 height 5
type input "H509B"
type input "CONTROL SURFACE POS."
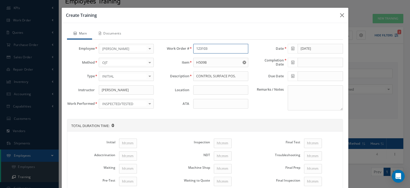
type input "123103"
click at [197, 102] on input at bounding box center [220, 104] width 55 height 10
type input "27-01-06"
click at [291, 47] on icon at bounding box center [292, 48] width 3 height 4
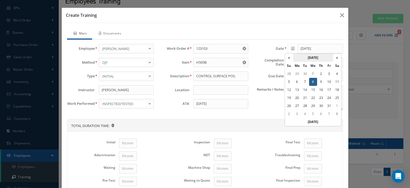
click at [302, 55] on th "October 2025" at bounding box center [313, 58] width 40 height 8
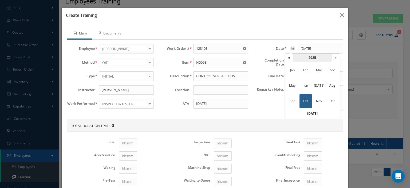
click at [306, 56] on th "2025" at bounding box center [312, 58] width 39 height 8
click at [290, 56] on th "«" at bounding box center [289, 58] width 8 height 8
click at [304, 82] on span "2014" at bounding box center [305, 85] width 12 height 14
click at [306, 87] on span "Jun" at bounding box center [305, 85] width 12 height 14
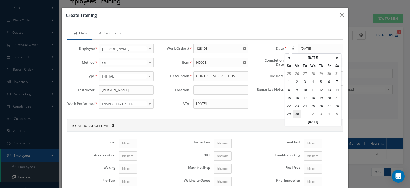
click at [299, 115] on td "30" at bounding box center [297, 114] width 8 height 8
type input "06/30/2014"
click at [291, 62] on icon at bounding box center [292, 62] width 3 height 4
click at [309, 70] on th "February 2015" at bounding box center [313, 71] width 40 height 8
click at [309, 70] on th "2015" at bounding box center [312, 71] width 39 height 8
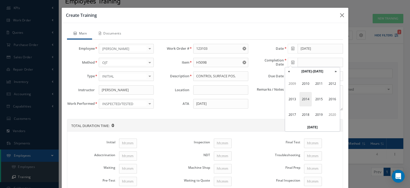
click at [308, 95] on span "2014" at bounding box center [305, 99] width 12 height 14
click at [308, 100] on span "Jun" at bounding box center [305, 99] width 12 height 14
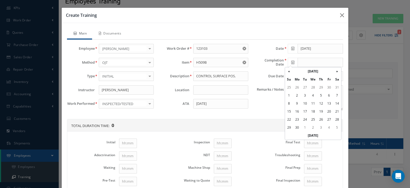
click at [295, 127] on td "30" at bounding box center [297, 127] width 8 height 8
type input "06/30/2014"
click at [301, 97] on textarea "Remarks / Notes" at bounding box center [315, 97] width 55 height 25
paste textarea "Self-training under the supervision of the Chief Inspector"
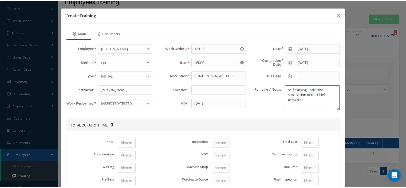
scroll to position [70, 0]
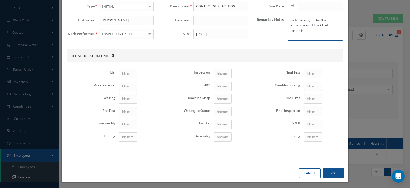
type textarea "Self-training under the supervision of the Chief Inspector"
click at [126, 72] on input "Initial" at bounding box center [128, 74] width 18 height 10
type input "1"
click at [129, 123] on input "Disassembly" at bounding box center [128, 124] width 18 height 10
type input "1"
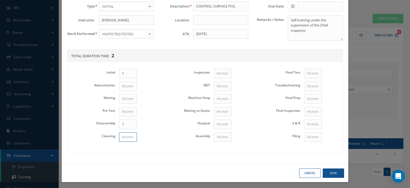
click at [128, 135] on input "Cleaning" at bounding box center [128, 137] width 18 height 10
type input "1"
click at [214, 136] on input "Assembly" at bounding box center [223, 137] width 18 height 10
type input "1"
click at [304, 70] on input "Final Test" at bounding box center [313, 74] width 18 height 10
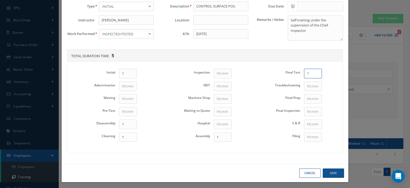
type input "1"
click at [331, 172] on button "Save" at bounding box center [332, 172] width 21 height 9
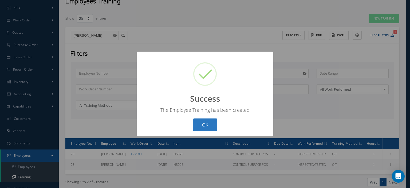
click at [197, 121] on button "OK" at bounding box center [205, 124] width 24 height 13
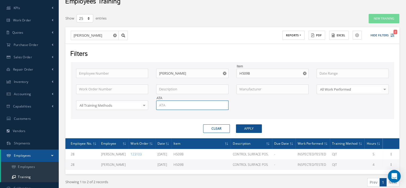
click at [188, 107] on input "text" at bounding box center [192, 105] width 72 height 10
drag, startPoint x: 256, startPoint y: 73, endPoint x: 207, endPoint y: 73, distance: 49.1
click at [212, 74] on div "Employee Number Employee Name Carlos Pena Item H509B Work Order Number Descript…" at bounding box center [232, 93] width 320 height 48
type input "h911a"
click at [261, 126] on button "Apply" at bounding box center [249, 128] width 26 height 9
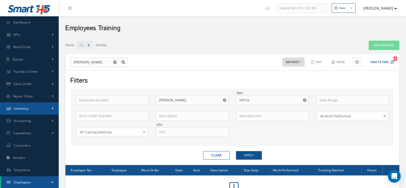
click at [29, 107] on link "Inventory" at bounding box center [29, 108] width 59 height 12
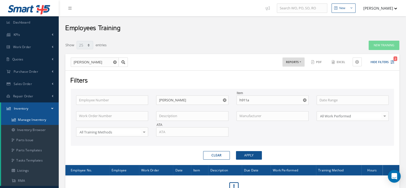
click at [28, 120] on link "Manage Inventory" at bounding box center [30, 119] width 58 height 10
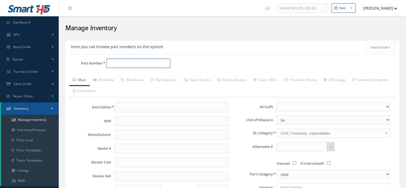
click at [116, 64] on input "Part Number" at bounding box center [138, 63] width 64 height 10
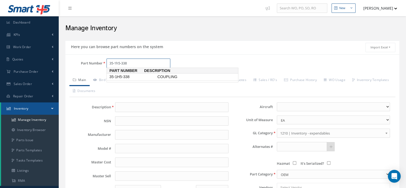
click at [134, 74] on span "35-1H5-338" at bounding box center [132, 77] width 48 height 6
type input "35-1H5-338"
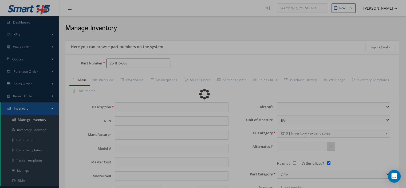
type input "COUPLING"
type input "THALES"
type input "0.00"
select select
checkbox input "true"
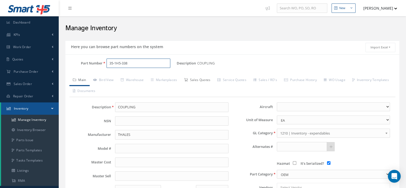
type input "35-1H5-338"
click at [193, 82] on link "Sales Quotes" at bounding box center [196, 80] width 33 height 11
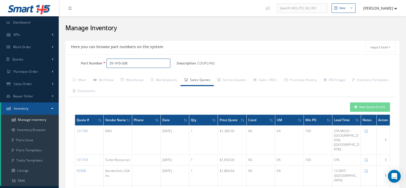
drag, startPoint x: 141, startPoint y: 62, endPoint x: 111, endPoint y: 63, distance: 29.6
click at [106, 62] on div "35-1H5-338" at bounding box center [139, 63] width 74 height 10
click at [299, 78] on link "Purchase History" at bounding box center [300, 80] width 40 height 11
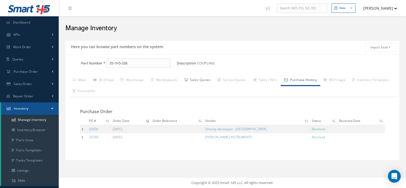
click at [206, 79] on link "Sales Quotes" at bounding box center [196, 80] width 33 height 11
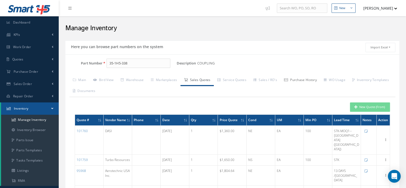
click at [296, 79] on link "Purchase History" at bounding box center [300, 80] width 40 height 11
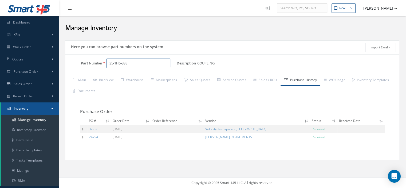
drag, startPoint x: 139, startPoint y: 61, endPoint x: 107, endPoint y: 62, distance: 31.8
click at [107, 62] on input "35-1H5-338" at bounding box center [138, 63] width 64 height 10
drag, startPoint x: 134, startPoint y: 65, endPoint x: 84, endPoint y: 62, distance: 50.2
click at [85, 62] on div "Part Number 35-1H5-338" at bounding box center [120, 63] width 111 height 10
click at [107, 80] on link "Bird View" at bounding box center [103, 80] width 27 height 11
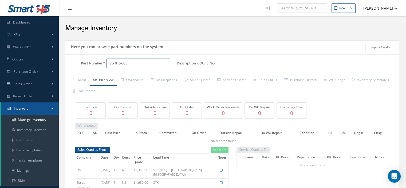
drag, startPoint x: 133, startPoint y: 65, endPoint x: 85, endPoint y: 62, distance: 47.8
click at [85, 62] on div "Part Number 35-1H5-338" at bounding box center [120, 63] width 111 height 10
drag, startPoint x: 134, startPoint y: 63, endPoint x: 97, endPoint y: 61, distance: 37.1
click at [97, 61] on div "Part Number 35-1H5-338" at bounding box center [120, 63] width 111 height 10
click at [125, 74] on span "A1001427" at bounding box center [132, 77] width 48 height 6
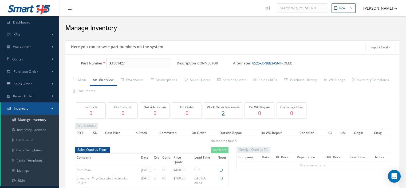
click at [258, 63] on link "8525-36N8B3ASNH" at bounding box center [267, 63] width 30 height 5
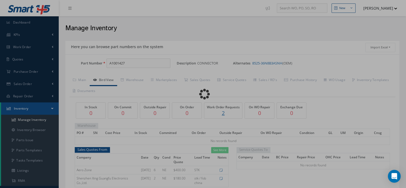
type input "8525-36N8B3ASNH"
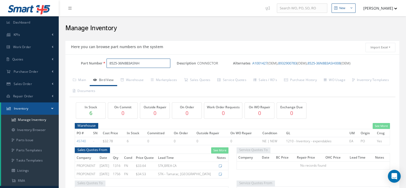
drag, startPoint x: 149, startPoint y: 63, endPoint x: 89, endPoint y: 61, distance: 59.3
click at [90, 61] on div "Part Number 8525-36N8B3ASNH" at bounding box center [120, 63] width 111 height 10
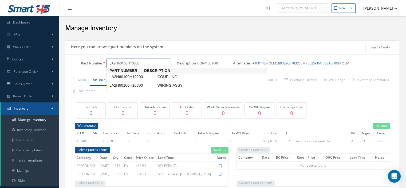
click at [128, 86] on span "LA2H60100H10300" at bounding box center [132, 85] width 48 height 6
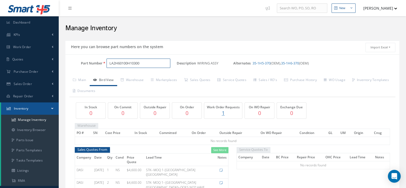
drag, startPoint x: 147, startPoint y: 66, endPoint x: 108, endPoint y: 63, distance: 38.8
click at [107, 63] on input "LA2H60100H10300" at bounding box center [138, 63] width 64 height 10
type input "LA2H60100H10300"
click at [206, 80] on link "Sales Quotes" at bounding box center [196, 80] width 33 height 11
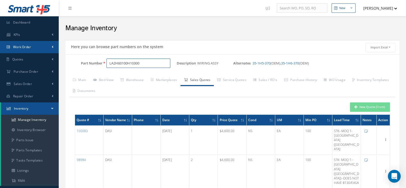
drag, startPoint x: 150, startPoint y: 63, endPoint x: 49, endPoint y: 46, distance: 102.4
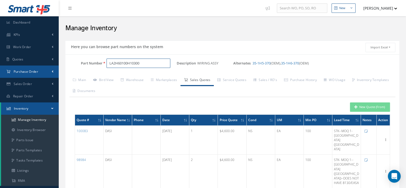
drag, startPoint x: 143, startPoint y: 63, endPoint x: 56, endPoint y: 70, distance: 86.9
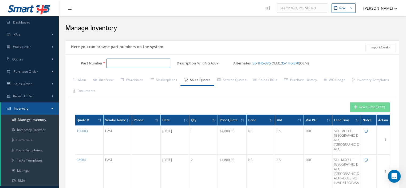
click at [115, 62] on input "Part Number" at bounding box center [138, 63] width 64 height 10
paste input "35-1H5-338"
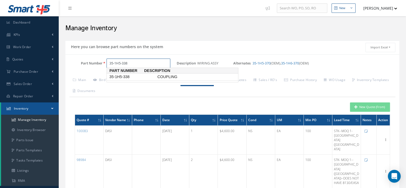
click at [131, 77] on span "35-1H5-338" at bounding box center [132, 77] width 48 height 6
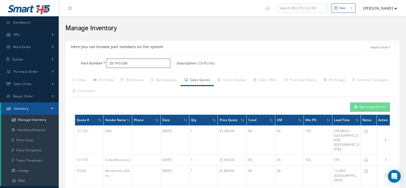
type input "35-1H5-338"
click at [362, 110] on button "New Quote (From)" at bounding box center [370, 106] width 40 height 9
type input "COUPLING"
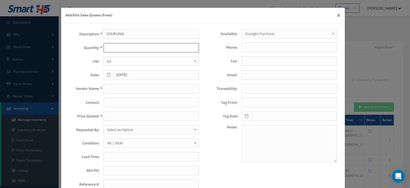
click at [126, 50] on input "text" at bounding box center [150, 48] width 95 height 10
type input "1"
click at [126, 88] on input "text" at bounding box center [150, 89] width 95 height 10
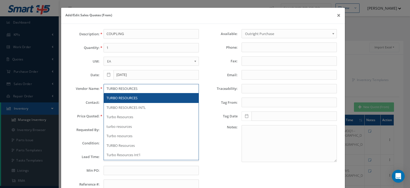
type input "TURBO RESOURCES"
click at [129, 97] on span "TURBO RESOURCES" at bounding box center [121, 97] width 31 height 5
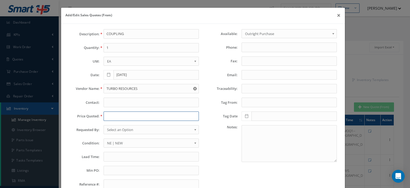
click at [124, 114] on input "text" at bounding box center [150, 116] width 95 height 10
click at [124, 115] on input "text" at bounding box center [150, 116] width 95 height 10
paste input "1650.00"
type input "1650.00"
click at [136, 129] on span "Select an Option" at bounding box center [149, 129] width 85 height 6
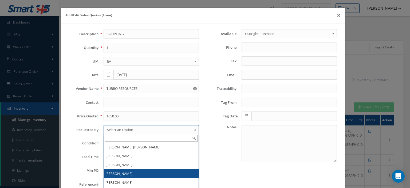
click at [130, 170] on li "[PERSON_NAME]" at bounding box center [151, 173] width 95 height 9
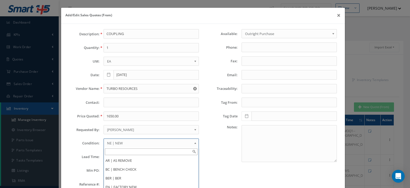
click at [131, 143] on span "NE | NEW" at bounding box center [149, 142] width 85 height 6
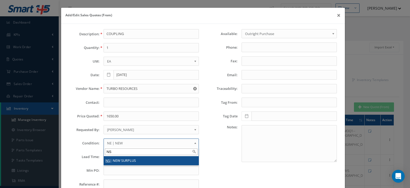
type input "NS"
click at [131, 159] on li "NS | NEW SURPLUS" at bounding box center [151, 160] width 95 height 9
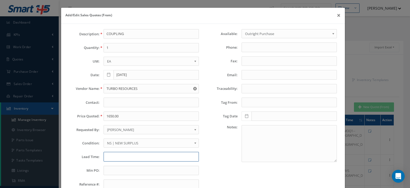
click at [124, 155] on input "text" at bounding box center [150, 156] width 95 height 10
type input "STK"
click at [127, 168] on input "text" at bounding box center [150, 170] width 95 height 10
type input "100"
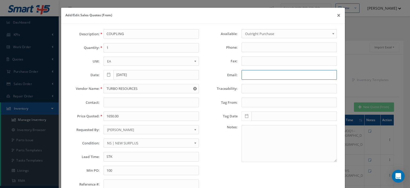
click at [249, 74] on input "Email:" at bounding box center [288, 75] width 95 height 10
paste input "PaigeWilliams@TurboResources.com"
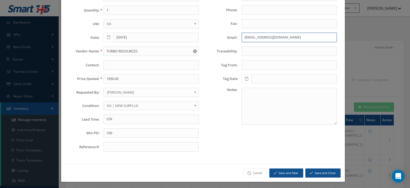
type input "PaigeWilliams@TurboResources.com"
click at [309, 171] on icon "submit" at bounding box center [310, 173] width 3 height 4
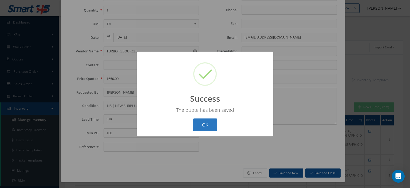
click at [212, 125] on button "OK" at bounding box center [205, 124] width 24 height 13
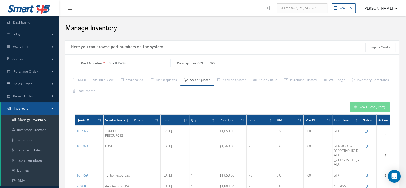
drag, startPoint x: 132, startPoint y: 64, endPoint x: 67, endPoint y: 65, distance: 65.4
click at [67, 65] on div "Part Number 35-1H5-338" at bounding box center [120, 63] width 111 height 10
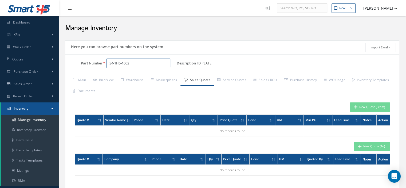
drag, startPoint x: 131, startPoint y: 64, endPoint x: 106, endPoint y: 64, distance: 25.6
click at [106, 64] on div "34-1H5-1002" at bounding box center [139, 63] width 74 height 10
click at [133, 78] on span "A1002041" at bounding box center [132, 77] width 48 height 6
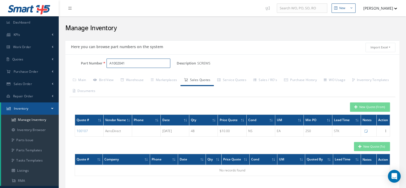
drag, startPoint x: 128, startPoint y: 62, endPoint x: 107, endPoint y: 63, distance: 20.3
click at [107, 63] on input "A1002041" at bounding box center [138, 63] width 64 height 10
type input "A1002041"
click at [110, 81] on link "Bird View" at bounding box center [103, 80] width 27 height 11
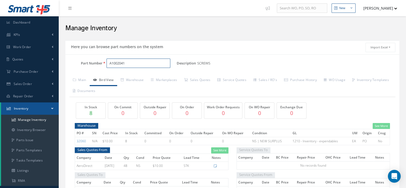
drag, startPoint x: 129, startPoint y: 61, endPoint x: 78, endPoint y: 66, distance: 51.5
click at [78, 66] on div "Part Number A1002041" at bounding box center [120, 63] width 111 height 10
drag, startPoint x: 114, startPoint y: 63, endPoint x: 86, endPoint y: 61, distance: 27.9
click at [86, 61] on div "Part Number A1002041" at bounding box center [120, 63] width 111 height 10
click at [111, 62] on input "Part Number" at bounding box center [138, 63] width 64 height 10
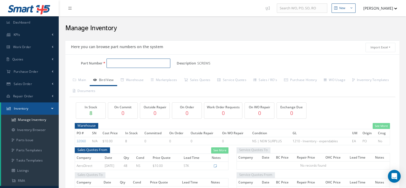
paste input "35-1H5-338"
click at [132, 77] on span "35-1H5-338" at bounding box center [132, 77] width 48 height 6
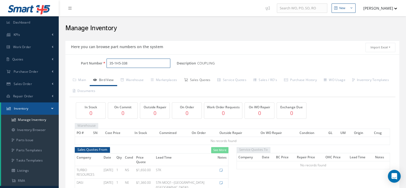
type input "35-1H5-338"
click at [206, 80] on link "Sales Quotes" at bounding box center [196, 80] width 33 height 11
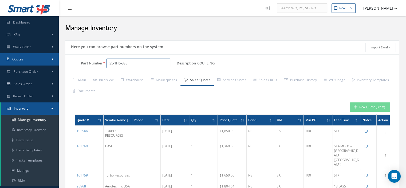
drag, startPoint x: 129, startPoint y: 64, endPoint x: 31, endPoint y: 58, distance: 97.8
click at [120, 65] on input "Part Number" at bounding box center [138, 63] width 64 height 10
paste input ":LA2H60100H10300"
click at [110, 63] on input ":LA2H60100H10300" at bounding box center [138, 63] width 64 height 10
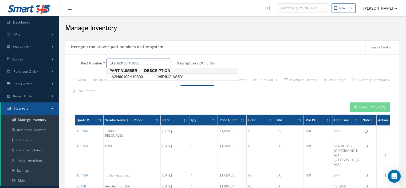
click at [127, 74] on span "LA2H60100H10300" at bounding box center [132, 77] width 48 height 6
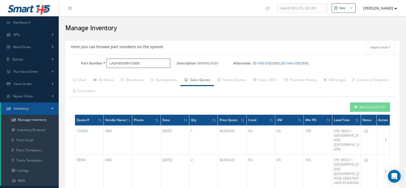
drag, startPoint x: 141, startPoint y: 63, endPoint x: 103, endPoint y: 58, distance: 37.4
click at [103, 58] on div "LA2H60100H10300" at bounding box center [139, 63] width 74 height 10
type input "LA2H60100H10300"
click at [120, 64] on input "Part Number" at bounding box center [138, 63] width 64 height 10
paste input "A1002041"
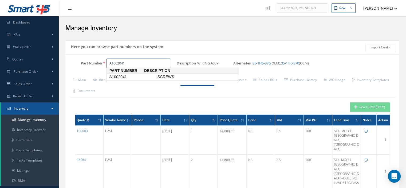
click at [131, 77] on span "A1002041" at bounding box center [132, 77] width 48 height 6
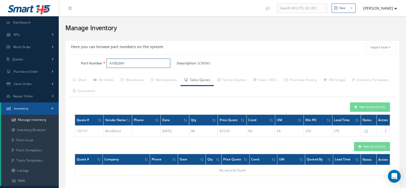
type input "A1002041"
click at [357, 108] on icon "button" at bounding box center [355, 107] width 3 height 4
type input "SCREWS"
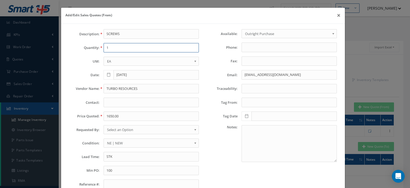
click at [108, 46] on input "1" at bounding box center [150, 48] width 95 height 10
type input "48"
click at [117, 88] on input "TURBO RESOURCES" at bounding box center [150, 89] width 95 height 10
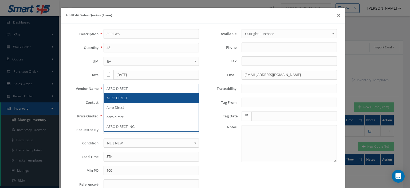
type input "AERO DIRECT"
click at [127, 98] on div "AERO DIRECT" at bounding box center [150, 97] width 89 height 5
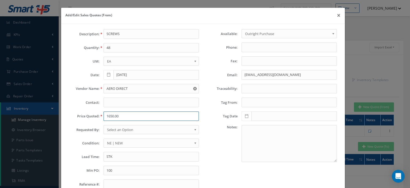
click at [124, 116] on input "1650.00" at bounding box center [150, 116] width 95 height 10
type input "10.00"
click at [140, 127] on span "Select an Option" at bounding box center [149, 129] width 85 height 6
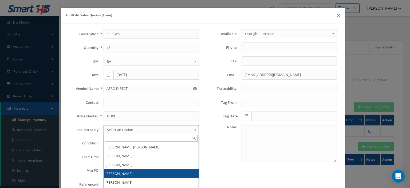
click at [135, 169] on li "[PERSON_NAME]" at bounding box center [151, 173] width 95 height 9
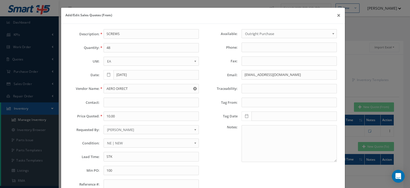
click at [120, 140] on span "NE | NEW" at bounding box center [149, 142] width 85 height 6
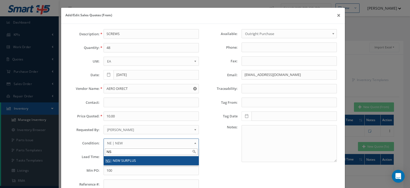
type input "NS"
click at [122, 158] on li "NS | NEW SURPLUS" at bounding box center [151, 160] width 95 height 9
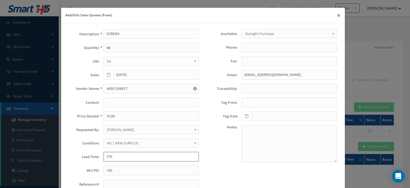
click at [121, 157] on input "STK" at bounding box center [150, 156] width 95 height 10
type input "STK"
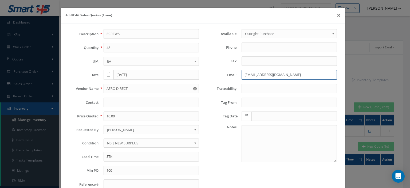
drag, startPoint x: 250, startPoint y: 73, endPoint x: 252, endPoint y: 78, distance: 4.7
click at [252, 78] on input "PaigeWilliams@TurboResources.com" at bounding box center [288, 75] width 95 height 10
paste input "john@aerodirect"
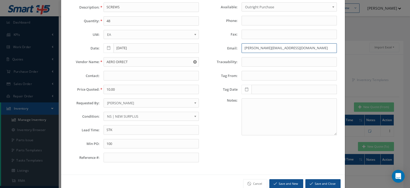
type input "john@aerodirect.com"
click at [312, 181] on button "Save and Close" at bounding box center [322, 183] width 35 height 9
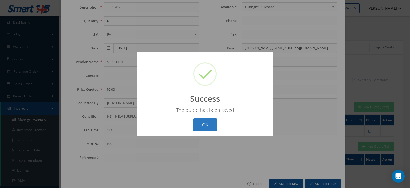
click at [207, 122] on button "OK" at bounding box center [205, 124] width 24 height 13
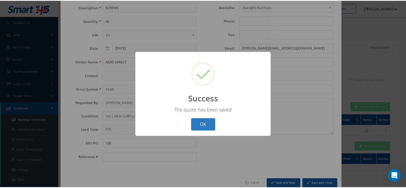
scroll to position [0, 0]
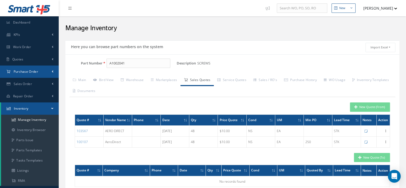
click at [22, 73] on span "Purchase Order" at bounding box center [26, 71] width 25 height 5
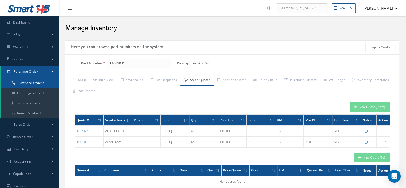
click at [27, 82] on a=1&status_id=2&status_id=3&status_id=5&collapsedFilters"] "Purchase Orders" at bounding box center [30, 83] width 58 height 10
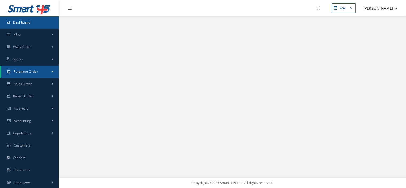
select select "25"
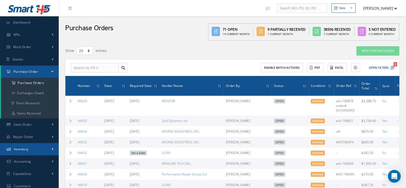
click at [24, 149] on span "Inventory" at bounding box center [21, 148] width 15 height 5
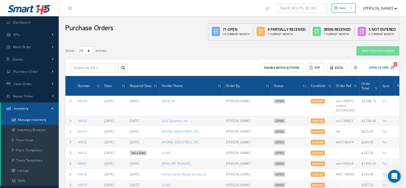
click at [31, 121] on link "Manage Inventory" at bounding box center [30, 119] width 58 height 10
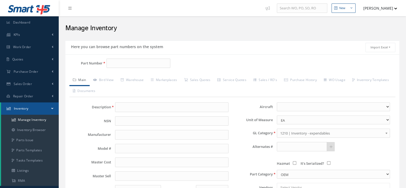
type input "35-1H5-338"
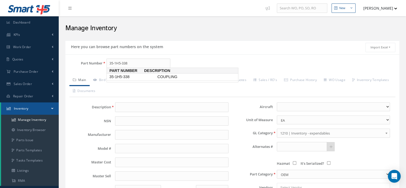
click at [120, 77] on span "35-1H5-338" at bounding box center [132, 77] width 48 height 6
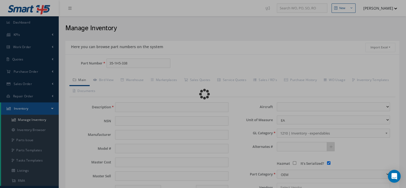
type input "COUPLING"
type input "THALES"
type input "0.00"
select select
checkbox input "true"
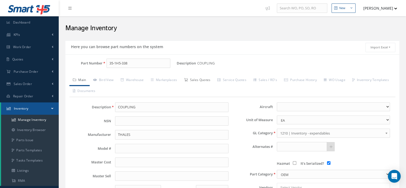
type input "35-1H5-338"
click at [202, 81] on link "Sales Quotes" at bounding box center [196, 80] width 33 height 11
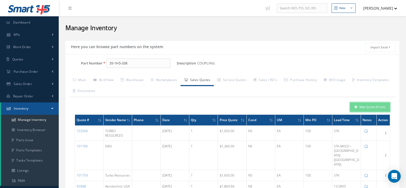
click at [358, 110] on button "New Quote (From)" at bounding box center [370, 106] width 40 height 9
type input "COUPLING"
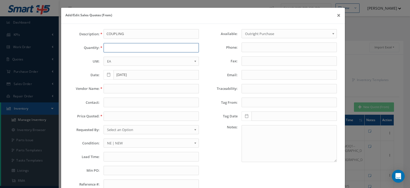
click at [107, 50] on input "text" at bounding box center [150, 48] width 95 height 10
type input "5"
click at [113, 86] on input "text" at bounding box center [150, 89] width 95 height 10
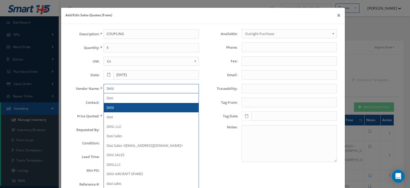
type input "DASI"
click at [119, 106] on div "DASI" at bounding box center [150, 107] width 89 height 5
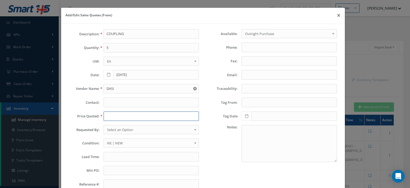
click at [115, 115] on input "text" at bounding box center [150, 116] width 95 height 10
type input "1360"
click at [121, 155] on input "text" at bounding box center [150, 156] width 95 height 10
paste input "Miami HQ ([GEOGRAPHIC_DATA])"
click at [122, 130] on span "Select an Option" at bounding box center [149, 129] width 85 height 6
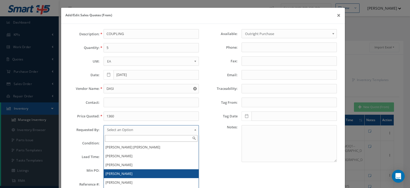
click at [115, 169] on li "[PERSON_NAME]" at bounding box center [151, 173] width 95 height 9
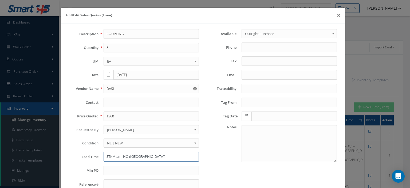
click at [111, 154] on input "STKMiami HQ ([GEOGRAPHIC_DATA])-" at bounding box center [150, 156] width 95 height 10
click at [142, 155] on input "STK--[GEOGRAPHIC_DATA] ([GEOGRAPHIC_DATA])-" at bounding box center [150, 156] width 95 height 10
type input "STK--[GEOGRAPHIC_DATA] ([GEOGRAPHIC_DATA])-[GEOGRAPHIC_DATA] 1"
click at [142, 167] on input "text" at bounding box center [150, 170] width 95 height 10
type input "100"
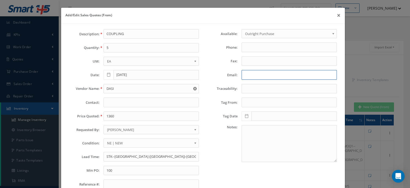
click at [244, 76] on input "Email:" at bounding box center [288, 75] width 95 height 10
paste input "[EMAIL_ADDRESS][DOMAIN_NAME]"
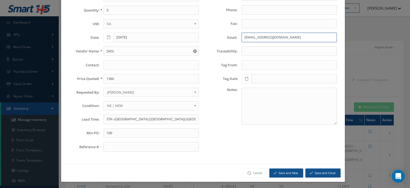
type input "[EMAIL_ADDRESS][DOMAIN_NAME]"
click at [314, 174] on button "Save and Close" at bounding box center [322, 172] width 35 height 9
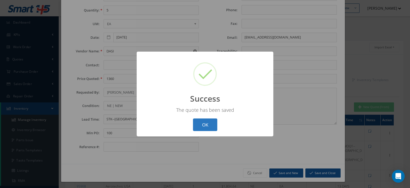
click at [209, 128] on button "OK" at bounding box center [205, 124] width 24 height 13
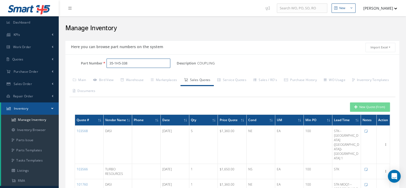
drag, startPoint x: 135, startPoint y: 60, endPoint x: 92, endPoint y: 63, distance: 43.1
click at [92, 63] on div "Part Number 35-1H5-338" at bounding box center [120, 63] width 111 height 10
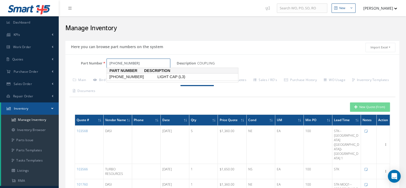
click at [125, 76] on span "[PHONE_NUMBER]" at bounding box center [132, 77] width 48 height 6
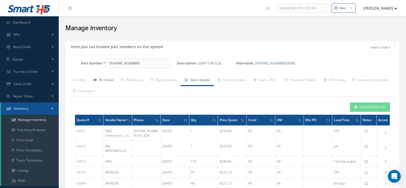
click at [111, 83] on link "Bird View" at bounding box center [103, 80] width 27 height 11
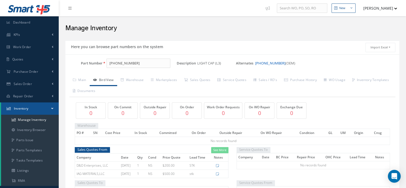
click at [266, 62] on link "[PHONE_NUMBER]" at bounding box center [270, 63] width 30 height 5
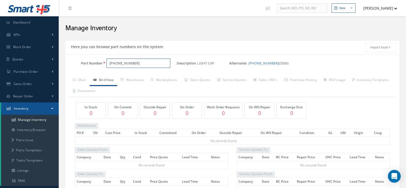
drag, startPoint x: 135, startPoint y: 64, endPoint x: 102, endPoint y: 63, distance: 33.1
click at [102, 63] on div "[PHONE_NUMBER]" at bounding box center [139, 63] width 74 height 10
click at [254, 63] on link "[PHONE_NUMBER]" at bounding box center [263, 63] width 30 height 5
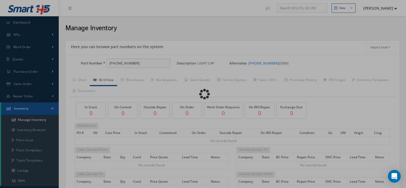
type input "[PHONE_NUMBER]"
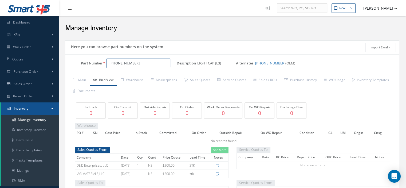
drag, startPoint x: 138, startPoint y: 64, endPoint x: 108, endPoint y: 64, distance: 29.3
click at [108, 64] on input "[PHONE_NUMBER]" at bounding box center [138, 63] width 64 height 10
click at [197, 81] on link "Sales Quotes" at bounding box center [196, 80] width 33 height 11
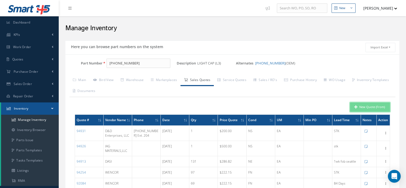
click at [364, 109] on button "New Quote (From)" at bounding box center [370, 106] width 40 height 9
type input "LIGHT CAP (L3)"
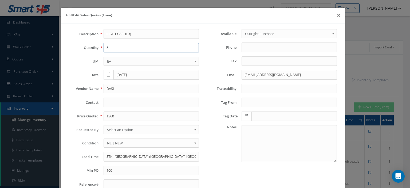
click at [114, 46] on input "5" at bounding box center [150, 48] width 95 height 10
type input "31"
click at [116, 86] on input "DASI" at bounding box center [150, 89] width 95 height 10
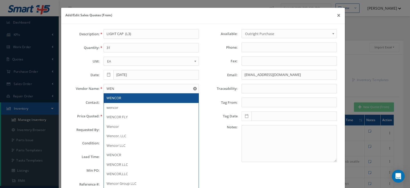
click at [121, 101] on div "WENCOR" at bounding box center [151, 98] width 95 height 10
type input "WENCOR"
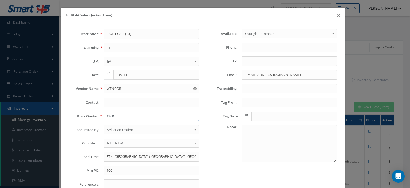
click at [111, 116] on input "1360" at bounding box center [150, 116] width 95 height 10
paste input "240.25"
type input "240.25"
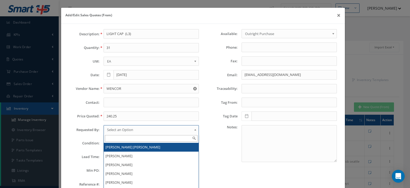
click at [132, 129] on span "Select an Option" at bounding box center [149, 129] width 85 height 6
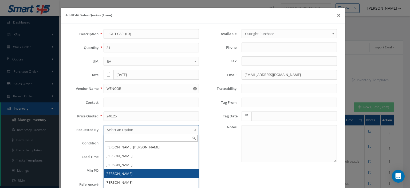
click at [130, 170] on li "[PERSON_NAME]" at bounding box center [151, 173] width 95 height 9
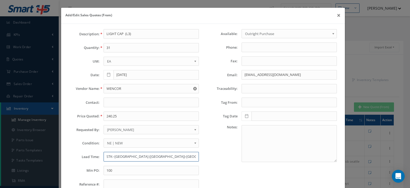
click at [129, 156] on input "STK--[GEOGRAPHIC_DATA] ([GEOGRAPHIC_DATA])-[GEOGRAPHIC_DATA] 1" at bounding box center [150, 156] width 95 height 10
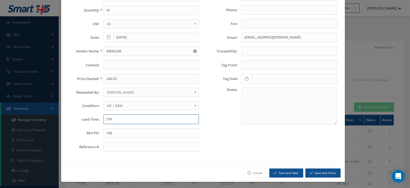
type input "STK"
click at [315, 170] on button "Save and Close" at bounding box center [322, 172] width 35 height 9
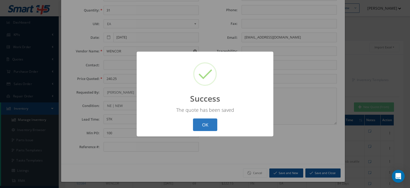
click at [208, 127] on button "OK" at bounding box center [205, 124] width 24 height 13
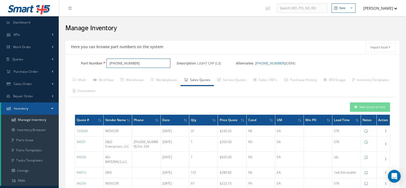
drag, startPoint x: 141, startPoint y: 64, endPoint x: 108, endPoint y: 59, distance: 33.3
click at [108, 59] on input "630-1001-018" at bounding box center [138, 63] width 64 height 10
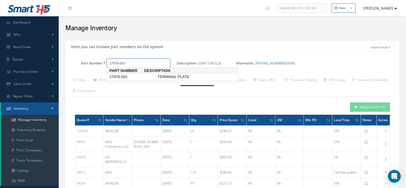
click at [117, 77] on span "27976-001" at bounding box center [132, 77] width 48 height 6
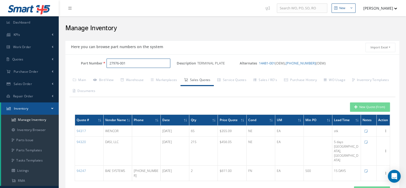
drag, startPoint x: 126, startPoint y: 63, endPoint x: 108, endPoint y: 61, distance: 17.7
click at [108, 61] on input "27976-001" at bounding box center [138, 63] width 64 height 10
type input "27976-001"
click at [111, 82] on link "Bird View" at bounding box center [103, 80] width 27 height 11
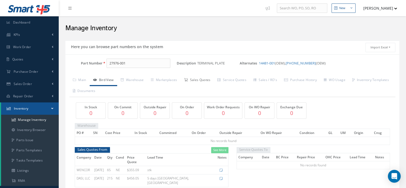
click at [210, 82] on link "Sales Quotes" at bounding box center [196, 80] width 33 height 11
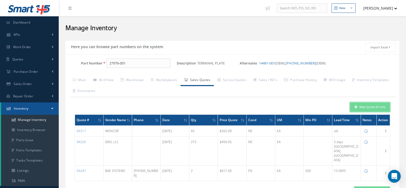
click at [360, 107] on button "New Quote (From)" at bounding box center [370, 106] width 40 height 9
type input "TERMINAL PLATE"
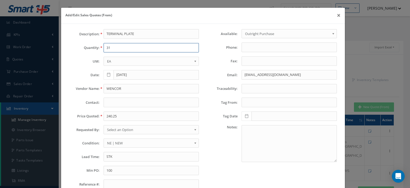
click at [127, 48] on input "31" at bounding box center [150, 48] width 95 height 10
type input "48"
click at [122, 88] on input "WENCOR" at bounding box center [150, 89] width 95 height 10
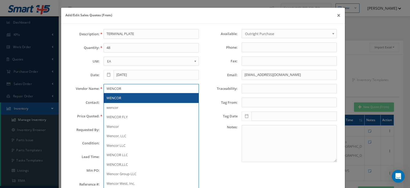
type input "WENCOR"
click at [124, 96] on div "WENCOR" at bounding box center [150, 97] width 89 height 5
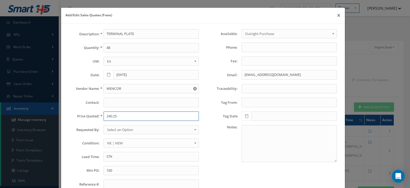
click at [116, 117] on input "240.25" at bounding box center [150, 116] width 95 height 10
paste input "384.00"
type input "384.00"
click at [130, 128] on span "Select an Option" at bounding box center [149, 129] width 85 height 6
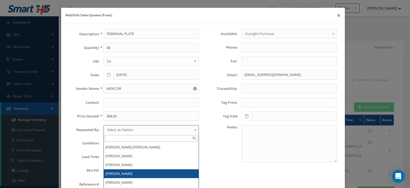
click at [129, 170] on li "[PERSON_NAME]" at bounding box center [151, 173] width 95 height 9
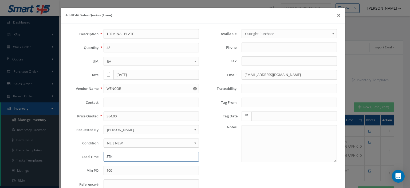
click at [128, 157] on input "STK" at bounding box center [150, 156] width 95 height 10
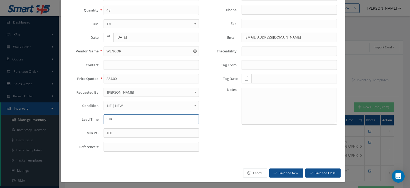
type input "STK"
drag, startPoint x: 317, startPoint y: 169, endPoint x: 319, endPoint y: 172, distance: 3.2
click at [319, 171] on button "Save and Close" at bounding box center [322, 172] width 35 height 9
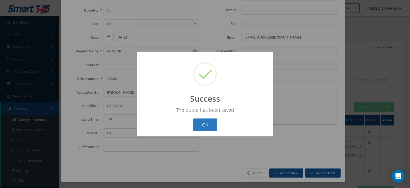
click at [208, 127] on button "OK" at bounding box center [205, 124] width 24 height 13
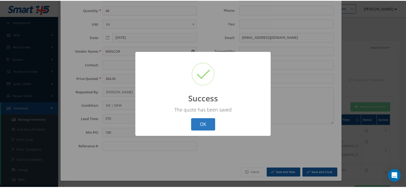
scroll to position [0, 0]
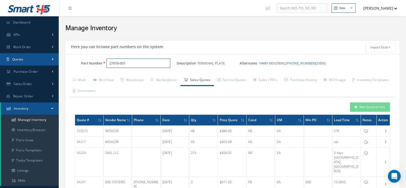
drag, startPoint x: 138, startPoint y: 63, endPoint x: 43, endPoint y: 57, distance: 95.7
click at [43, 57] on div "Smart 145 Dashboard KPIs Work Order Work Order Work Order Preview" at bounding box center [203, 131] width 406 height 262
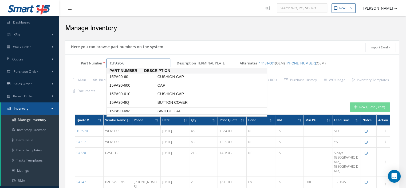
click at [117, 112] on span "15PA90-6W" at bounding box center [132, 111] width 48 height 6
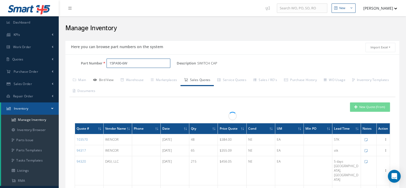
type input "15PA90-6W"
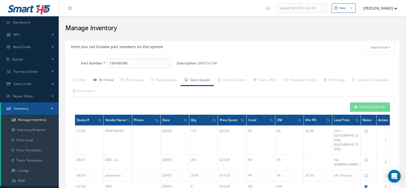
click at [106, 79] on link "Bird View" at bounding box center [103, 80] width 27 height 11
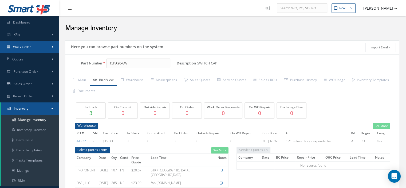
click at [29, 46] on span "Work Order" at bounding box center [22, 47] width 18 height 5
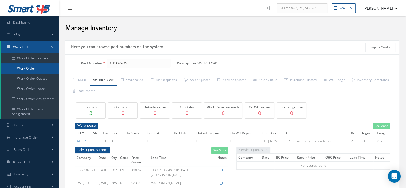
click at [29, 68] on link "Work Order" at bounding box center [30, 68] width 58 height 10
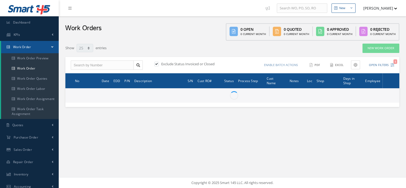
select select "25"
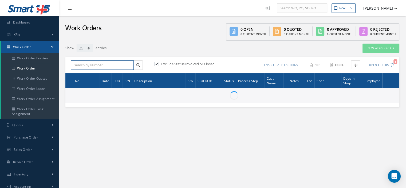
click at [96, 65] on input "text" at bounding box center [102, 65] width 63 height 10
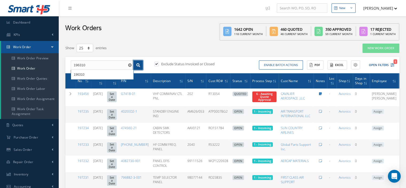
click at [139, 65] on icon at bounding box center [138, 65] width 4 height 4
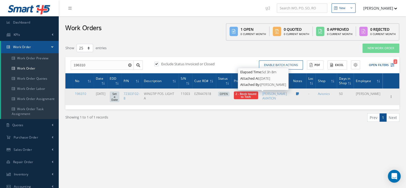
click at [256, 96] on span "2 - Book Issued to Tech" at bounding box center [245, 94] width 21 height 7
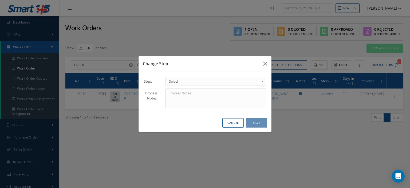
click at [263, 81] on b at bounding box center [263, 82] width 5 height 9
click at [256, 121] on button "Save" at bounding box center [256, 122] width 21 height 9
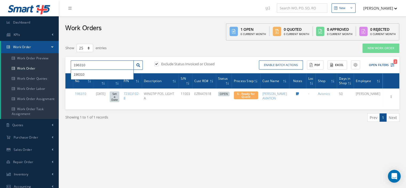
drag, startPoint x: 108, startPoint y: 66, endPoint x: 63, endPoint y: 64, distance: 44.8
click at [65, 64] on div "196310 196310 Exclude Status Invoiced or Closed Enable batch actions Update Wor…" at bounding box center [232, 65] width 334 height 17
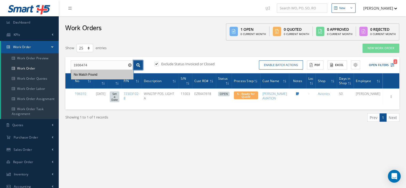
click at [140, 66] on link at bounding box center [137, 65] width 9 height 10
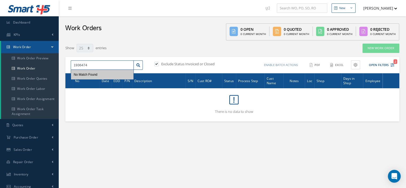
click at [80, 65] on input "1936474" at bounding box center [102, 65] width 63 height 10
type input "196474"
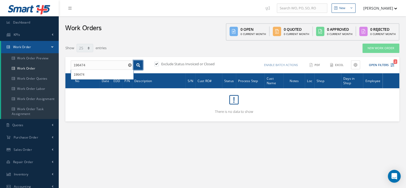
click at [141, 63] on link at bounding box center [137, 65] width 9 height 10
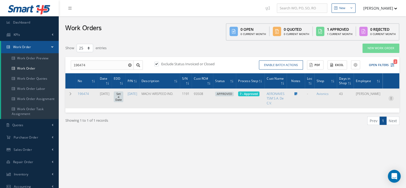
click at [392, 98] on icon at bounding box center [390, 97] width 5 height 4
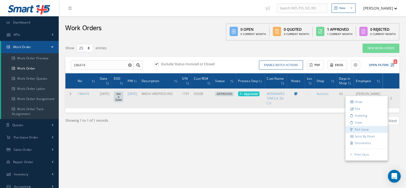
click at [367, 129] on link "Part Issue" at bounding box center [366, 129] width 42 height 7
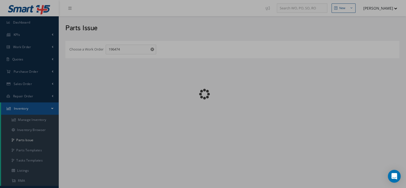
checkbox input "false"
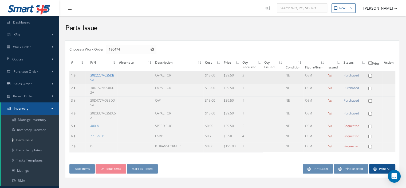
click at [102, 75] on link "30D227M035DB5A" at bounding box center [102, 77] width 24 height 9
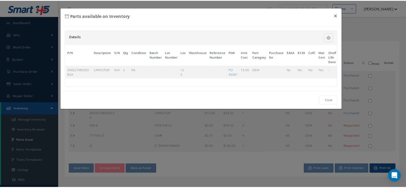
scroll to position [0, 33]
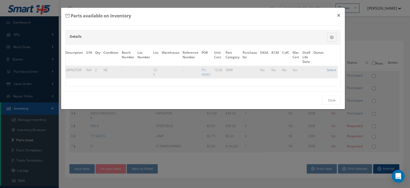
click at [330, 70] on link "Select" at bounding box center [331, 69] width 9 height 5
checkbox input "true"
